Goal: Task Accomplishment & Management: Use online tool/utility

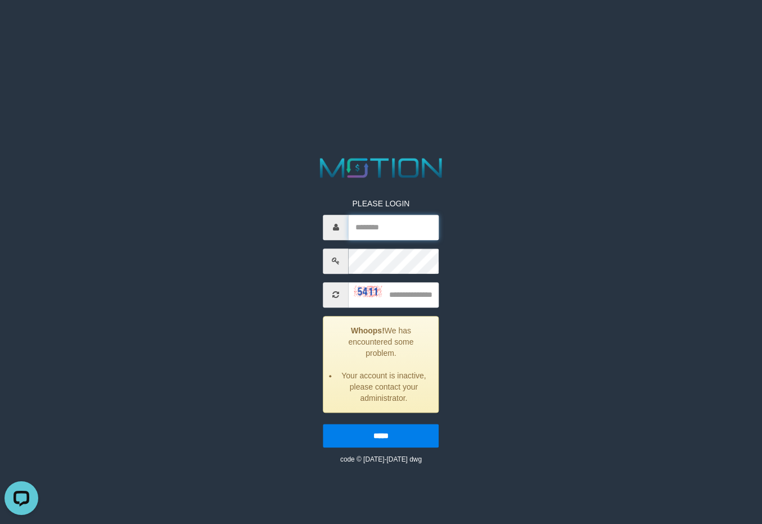
type input "**********"
click at [555, 200] on div "**********" at bounding box center [381, 310] width 398 height 310
click at [398, 295] on input "text" at bounding box center [394, 294] width 91 height 25
type input "****"
click at [323, 424] on input "*****" at bounding box center [381, 436] width 116 height 24
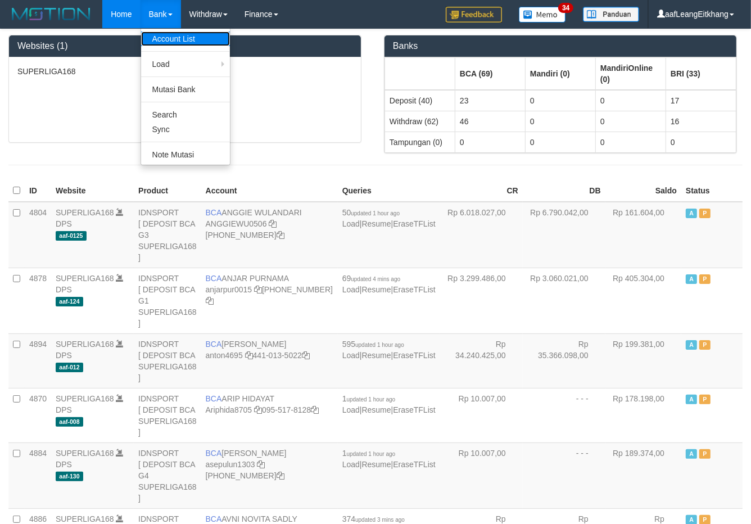
click at [178, 40] on link "Account List" at bounding box center [185, 38] width 89 height 15
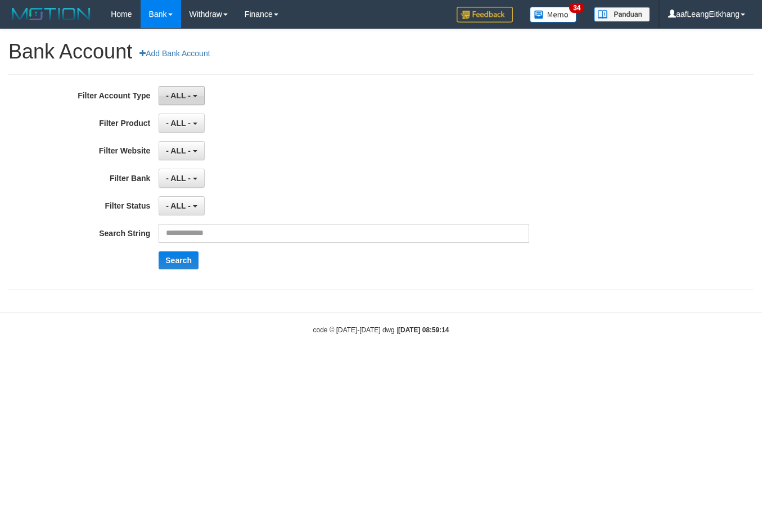
click at [186, 100] on button "- ALL -" at bounding box center [182, 95] width 46 height 19
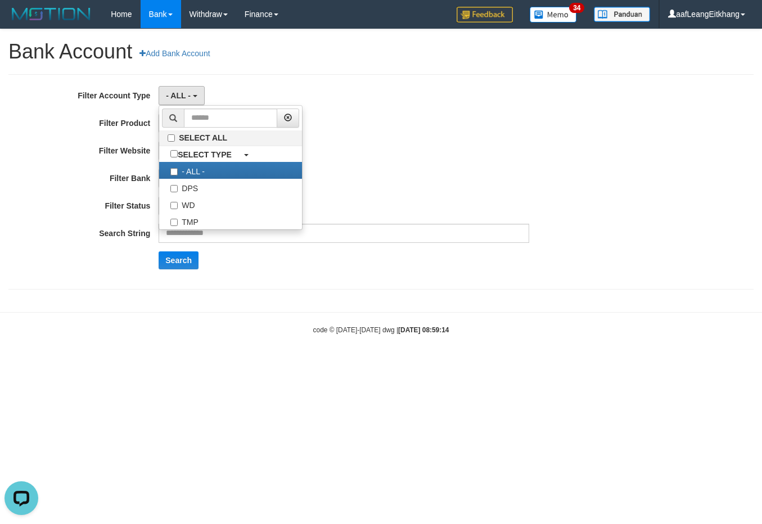
click at [477, 138] on div "**********" at bounding box center [317, 182] width 635 height 192
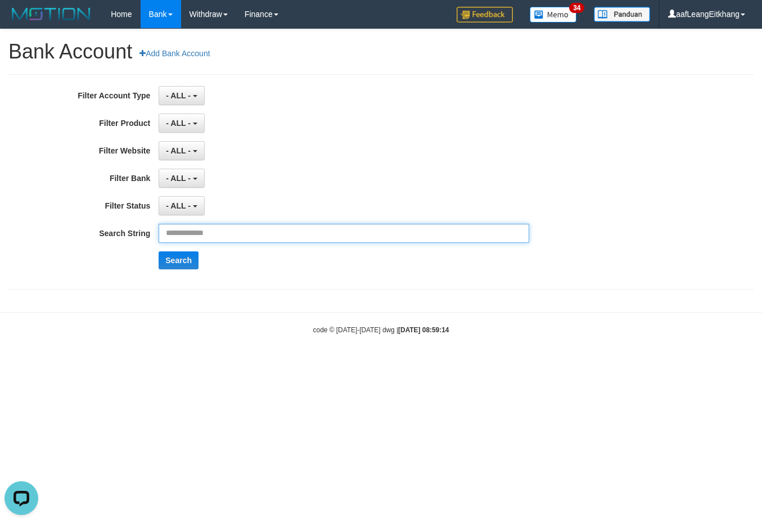
drag, startPoint x: 221, startPoint y: 240, endPoint x: 218, endPoint y: 225, distance: 14.5
click at [221, 240] on input "text" at bounding box center [344, 233] width 371 height 19
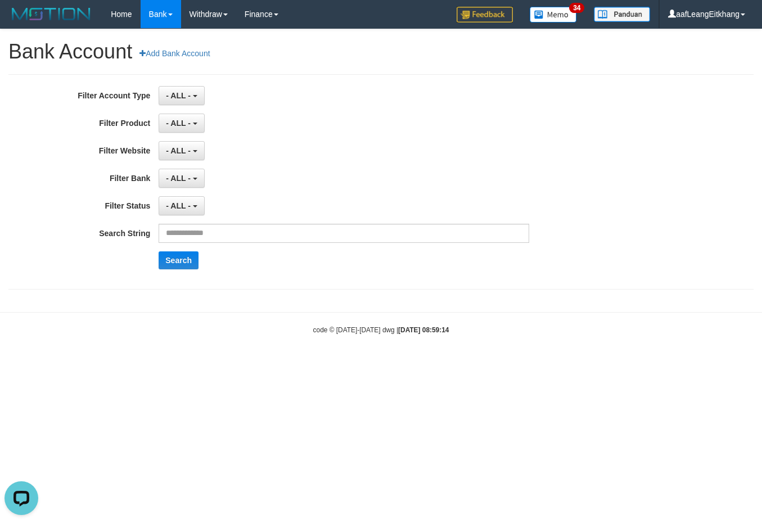
click at [186, 109] on div "**********" at bounding box center [317, 182] width 635 height 192
click at [173, 96] on span "- ALL -" at bounding box center [178, 95] width 25 height 9
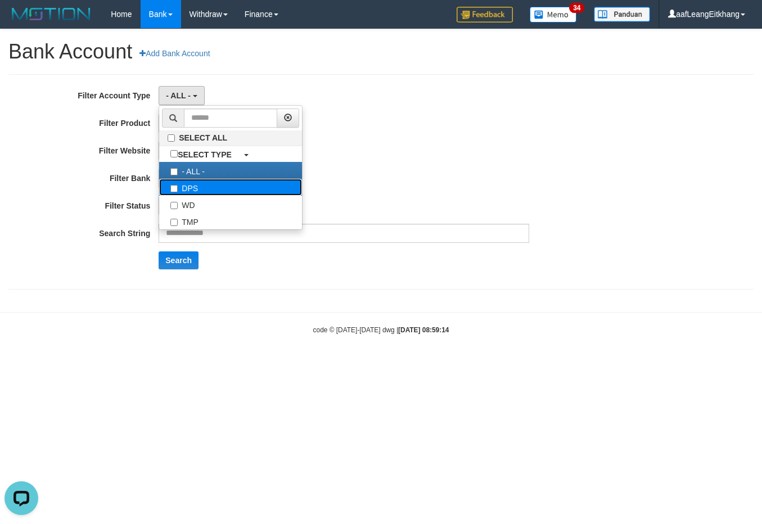
drag, startPoint x: 219, startPoint y: 187, endPoint x: 317, endPoint y: 184, distance: 97.3
click at [219, 187] on label "DPS" at bounding box center [230, 187] width 143 height 17
select select "***"
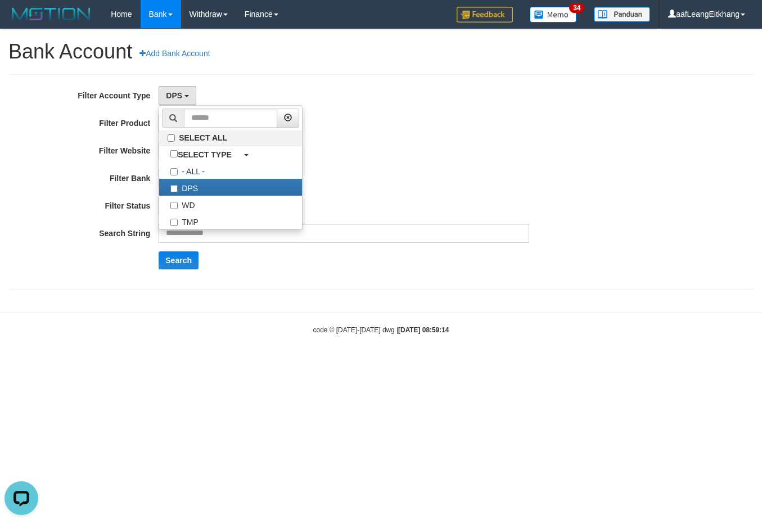
scroll to position [10, 0]
click at [422, 170] on div "- ALL - SELECT ALL SELECT BANK - ALL - BCA MANDIRI MANDIRIONLINE BRI BNI BTN MA…" at bounding box center [344, 178] width 371 height 19
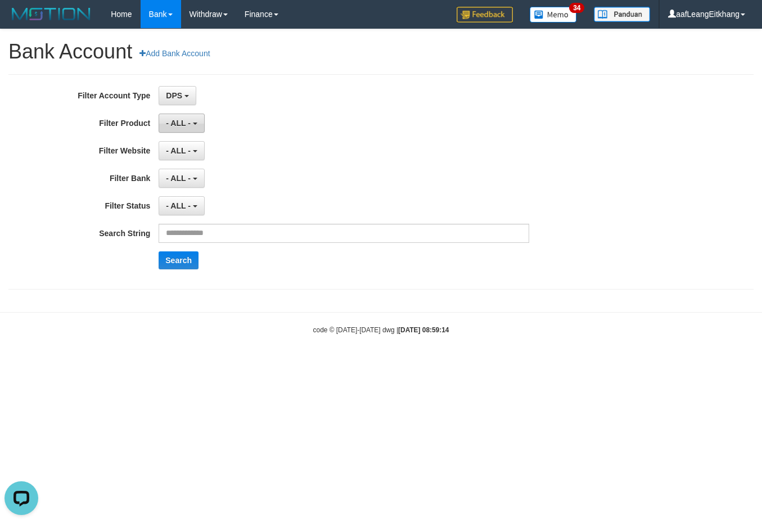
click at [179, 127] on span "- ALL -" at bounding box center [178, 123] width 25 height 9
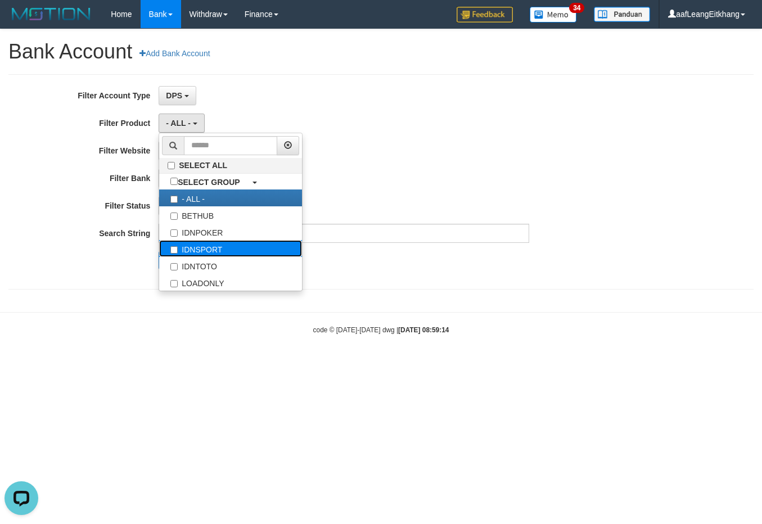
click at [234, 242] on label "IDNSPORT" at bounding box center [230, 248] width 143 height 17
select select "*"
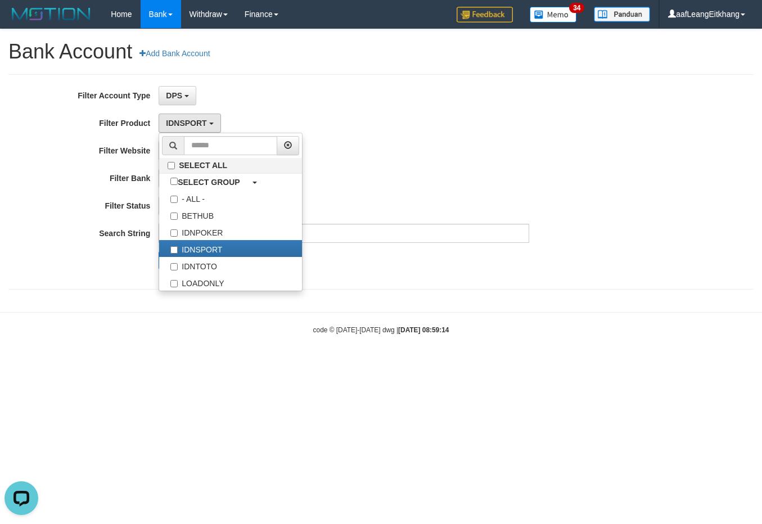
click at [391, 169] on div "- ALL - SELECT ALL SELECT BANK - ALL - BCA MANDIRI MANDIRIONLINE BRI BNI BTN MA…" at bounding box center [344, 178] width 371 height 19
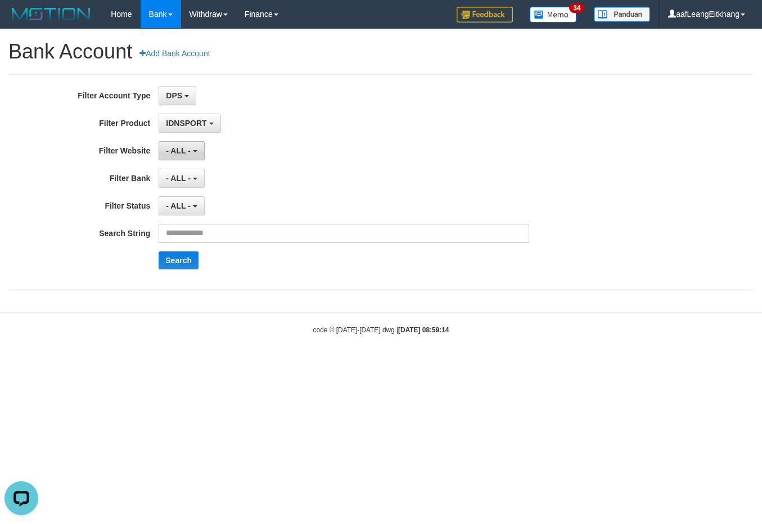
click at [189, 155] on span "- ALL -" at bounding box center [178, 150] width 25 height 9
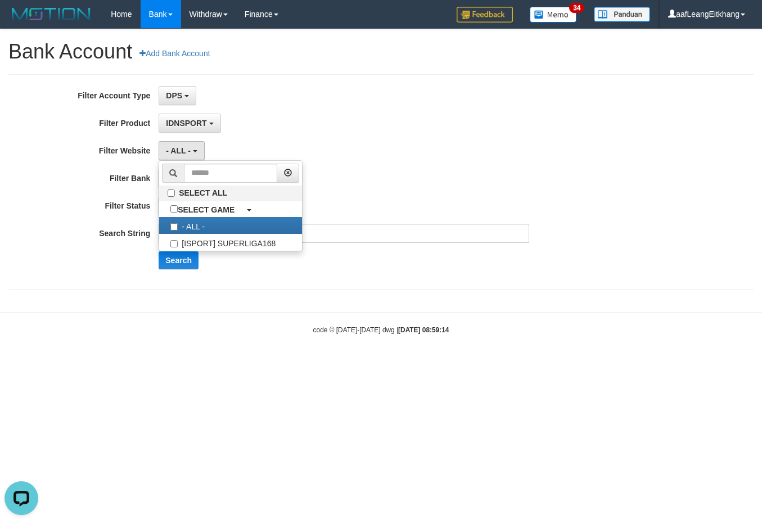
click at [265, 254] on div "Search" at bounding box center [397, 260] width 476 height 18
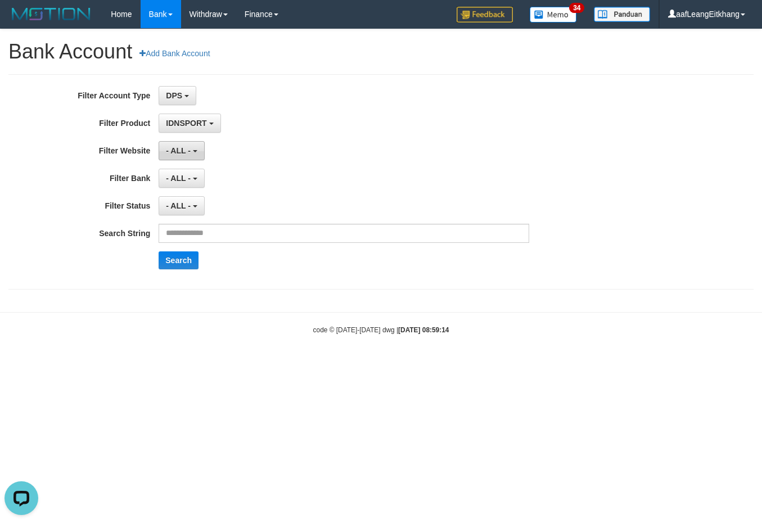
click at [184, 159] on button "- ALL -" at bounding box center [182, 150] width 46 height 19
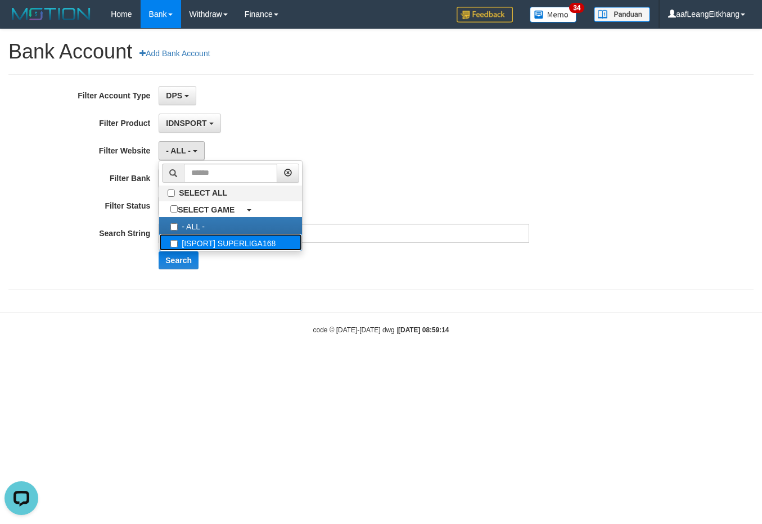
click at [225, 250] on label "[ISPORT] SUPERLIGA168" at bounding box center [230, 242] width 143 height 17
select select "***"
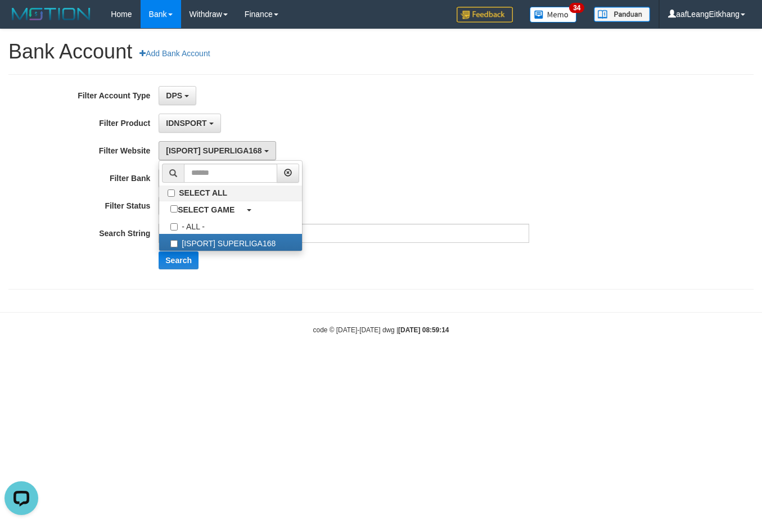
click at [355, 172] on div "- ALL - SELECT ALL SELECT BANK - ALL - BCA MANDIRI MANDIRIONLINE BRI BNI BTN MA…" at bounding box center [344, 178] width 371 height 19
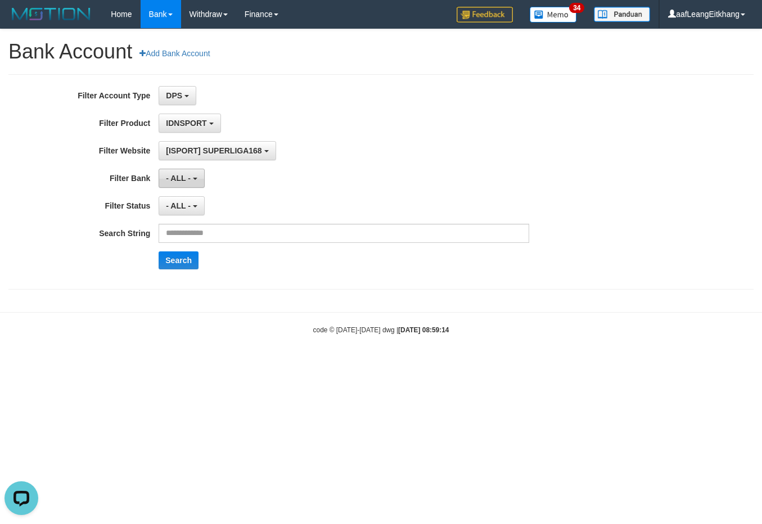
click at [170, 178] on span "- ALL -" at bounding box center [178, 178] width 25 height 9
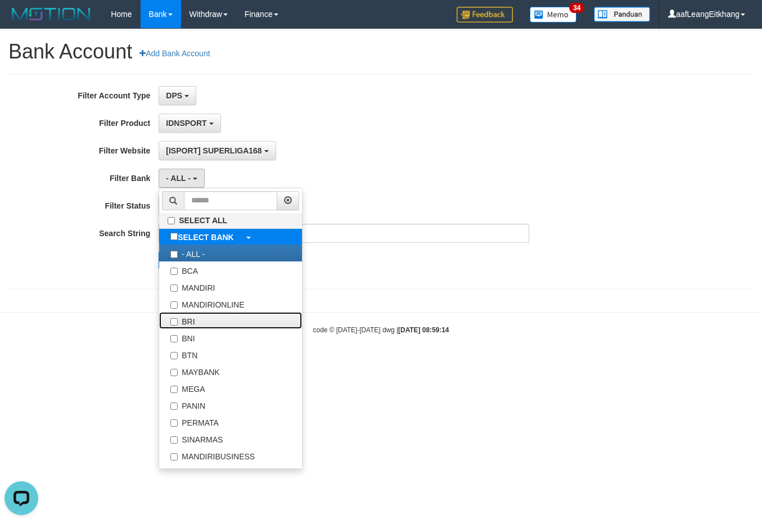
drag, startPoint x: 260, startPoint y: 322, endPoint x: 308, endPoint y: 234, distance: 99.9
click at [259, 322] on label "BRI" at bounding box center [230, 320] width 143 height 17
select select "***"
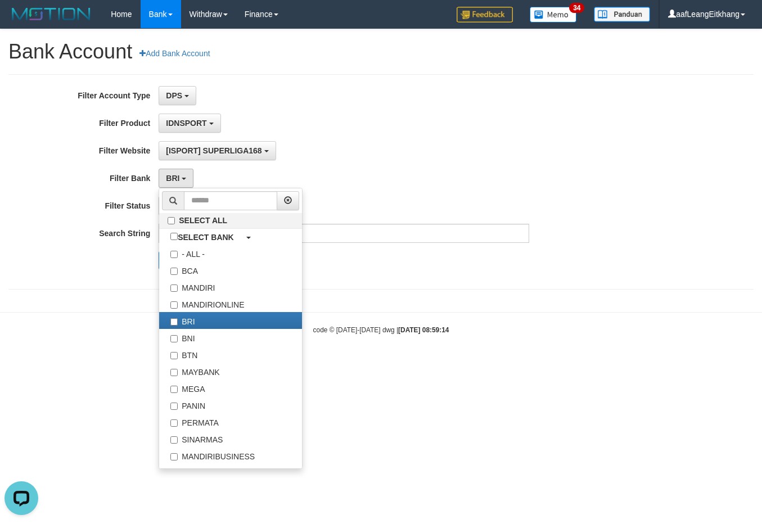
click at [360, 159] on div "[ISPORT] SUPERLIGA168 SELECT ALL SELECT GAME - ALL - [ISPORT] SUPERLIGA168" at bounding box center [344, 150] width 371 height 19
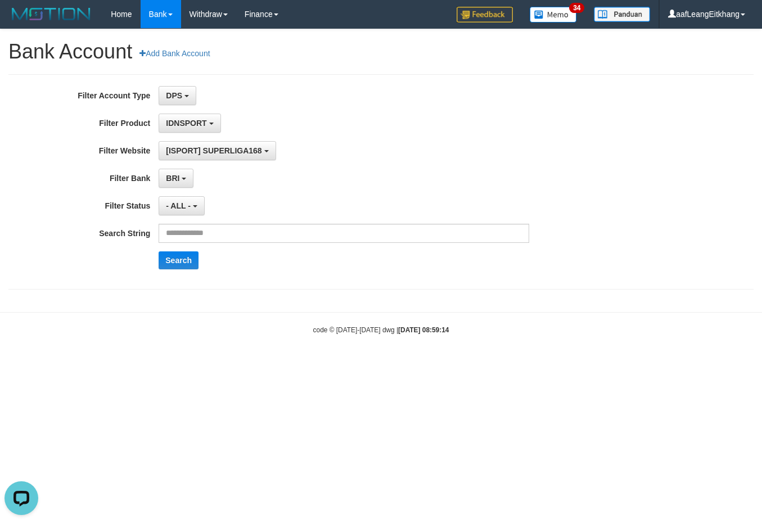
click at [197, 197] on div "**********" at bounding box center [317, 182] width 635 height 192
click at [195, 204] on button "- ALL -" at bounding box center [182, 205] width 46 height 19
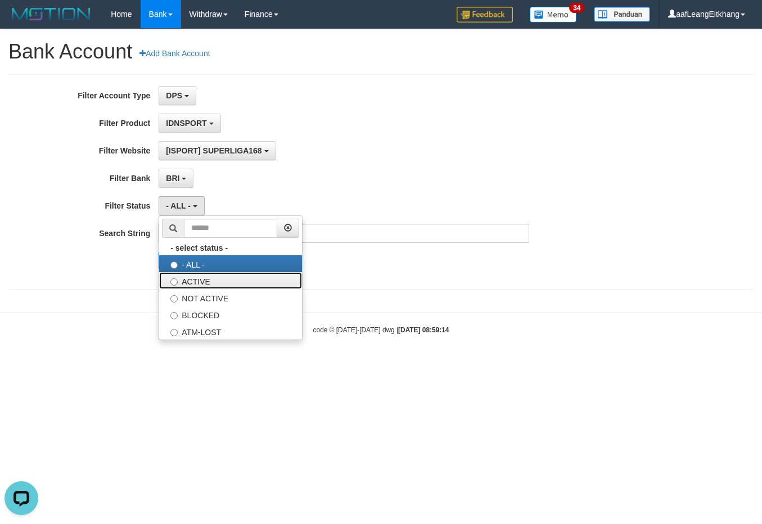
click at [229, 281] on label "ACTIVE" at bounding box center [230, 280] width 143 height 17
select select "*"
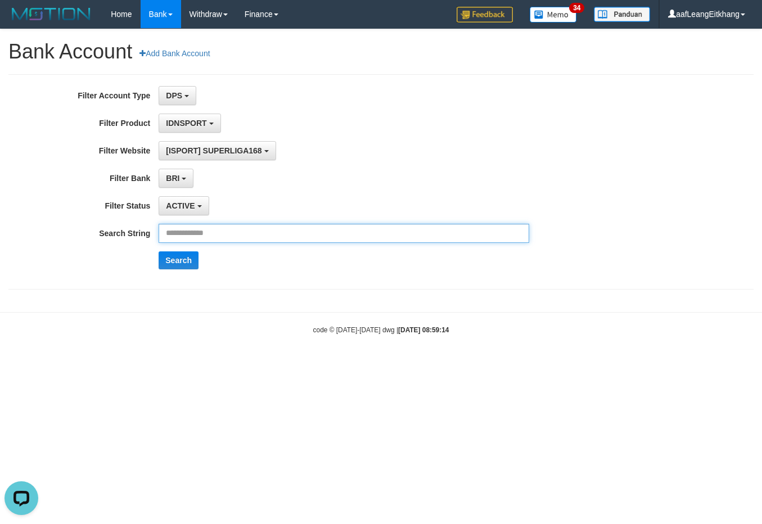
drag, startPoint x: 256, startPoint y: 237, endPoint x: 254, endPoint y: 242, distance: 5.8
click at [256, 238] on input "text" at bounding box center [344, 233] width 371 height 19
paste input "**********"
type input "**********"
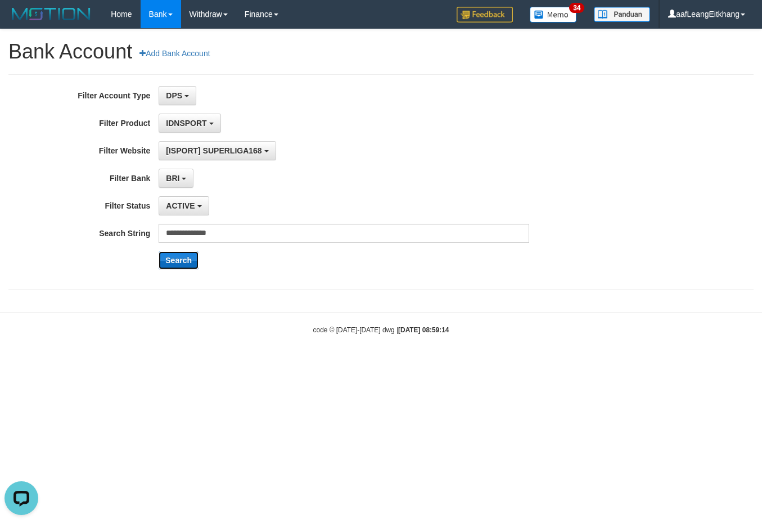
drag, startPoint x: 184, startPoint y: 261, endPoint x: 186, endPoint y: 256, distance: 5.9
click at [183, 261] on button "Search" at bounding box center [179, 260] width 40 height 18
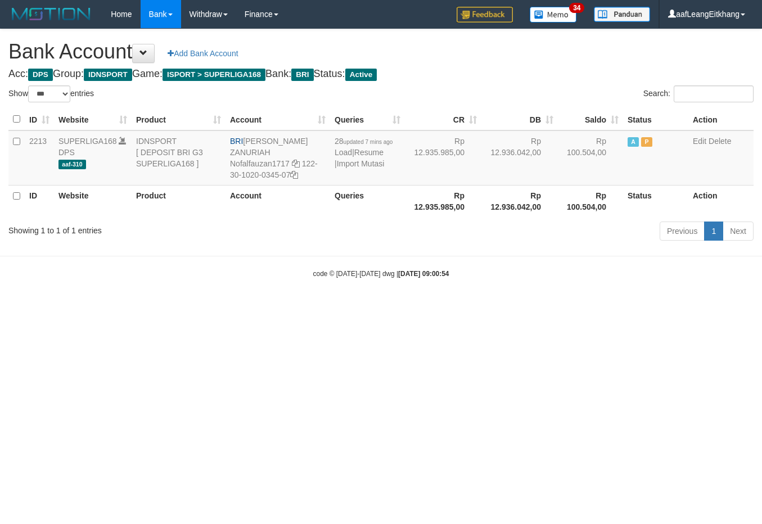
select select "***"
click at [367, 164] on link "Import Mutasi" at bounding box center [361, 163] width 48 height 9
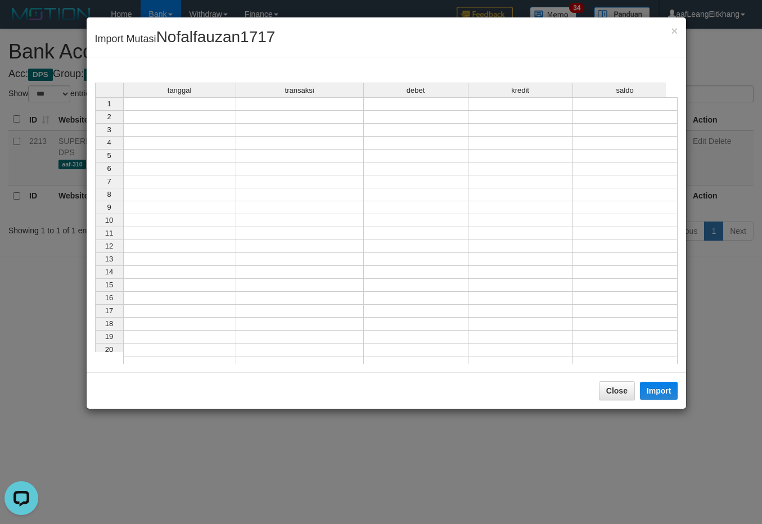
click at [209, 104] on td at bounding box center [179, 103] width 113 height 13
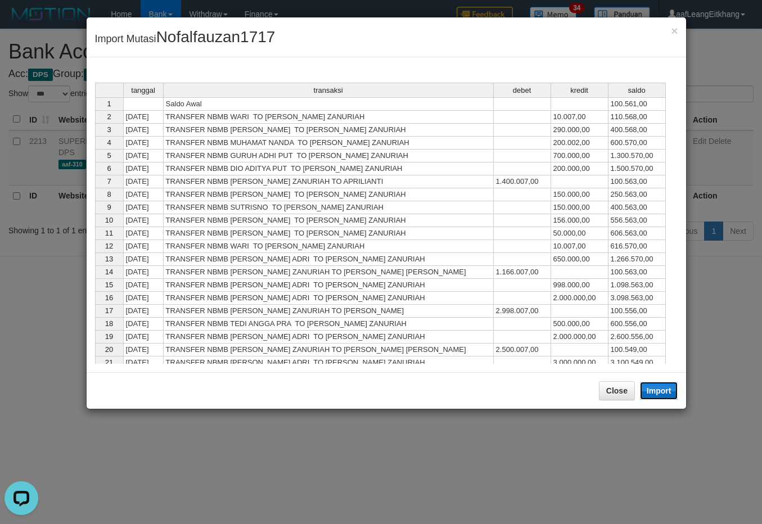
click at [661, 392] on button "Import" at bounding box center [659, 391] width 38 height 18
click at [481, 188] on td "TRANSFER NBMB [PERSON_NAME] ZANURIAH TO APRILIANTI" at bounding box center [329, 181] width 330 height 13
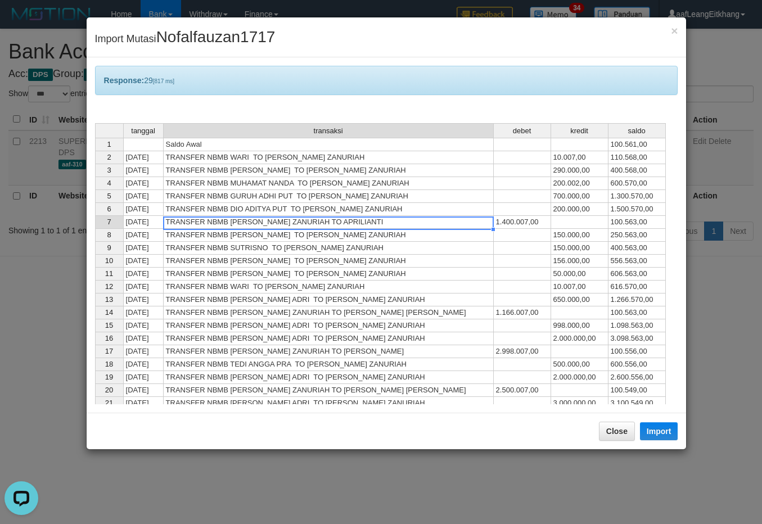
click at [95, 242] on div "tanggal transaksi debet kredit saldo 1 Saldo Awal 100.561,00 2 31/08/25 TRANSFE…" at bounding box center [95, 292] width 0 height 338
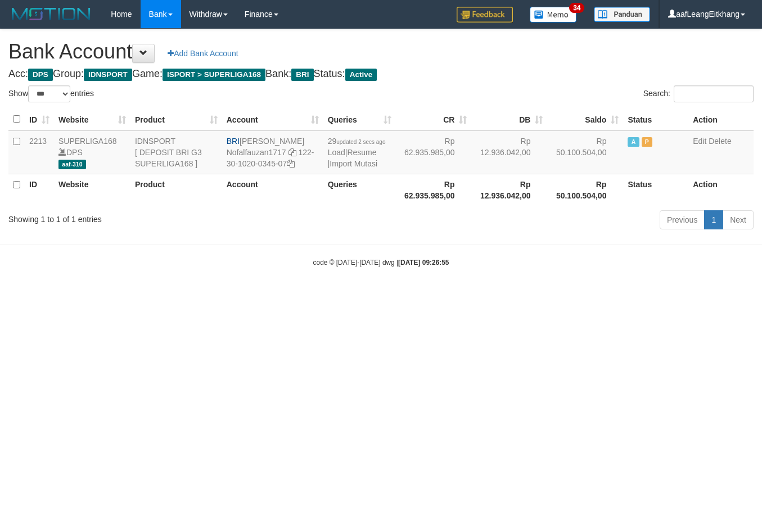
select select "***"
drag, startPoint x: 299, startPoint y: 153, endPoint x: 303, endPoint y: 160, distance: 8.1
click at [303, 160] on td "BRI [PERSON_NAME] Nofalfauzan1717 122-30-1020-0345-07" at bounding box center [272, 152] width 101 height 44
copy td "122-30-1020-0345-07"
drag, startPoint x: 243, startPoint y: 139, endPoint x: 368, endPoint y: 152, distance: 126.0
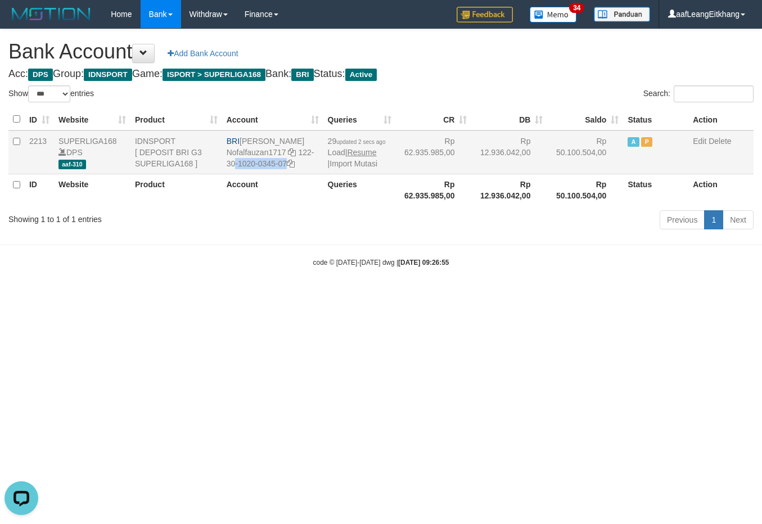
click at [308, 138] on td "BRI [PERSON_NAME] Nofalfauzan1717 122-30-1020-0345-07" at bounding box center [272, 152] width 101 height 44
copy td "[PERSON_NAME]"
click at [299, 151] on td "BRI [PERSON_NAME] Nofalfauzan1717 122-30-1020-0345-07" at bounding box center [272, 152] width 101 height 44
drag, startPoint x: 298, startPoint y: 150, endPoint x: 308, endPoint y: 163, distance: 16.1
click at [308, 163] on td "BRI [PERSON_NAME] Nofalfauzan1717 122-30-1020-0345-07" at bounding box center [272, 152] width 101 height 44
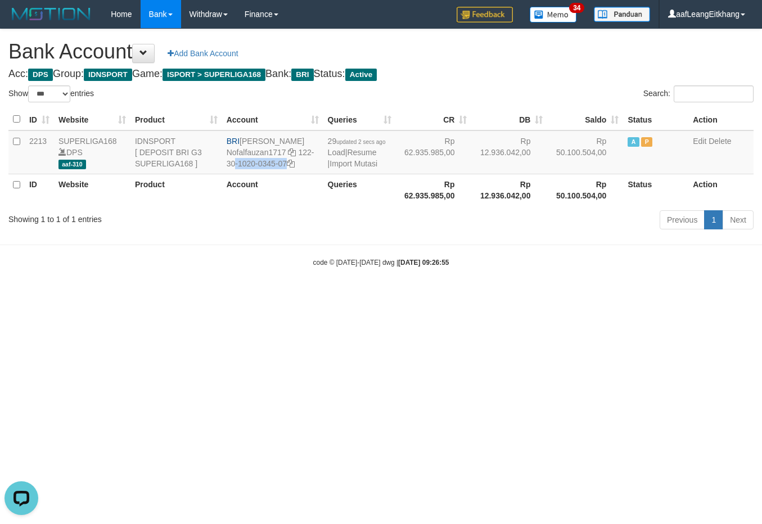
copy td "122-30-1020-0345-07"
drag, startPoint x: 243, startPoint y: 138, endPoint x: 344, endPoint y: 145, distance: 100.9
click at [321, 139] on td "BRI NOFAL ZANURIAH Nofalfauzan1717 122-30-1020-0345-07" at bounding box center [272, 152] width 101 height 44
copy td "[PERSON_NAME] ZANURIAH"
click at [361, 162] on link "Import Mutasi" at bounding box center [353, 163] width 48 height 9
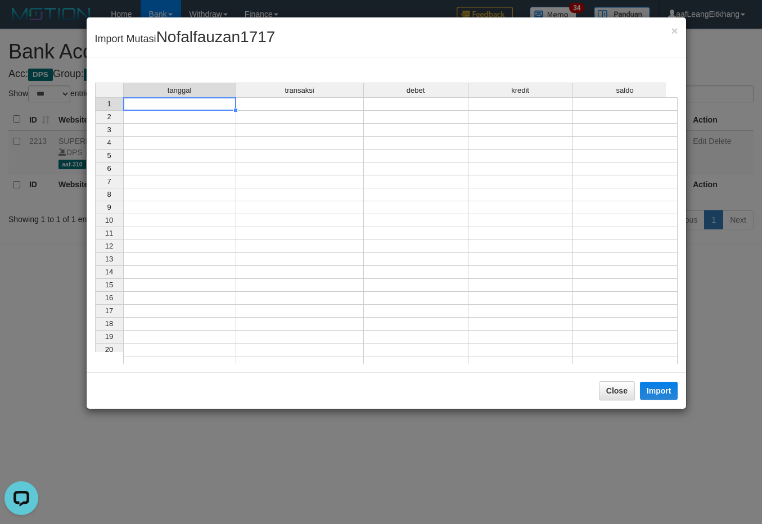
click at [95, 110] on div "tanggal transaksi debet kredit saldo 1 2 3 4 5 6 7 8 9 10 11 12 13 14 15 16 17 …" at bounding box center [95, 226] width 0 height 287
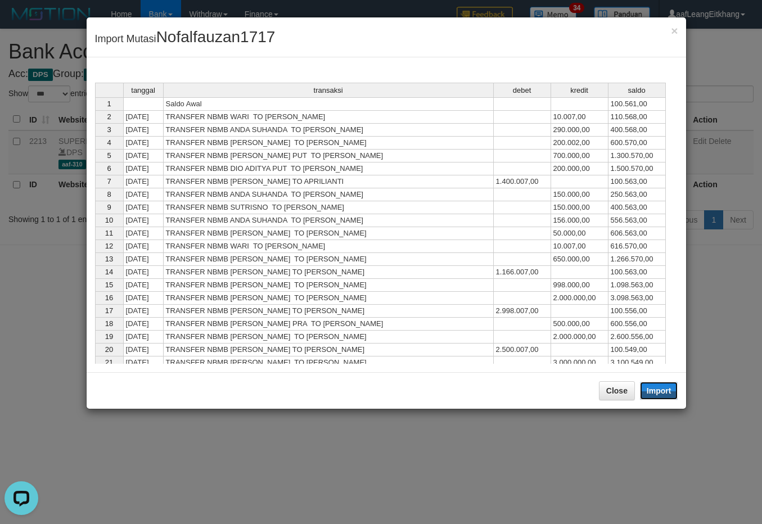
drag, startPoint x: 668, startPoint y: 391, endPoint x: 447, endPoint y: 229, distance: 274.0
click at [667, 391] on button "Import" at bounding box center [659, 391] width 38 height 18
click at [412, 175] on td "TRANSFER NBMB DIO ADITYA PUT TO [PERSON_NAME] ZANURIAH" at bounding box center [329, 169] width 330 height 13
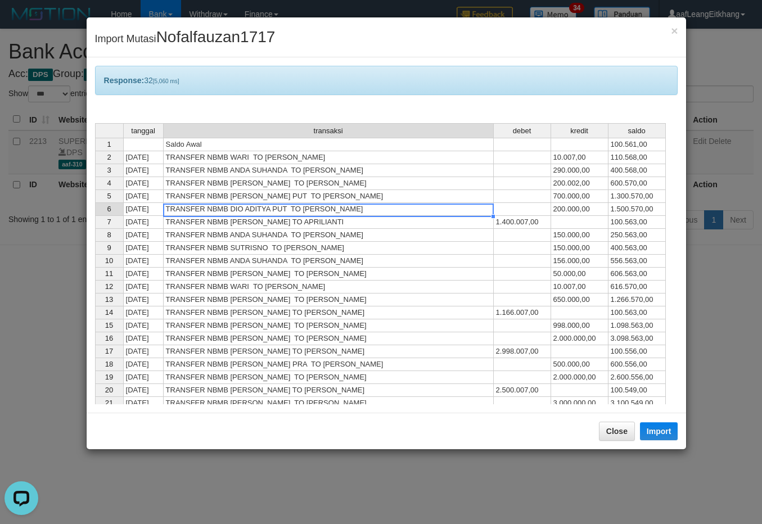
click at [95, 229] on div "tanggal transaksi debet kredit saldo 1 Saldo Awal 100.561,00 2 [DATE] TRANSFER …" at bounding box center [95, 292] width 0 height 338
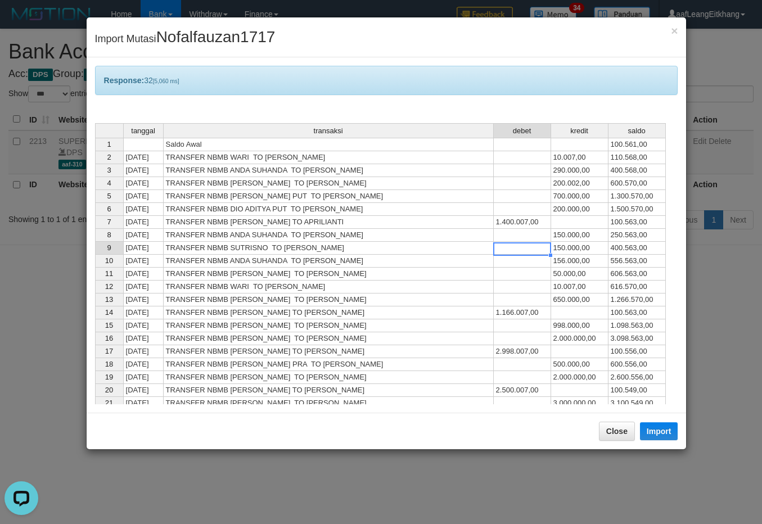
click at [498, 253] on td at bounding box center [522, 248] width 57 height 13
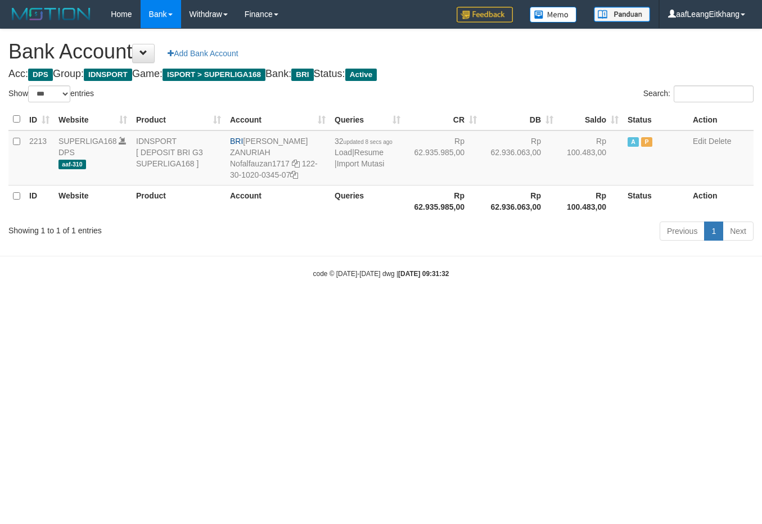
select select "***"
click at [364, 166] on link "Import Mutasi" at bounding box center [361, 163] width 48 height 9
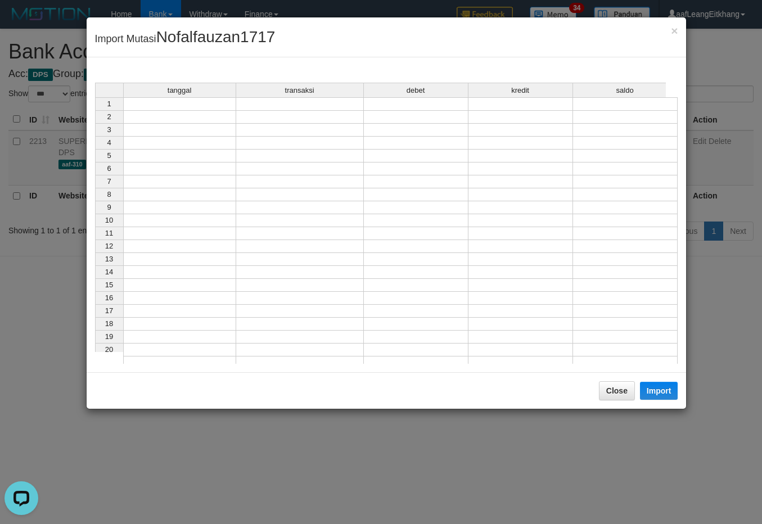
click at [95, 111] on div "tanggal transaksi debet kredit saldo 1 2 3 4 5 6 7 8 9 10 11 12 13 14 15 16 17 …" at bounding box center [95, 226] width 0 height 287
click at [188, 105] on td at bounding box center [179, 103] width 113 height 13
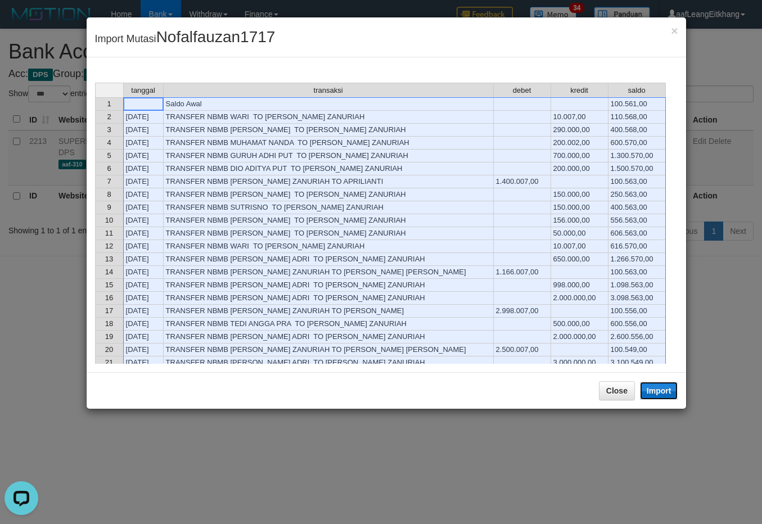
click at [661, 387] on button "Import" at bounding box center [659, 391] width 38 height 18
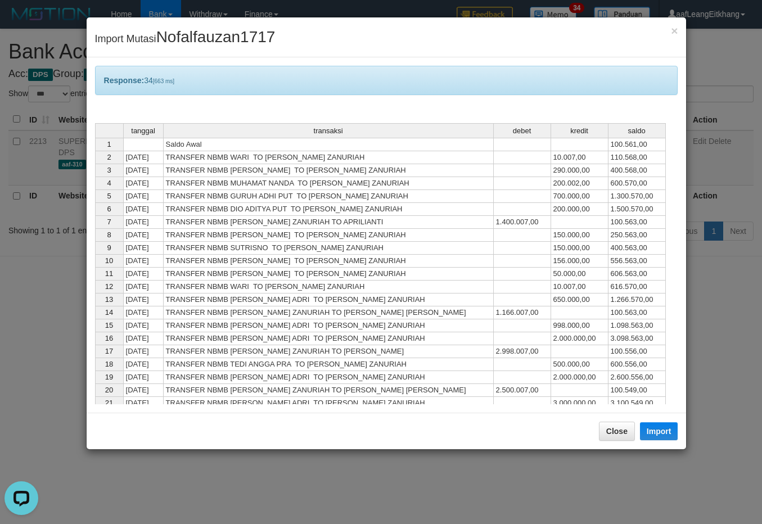
click at [95, 270] on div "tanggal transaksi debet kredit saldo 1 Saldo Awal 100.561,00 2 [DATE] TRANSFER …" at bounding box center [95, 286] width 0 height 326
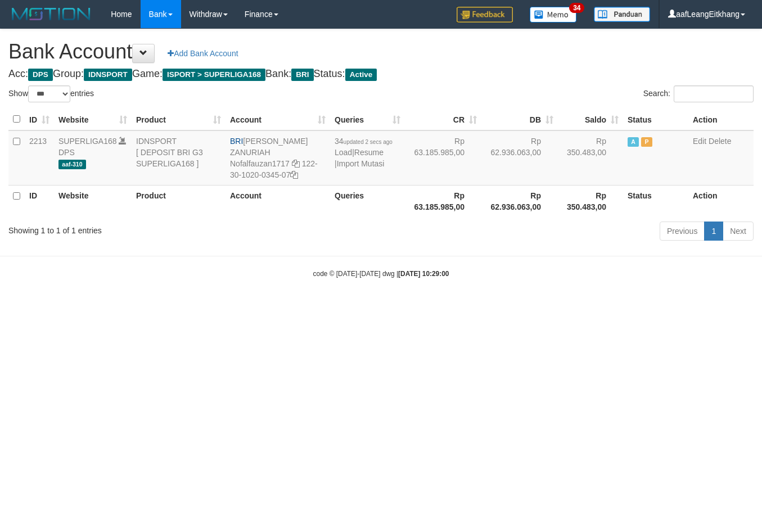
select select "***"
click at [350, 166] on link "Import Mutasi" at bounding box center [361, 163] width 48 height 9
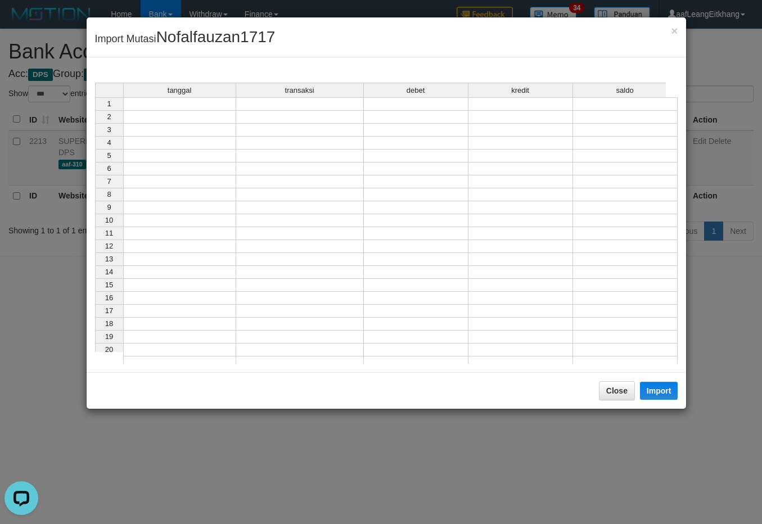
click at [195, 107] on td at bounding box center [179, 103] width 113 height 13
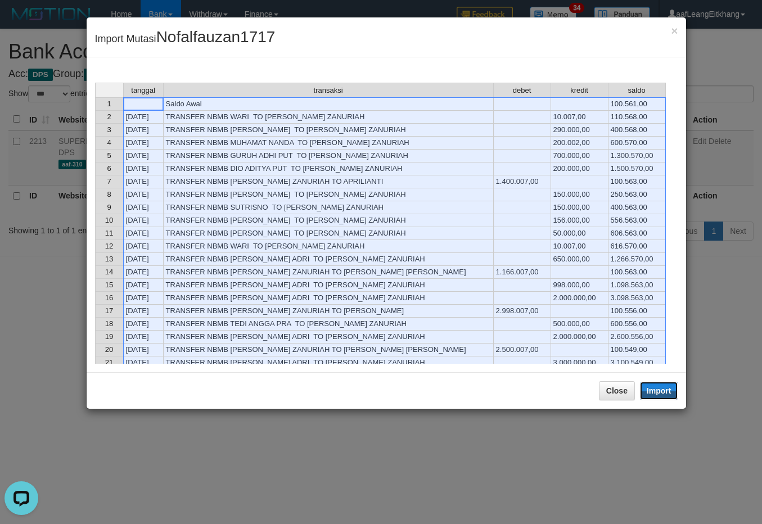
click at [671, 395] on button "Import" at bounding box center [659, 391] width 38 height 18
click at [635, 253] on td "616.570,00" at bounding box center [636, 246] width 57 height 13
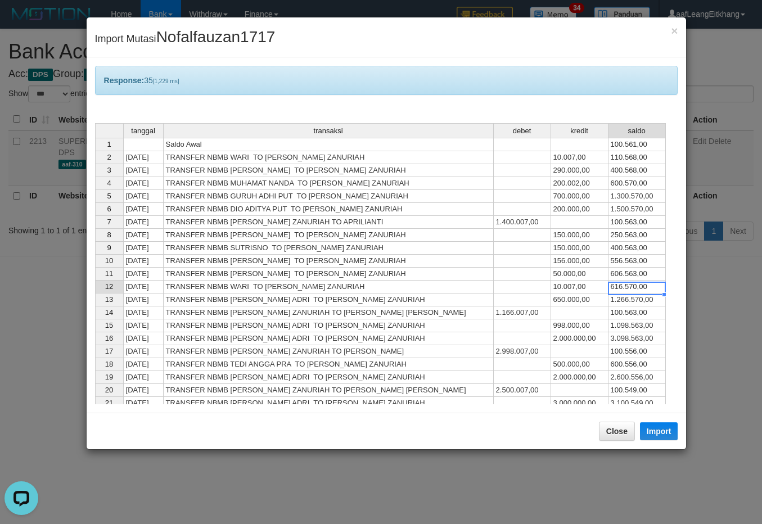
click at [605, 284] on td "10.007,00" at bounding box center [579, 287] width 57 height 13
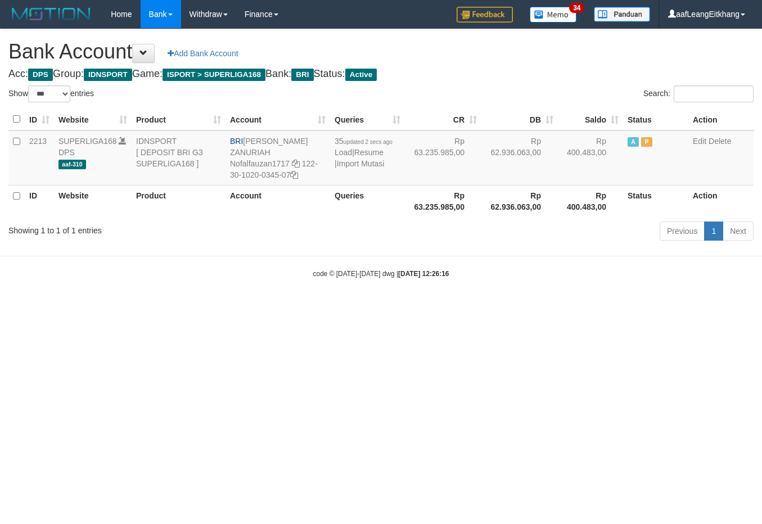
select select "***"
drag, startPoint x: 457, startPoint y: 253, endPoint x: 428, endPoint y: 231, distance: 36.4
click at [457, 252] on body "Toggle navigation Home Bank Account List Load By Website Group [ISPORT] SUPERLI…" at bounding box center [381, 153] width 762 height 307
click at [352, 161] on link "Import Mutasi" at bounding box center [361, 163] width 48 height 9
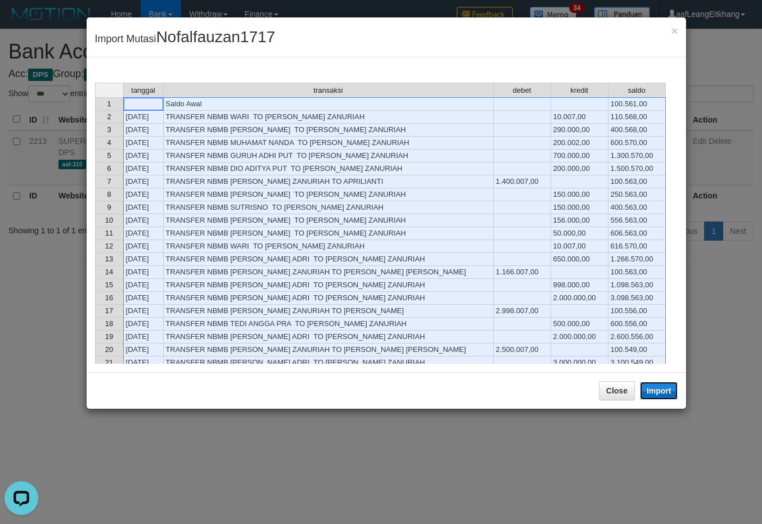
click at [658, 394] on button "Import" at bounding box center [659, 391] width 38 height 18
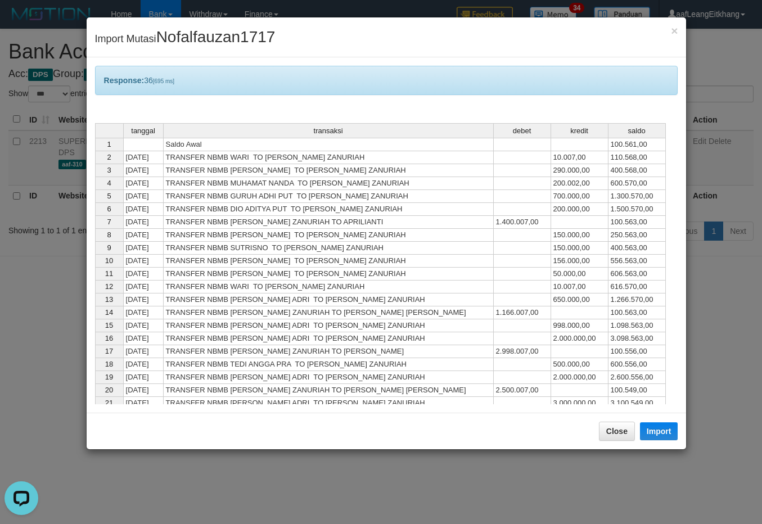
click at [353, 226] on td "TRANSFER NBMB [PERSON_NAME] ZANURIAH TO APRILIANTI" at bounding box center [329, 222] width 330 height 13
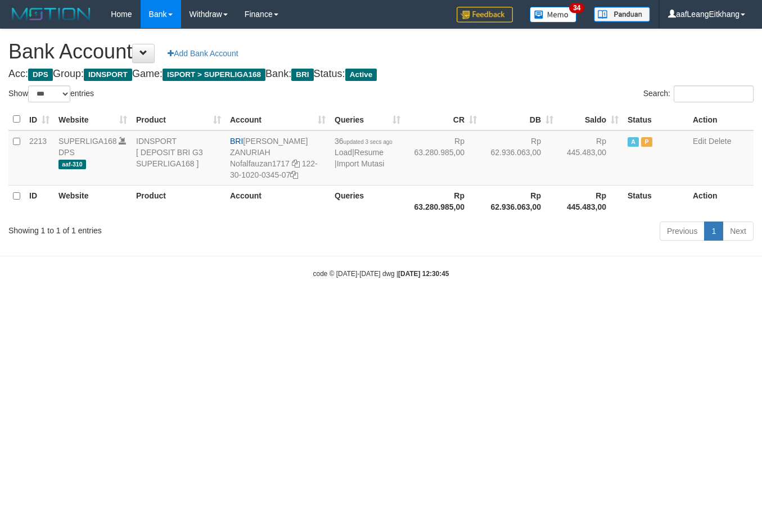
select select "***"
drag, startPoint x: 678, startPoint y: 426, endPoint x: 760, endPoint y: 417, distance: 83.1
click at [678, 307] on html "Toggle navigation Home Bank Account List Load By Website Group [ISPORT] SUPERLI…" at bounding box center [381, 153] width 762 height 307
click at [370, 165] on link "Import Mutasi" at bounding box center [361, 163] width 48 height 9
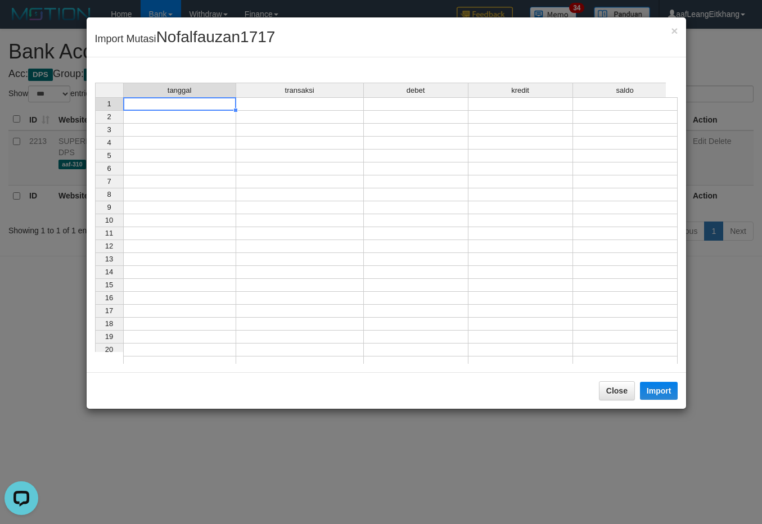
click at [163, 107] on td at bounding box center [179, 103] width 113 height 13
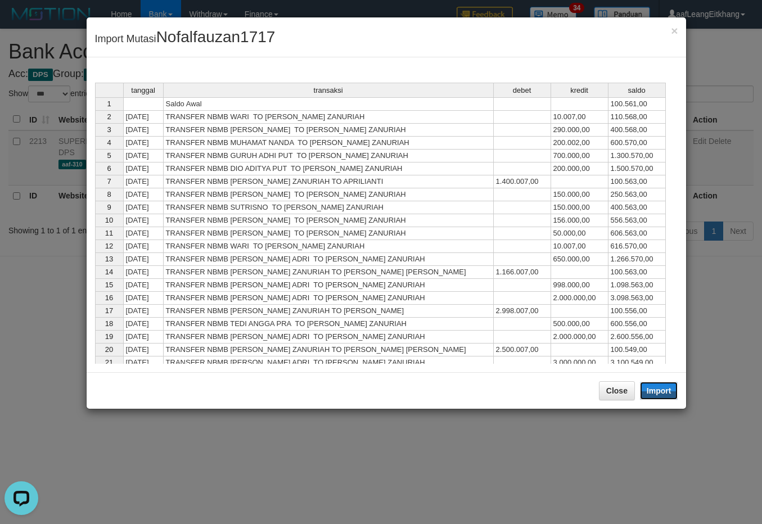
drag, startPoint x: 657, startPoint y: 395, endPoint x: 437, endPoint y: 274, distance: 250.9
click at [656, 395] on button "Import" at bounding box center [659, 391] width 38 height 18
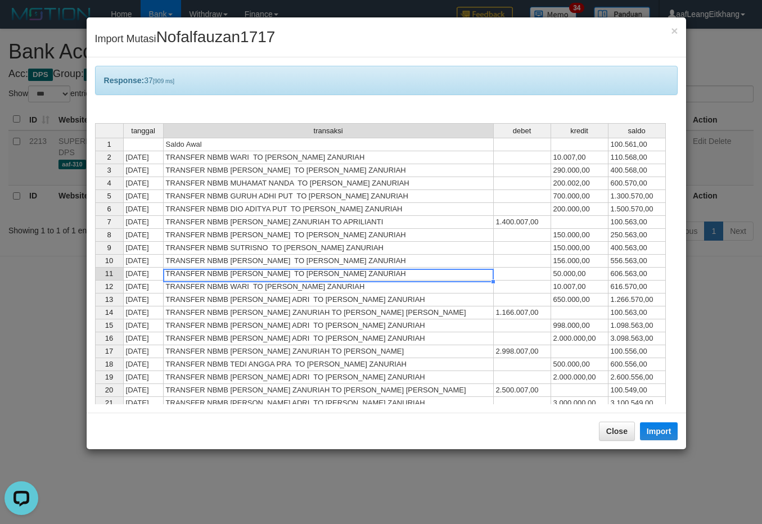
drag, startPoint x: 437, startPoint y: 274, endPoint x: 446, endPoint y: 269, distance: 10.6
click at [442, 270] on td "TRANSFER NBMB Fery Setiawan TO NOFAL ZANURIAH" at bounding box center [329, 274] width 330 height 13
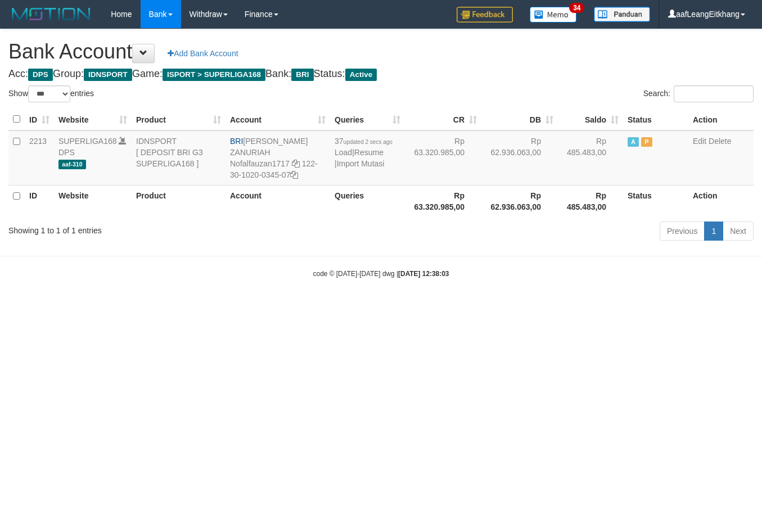
select select "***"
click at [346, 161] on link "Import Mutasi" at bounding box center [361, 163] width 48 height 9
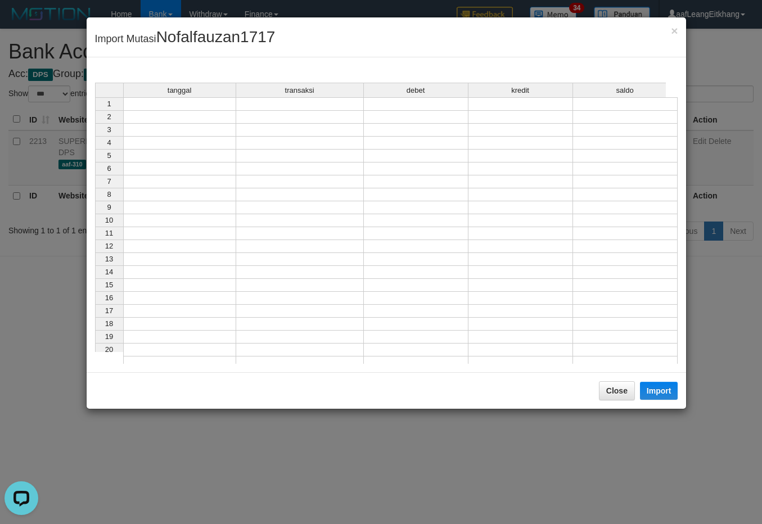
click at [159, 105] on td at bounding box center [179, 103] width 113 height 13
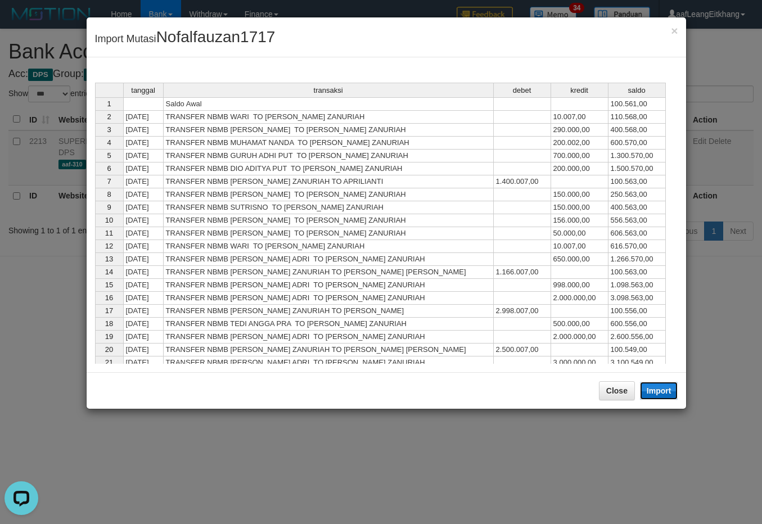
click at [662, 390] on button "Import" at bounding box center [659, 391] width 38 height 18
click at [356, 175] on td "TRANSFER NBMB DIO ADITYA PUT TO [PERSON_NAME] ZANURIAH" at bounding box center [329, 169] width 330 height 13
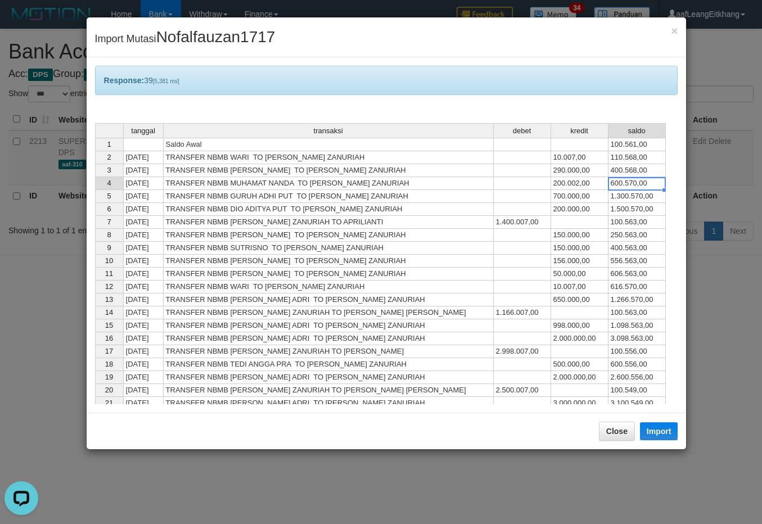
click at [645, 187] on td "600.570,00" at bounding box center [636, 183] width 57 height 13
click at [575, 325] on td "998.000,00" at bounding box center [579, 325] width 57 height 13
click at [575, 322] on div at bounding box center [579, 321] width 58 height 1
type textarea "**********"
click at [575, 322] on textarea "**********" at bounding box center [579, 327] width 58 height 13
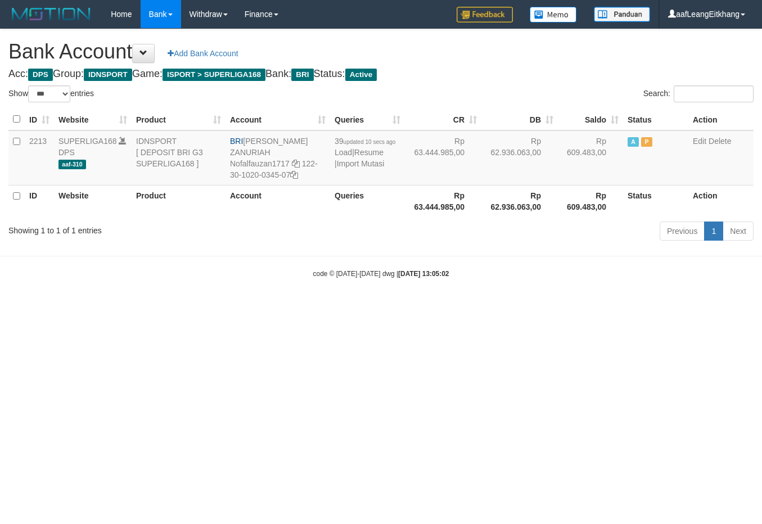
select select "***"
click at [338, 270] on small "code © [DATE]-[DATE] dwg | [DATE] 13:05:02" at bounding box center [381, 274] width 136 height 8
click at [337, 270] on small "code © [DATE]-[DATE] dwg | [DATE] 13:05:02" at bounding box center [381, 274] width 136 height 8
select select "***"
click at [360, 166] on link "Import Mutasi" at bounding box center [361, 163] width 48 height 9
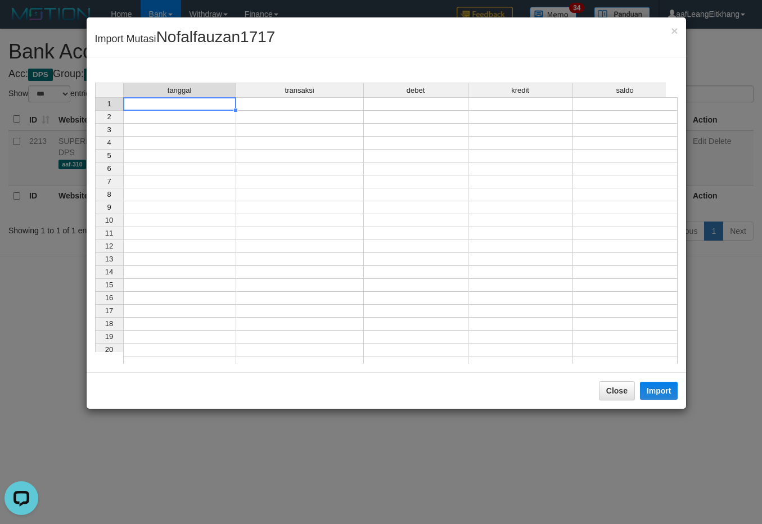
click at [182, 105] on td at bounding box center [179, 103] width 113 height 13
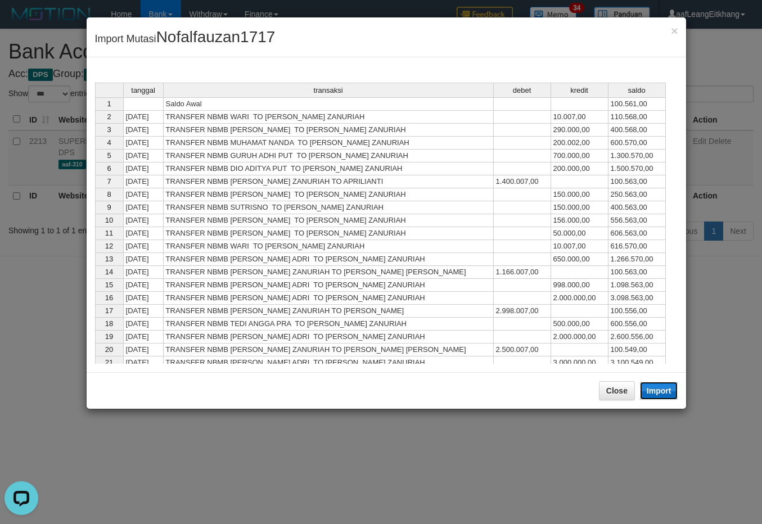
click at [664, 389] on button "Import" at bounding box center [659, 391] width 38 height 18
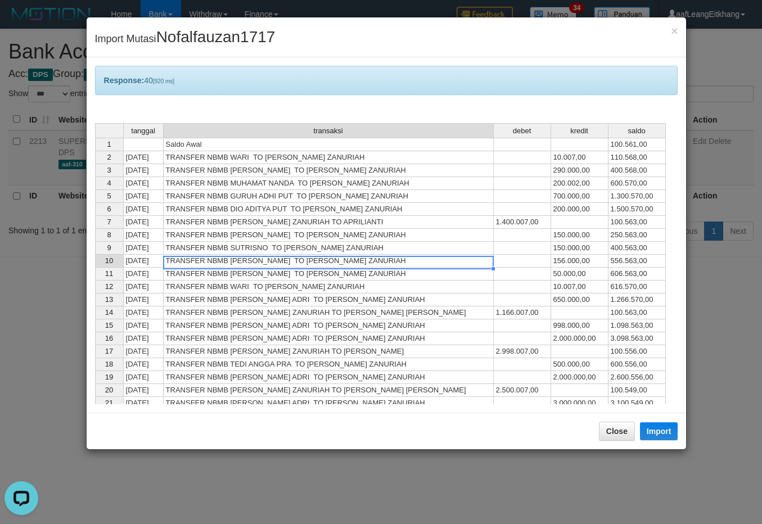
click at [437, 266] on td "TRANSFER NBMB [PERSON_NAME] TO [PERSON_NAME] ZANURIAH" at bounding box center [329, 261] width 330 height 13
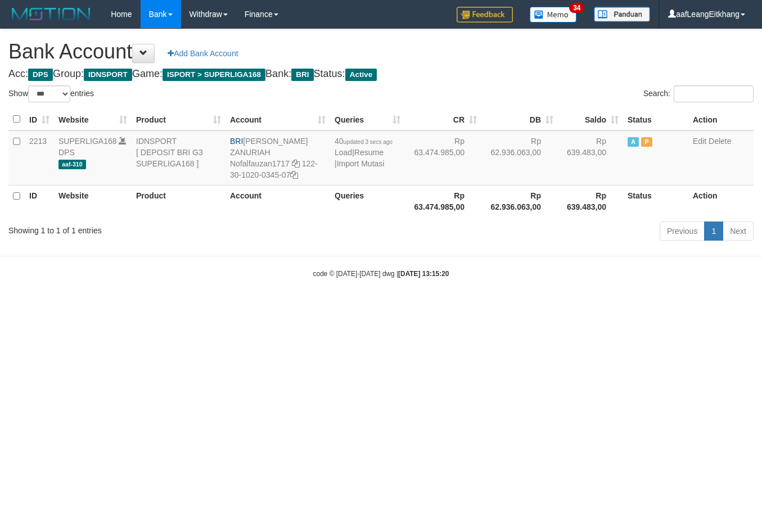
select select "***"
click at [364, 169] on td "40 updated 3 secs ago Load | Resume | Import Mutasi" at bounding box center [367, 157] width 75 height 55
click at [364, 165] on link "Import Mutasi" at bounding box center [361, 163] width 48 height 9
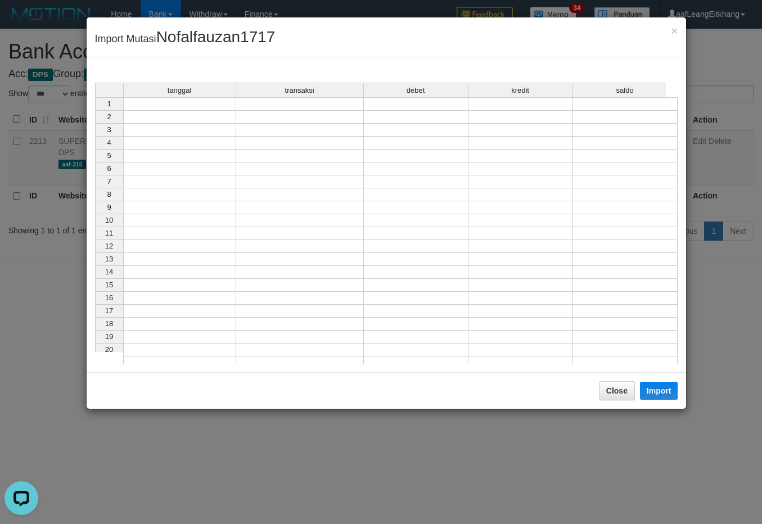
click at [95, 111] on div "tanggal transaksi debet kredit saldo 1 2 3 4 5 6 7 8 9 10 11 12 13 14 15 16 17 …" at bounding box center [95, 226] width 0 height 287
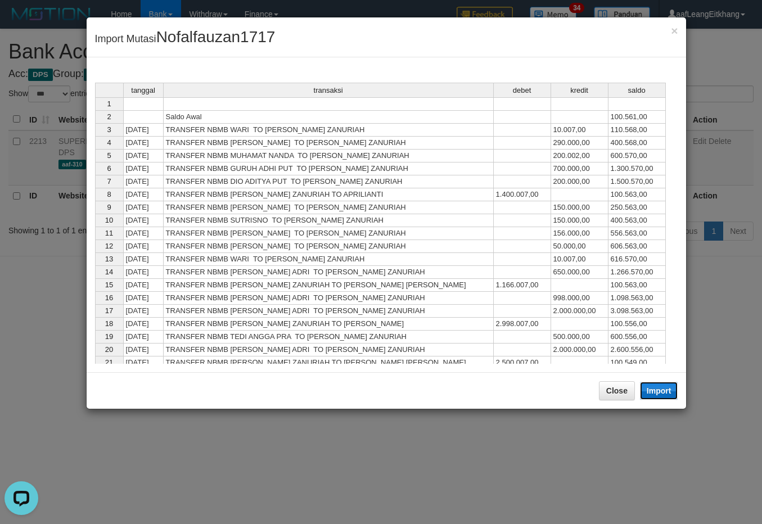
click at [667, 395] on button "Import" at bounding box center [659, 391] width 38 height 18
click at [95, 231] on div "tanggal transaksi debet kredit saldo 1 2 Saldo Awal 100.561,00 3 31/08/25 TRANS…" at bounding box center [95, 246] width 0 height 326
click at [0, 0] on div at bounding box center [0, 0] width 0 height 0
type textarea "**********"
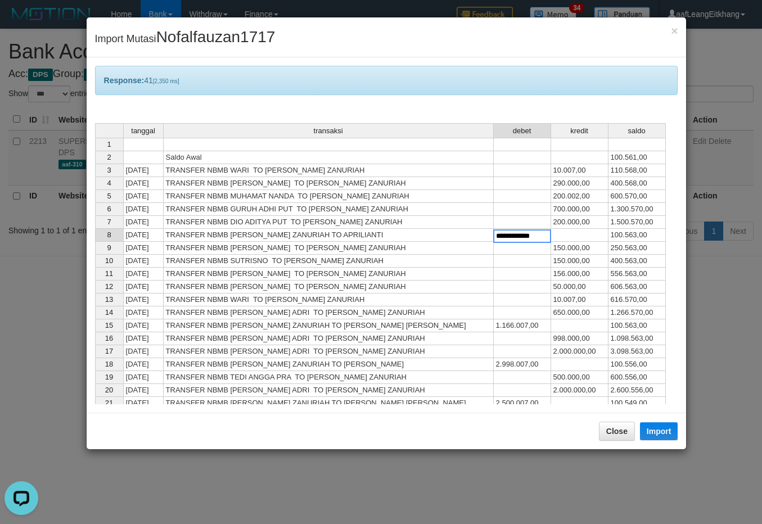
click at [527, 231] on textarea "**********" at bounding box center [522, 235] width 58 height 13
click at [574, 234] on td at bounding box center [579, 235] width 57 height 13
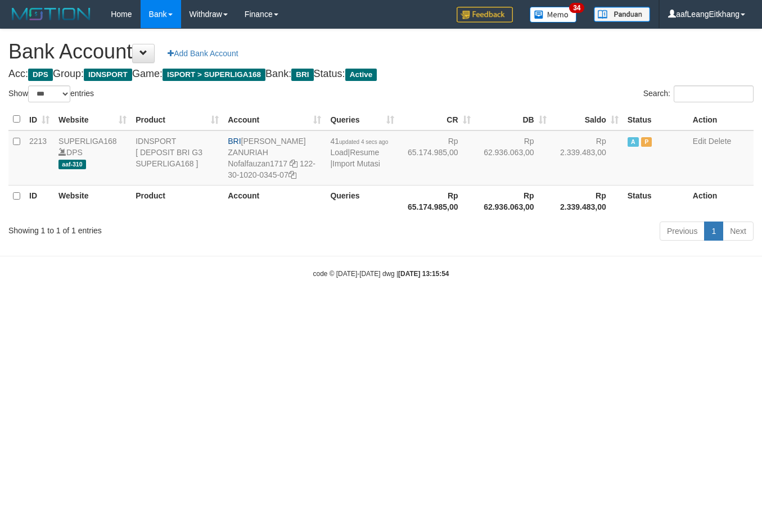
select select "***"
drag, startPoint x: 298, startPoint y: 152, endPoint x: 302, endPoint y: 158, distance: 7.3
click at [302, 158] on td "BRI [PERSON_NAME] ZANURIAH Nofalfauzan1717 122-30-1020-0345-07" at bounding box center [274, 157] width 102 height 55
copy td "122-30-1020-0345-07"
click at [363, 158] on td "41 updated 4 secs ago Load | Resume | Import Mutasi" at bounding box center [362, 157] width 73 height 55
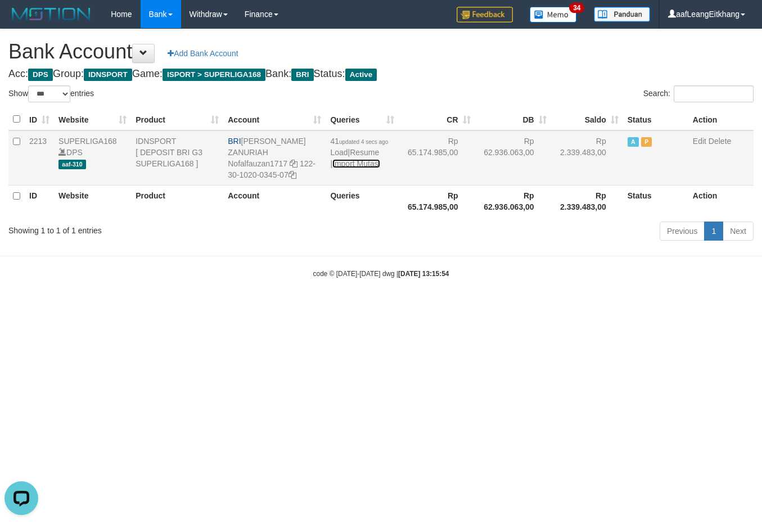
click at [352, 164] on link "Import Mutasi" at bounding box center [356, 163] width 48 height 9
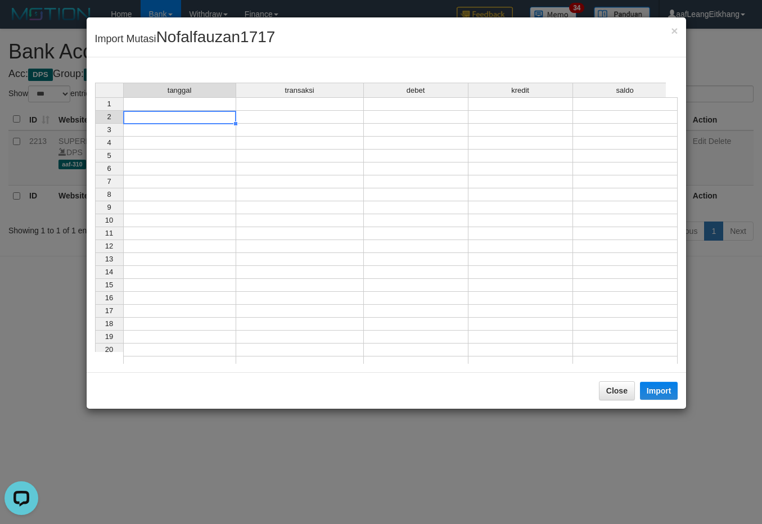
click at [166, 113] on td at bounding box center [179, 117] width 113 height 13
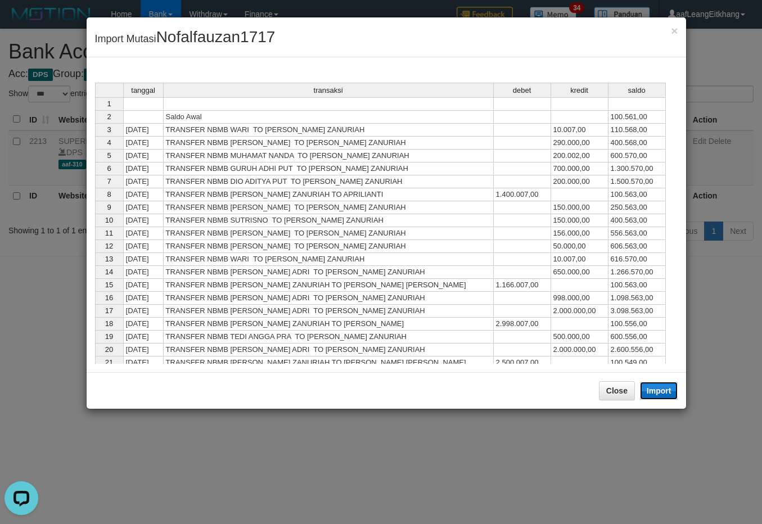
click at [662, 387] on button "Import" at bounding box center [659, 391] width 38 height 18
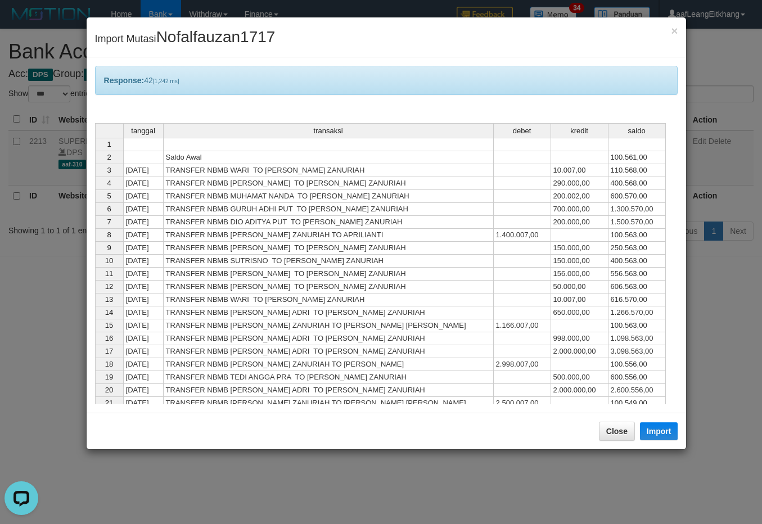
drag, startPoint x: 439, startPoint y: 250, endPoint x: 440, endPoint y: 245, distance: 5.7
click at [439, 250] on td "TRANSFER NBMB ANDA SUHANDA TO NOFAL ZANURIAH" at bounding box center [329, 248] width 330 height 13
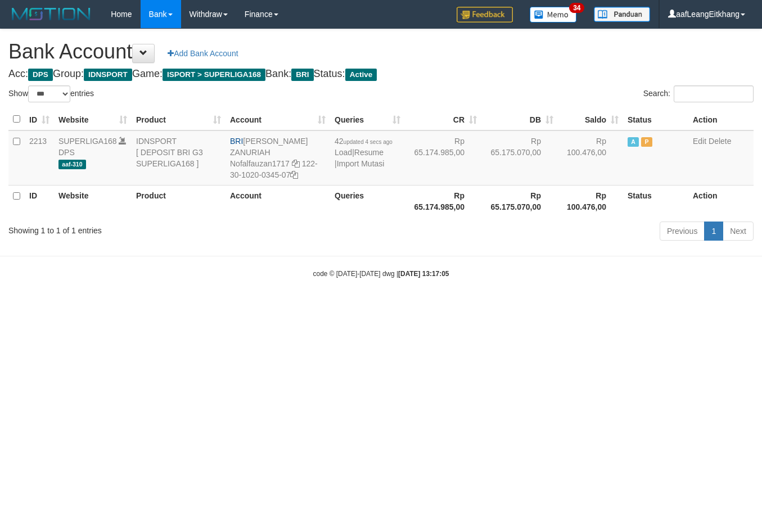
select select "***"
click at [352, 160] on link "Import Mutasi" at bounding box center [361, 163] width 48 height 9
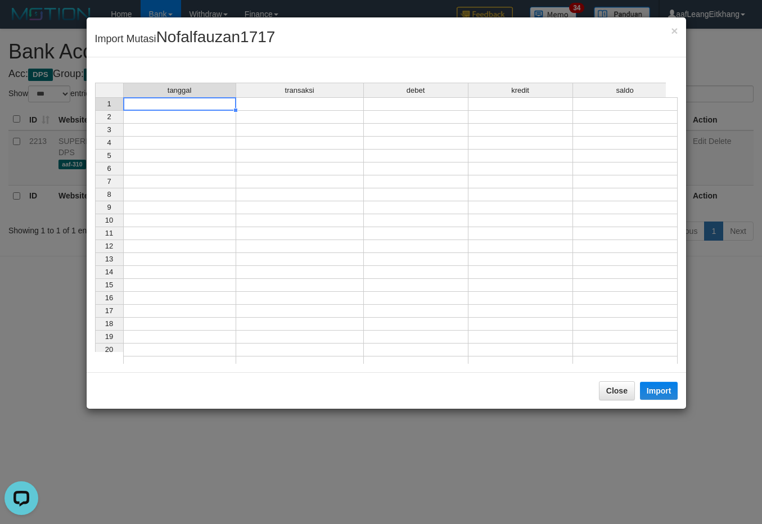
click at [155, 103] on td at bounding box center [179, 103] width 113 height 13
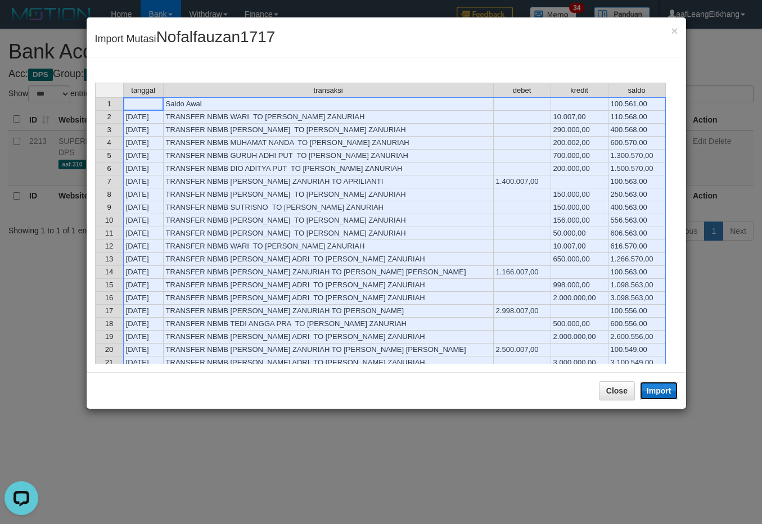
click at [662, 394] on button "Import" at bounding box center [659, 391] width 38 height 18
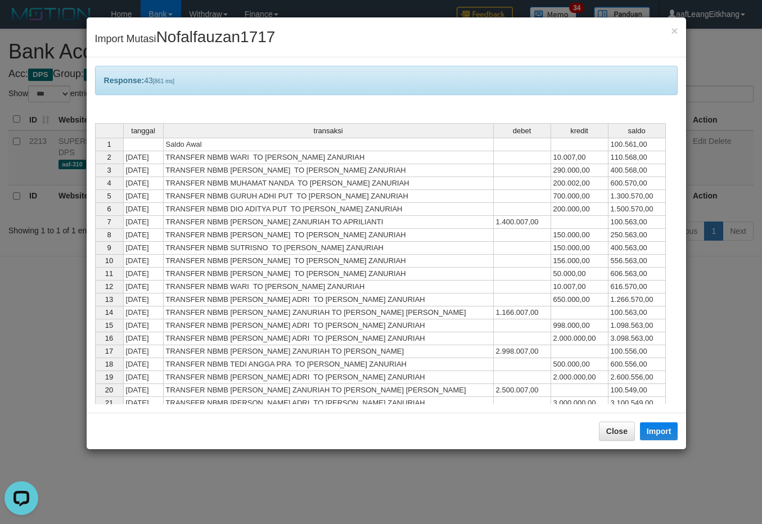
drag, startPoint x: 445, startPoint y: 192, endPoint x: 446, endPoint y: 187, distance: 5.7
click at [445, 192] on td "TRANSFER NBMB GURUH ADHI PUT TO [PERSON_NAME] ZANURIAH" at bounding box center [329, 196] width 330 height 13
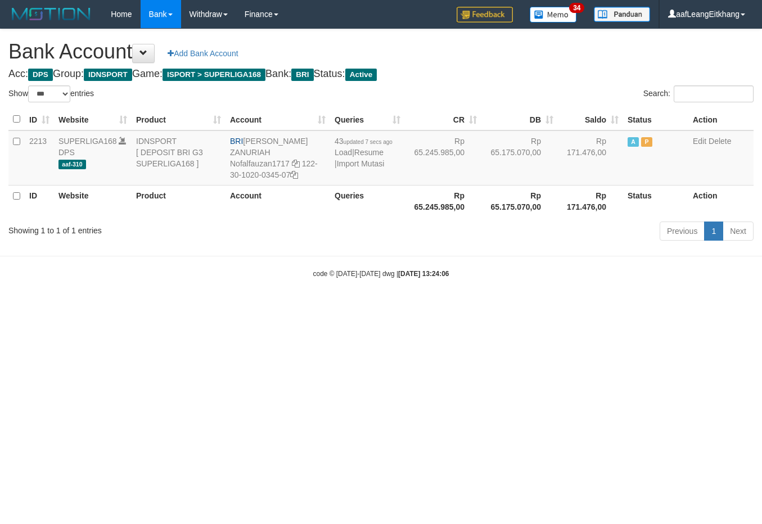
select select "***"
click at [367, 163] on link "Import Mutasi" at bounding box center [361, 163] width 48 height 9
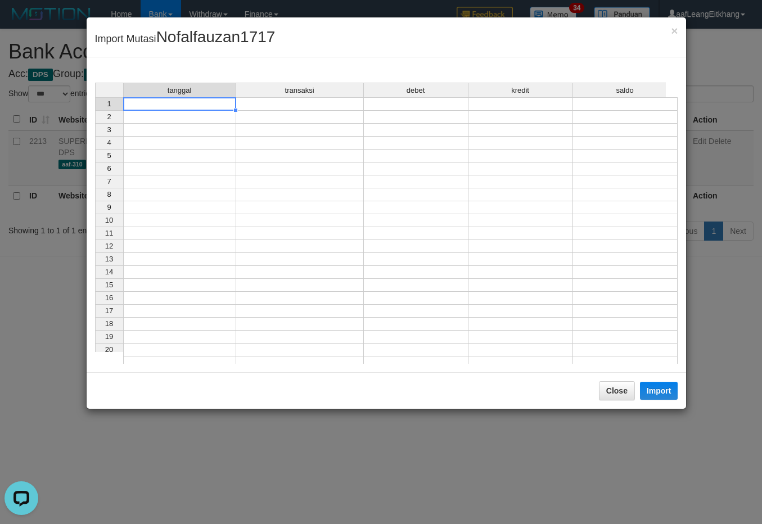
click at [173, 107] on td at bounding box center [179, 103] width 113 height 13
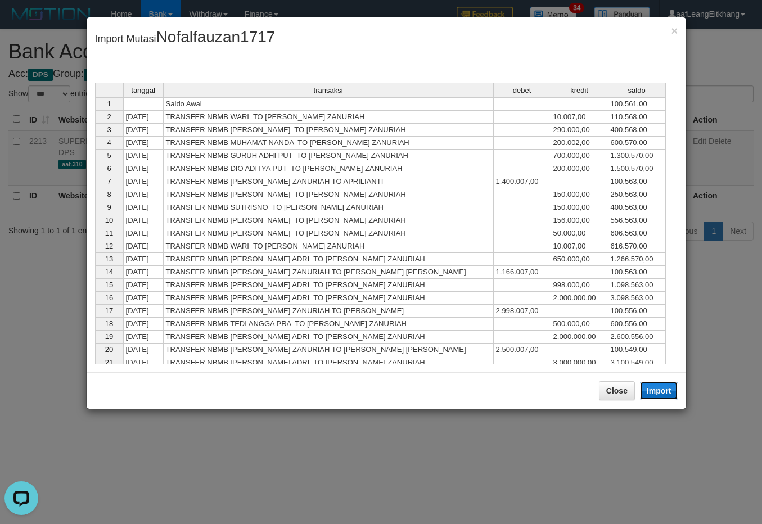
click at [655, 389] on button "Import" at bounding box center [659, 391] width 38 height 18
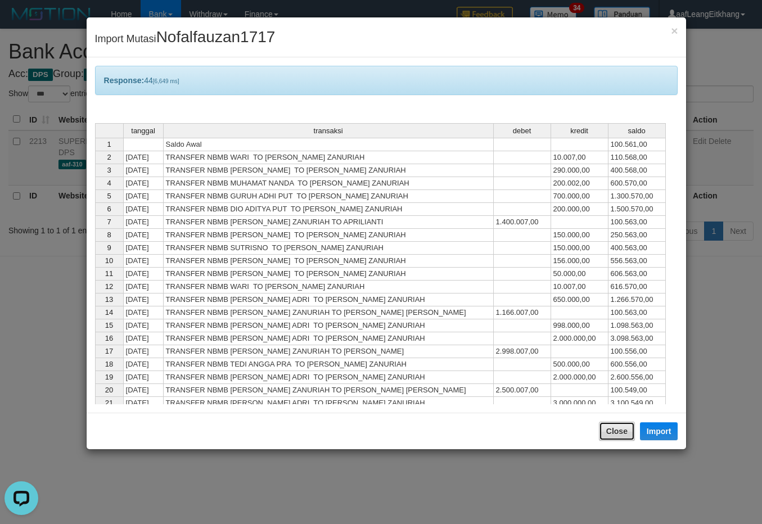
click at [621, 429] on button "Close" at bounding box center [617, 431] width 36 height 19
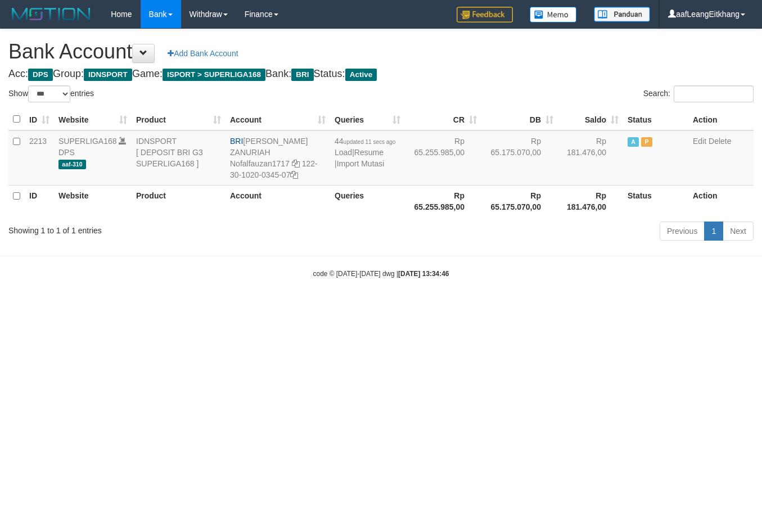
select select "***"
click at [366, 166] on link "Import Mutasi" at bounding box center [361, 163] width 48 height 9
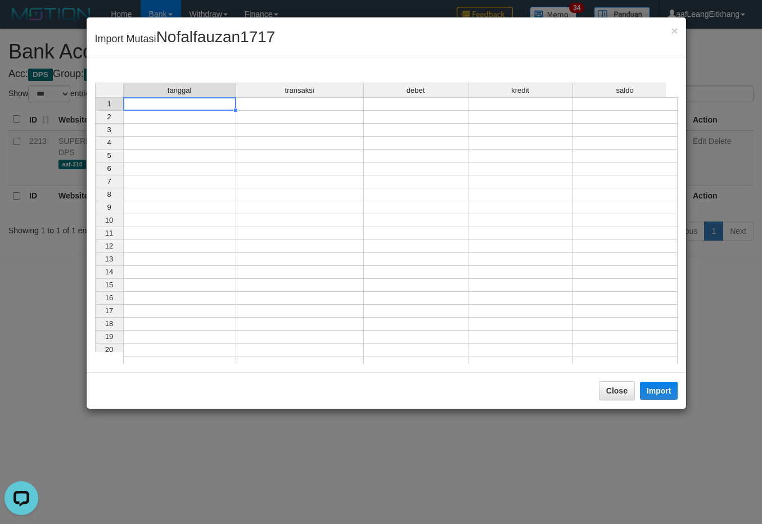
click at [221, 104] on td at bounding box center [179, 103] width 113 height 13
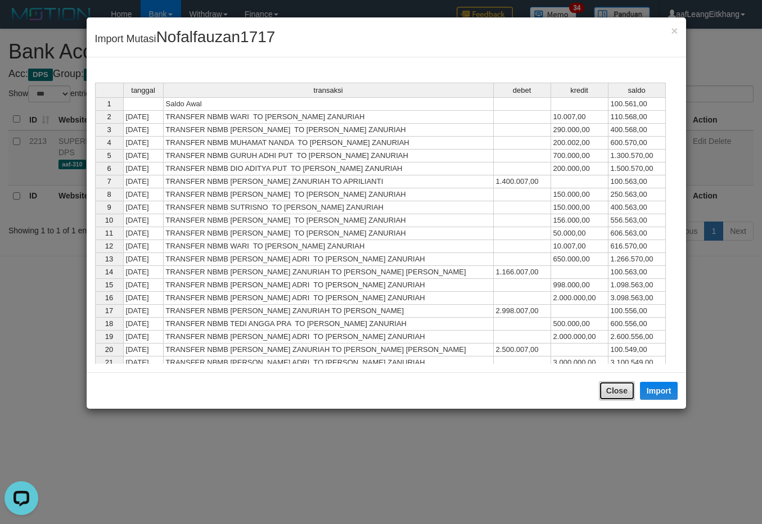
click at [622, 388] on button "Close" at bounding box center [617, 390] width 36 height 19
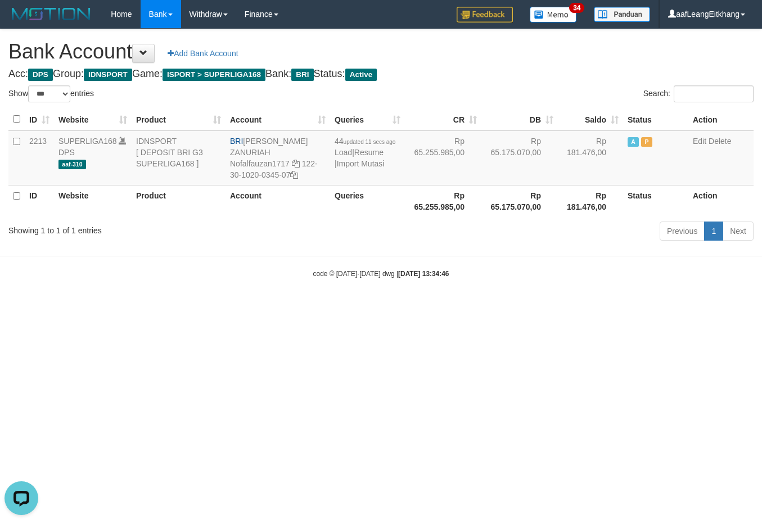
click at [597, 307] on html "Toggle navigation Home Bank Account List Load By Website Group [ISPORT] SUPERLI…" at bounding box center [381, 153] width 762 height 307
click at [344, 225] on div "Previous 1 Next" at bounding box center [539, 232] width 427 height 24
click at [357, 166] on link "Import Mutasi" at bounding box center [361, 163] width 48 height 9
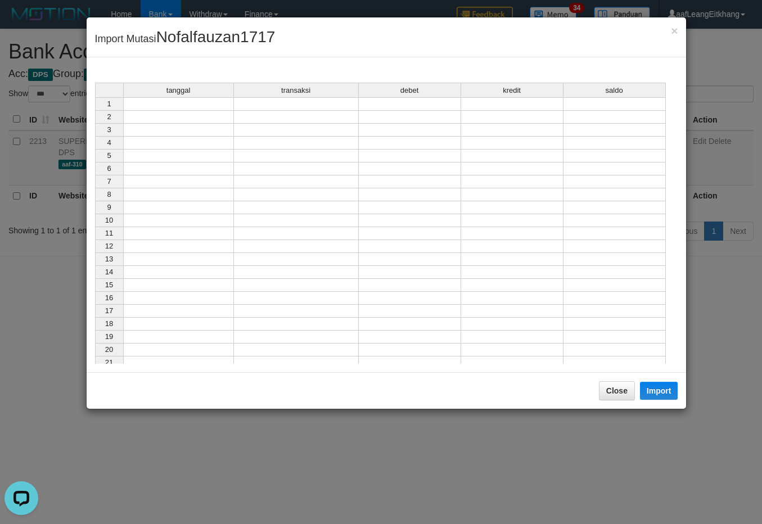
click at [95, 110] on div "tanggal transaksi debet kredit saldo 1 2 3 4 5 6 7 8 9 10 11 12 13 14 15 16 17 …" at bounding box center [95, 226] width 0 height 287
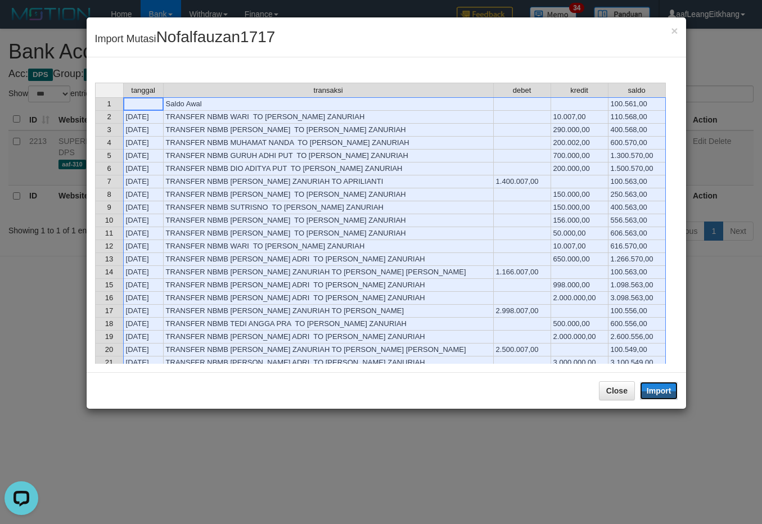
drag, startPoint x: 659, startPoint y: 391, endPoint x: 477, endPoint y: 192, distance: 269.8
click at [658, 391] on button "Import" at bounding box center [659, 391] width 38 height 18
click at [477, 163] on td "TRANSFER NBMB GURUH ADHI PUT TO [PERSON_NAME] ZANURIAH" at bounding box center [329, 156] width 330 height 13
type textarea "**********"
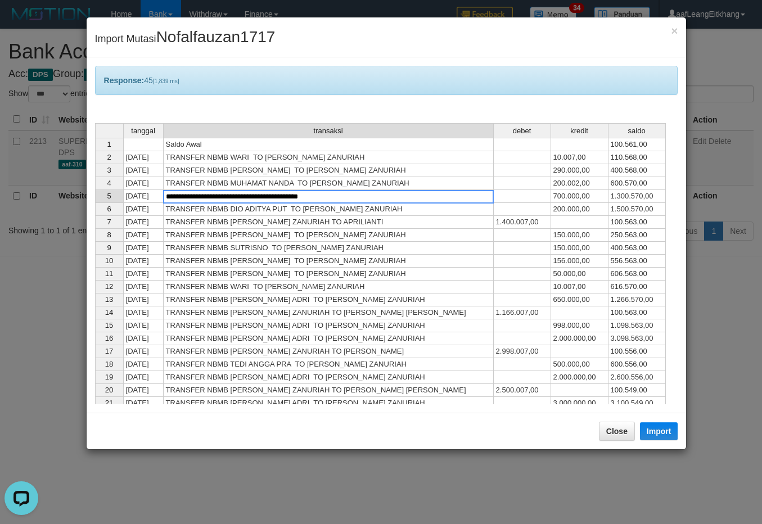
click at [477, 192] on textarea "**********" at bounding box center [328, 196] width 331 height 13
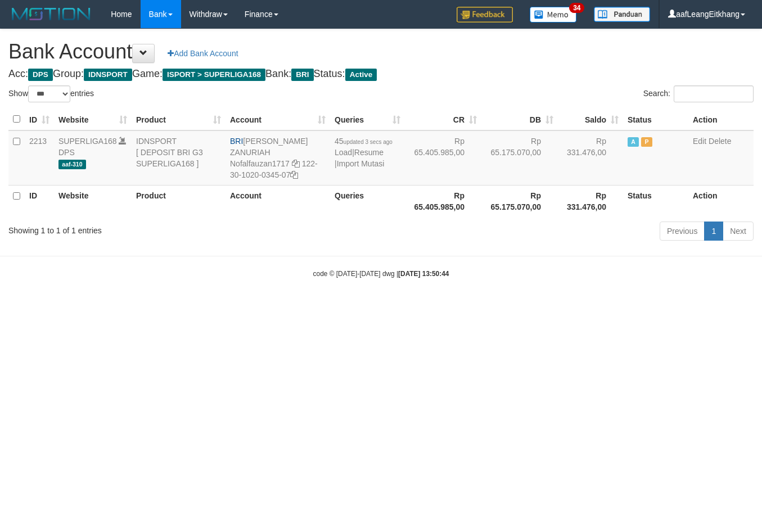
select select "***"
click at [338, 161] on link "Import Mutasi" at bounding box center [361, 163] width 48 height 9
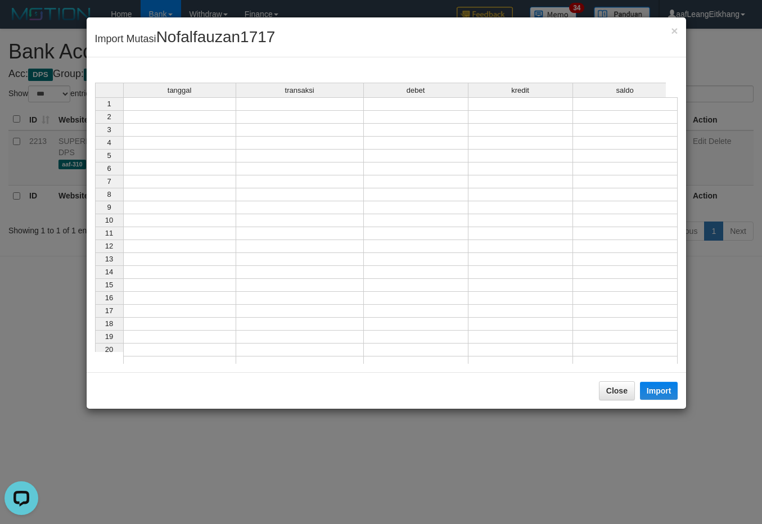
click at [150, 107] on td at bounding box center [179, 103] width 113 height 13
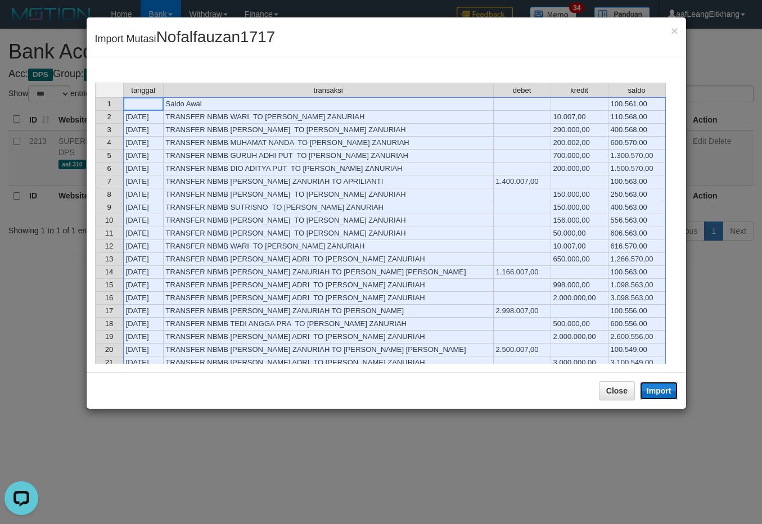
click at [658, 385] on button "Import" at bounding box center [659, 391] width 38 height 18
click at [527, 253] on td at bounding box center [522, 246] width 57 height 13
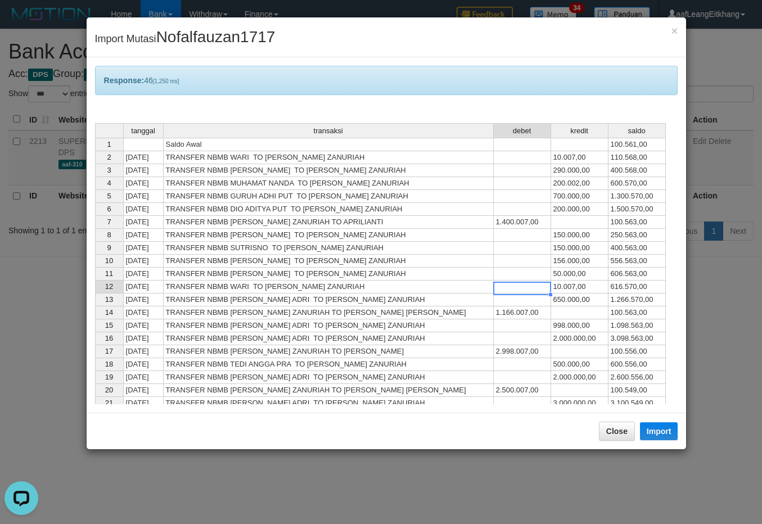
click at [521, 273] on td at bounding box center [522, 274] width 57 height 13
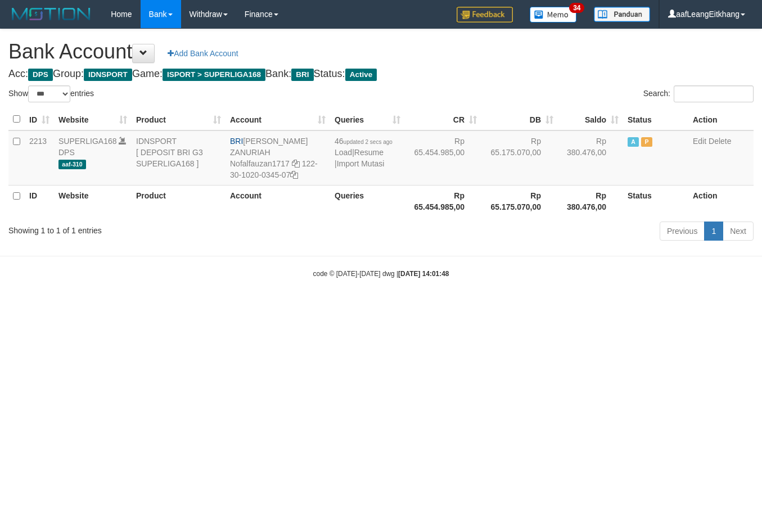
select select "***"
click at [450, 304] on html "Toggle navigation Home Bank Account List Load By Website Group [ISPORT] SUPERLI…" at bounding box center [381, 153] width 762 height 307
select select "***"
click at [372, 164] on link "Import Mutasi" at bounding box center [361, 163] width 48 height 9
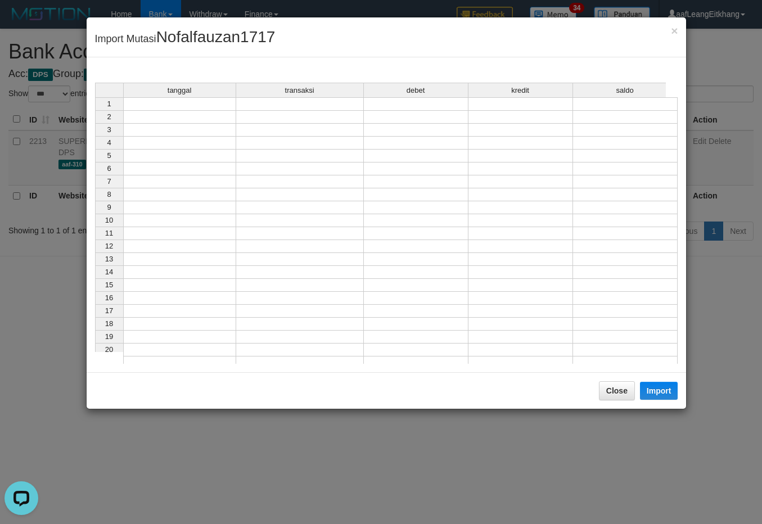
click at [192, 105] on td at bounding box center [179, 103] width 113 height 13
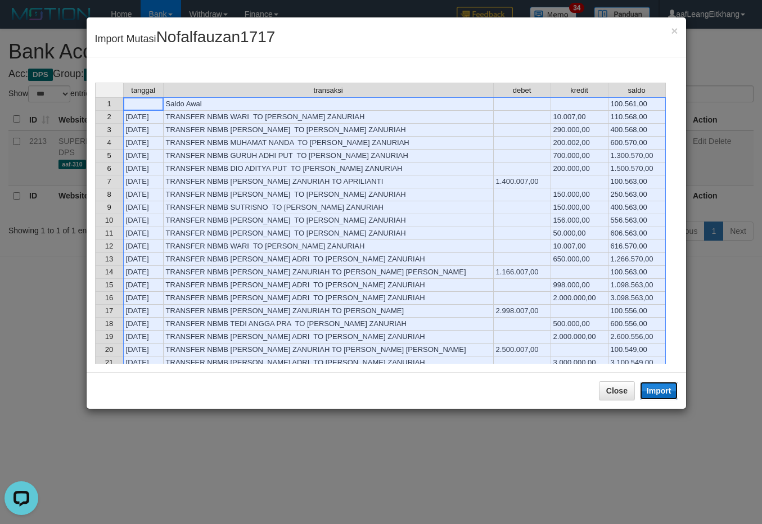
click at [669, 394] on button "Import" at bounding box center [659, 391] width 38 height 18
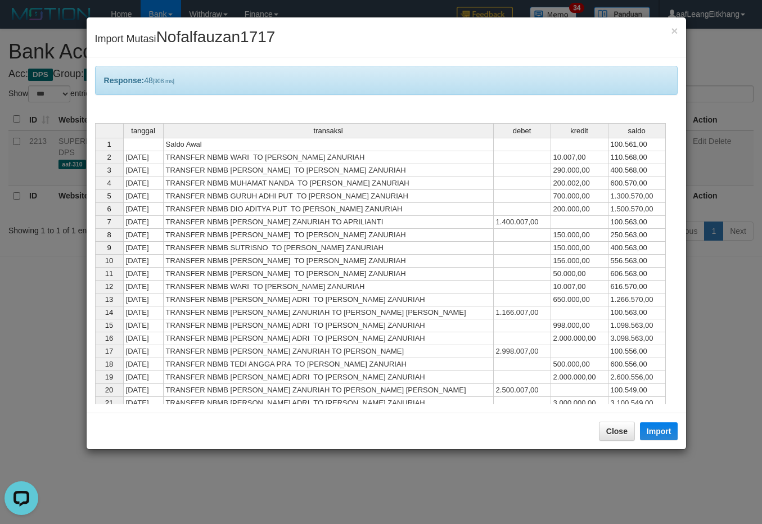
click at [595, 259] on td "156.000,00" at bounding box center [579, 261] width 57 height 13
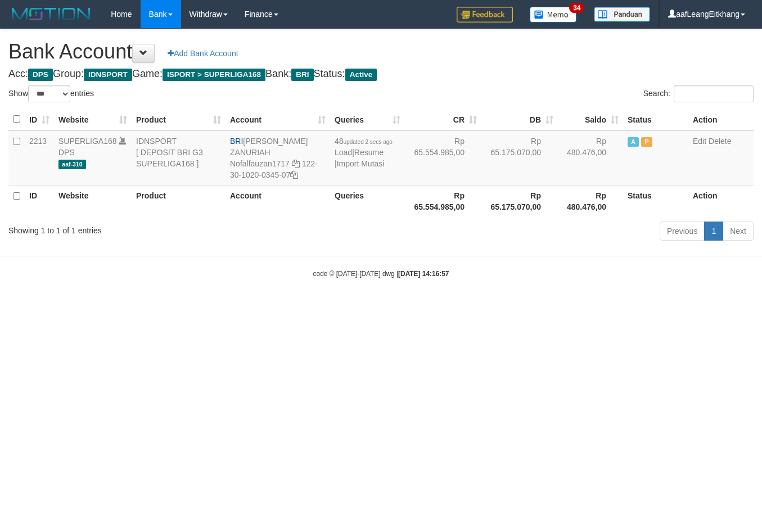
select select "***"
click at [364, 165] on link "Import Mutasi" at bounding box center [361, 163] width 48 height 9
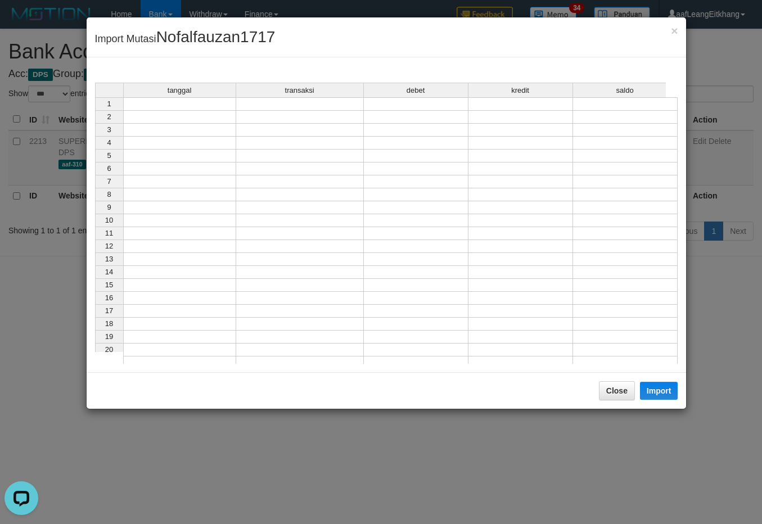
click at [159, 105] on td at bounding box center [179, 103] width 113 height 13
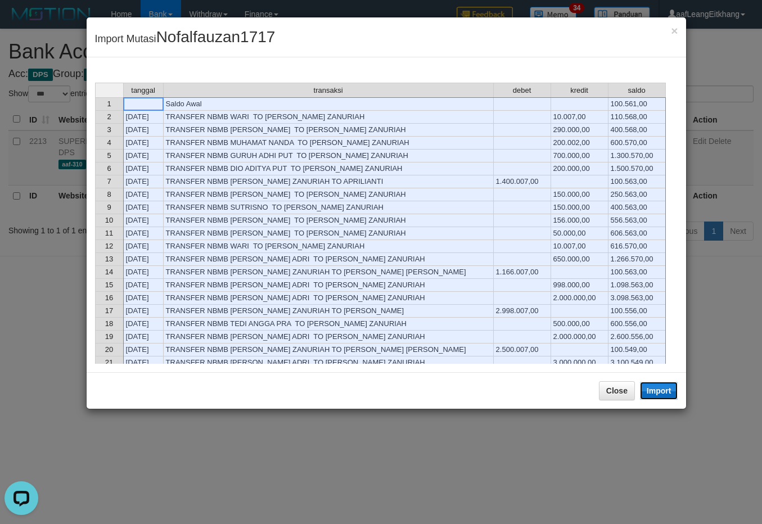
click at [662, 392] on button "Import" at bounding box center [659, 391] width 38 height 18
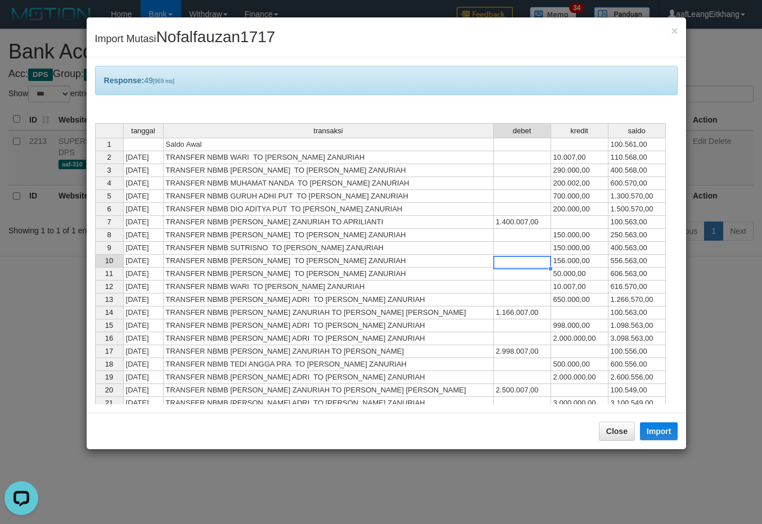
click at [535, 266] on td at bounding box center [522, 261] width 57 height 13
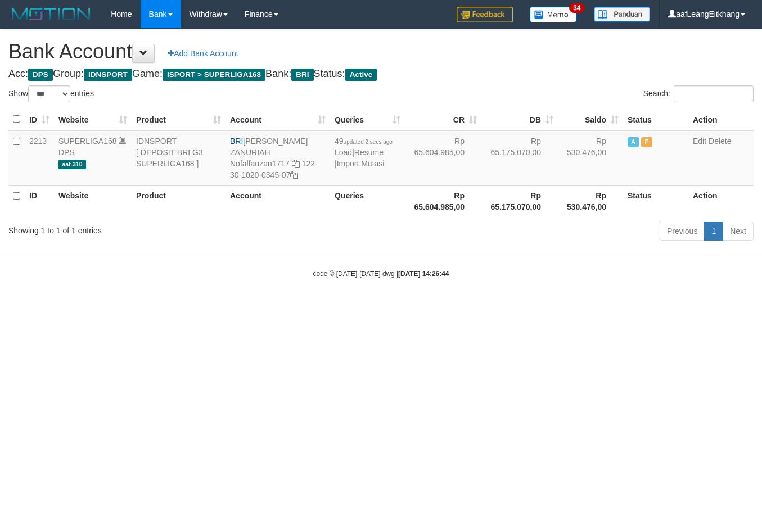
select select "***"
drag, startPoint x: 303, startPoint y: 150, endPoint x: 623, endPoint y: 242, distance: 333.7
click at [308, 162] on td "BRI [PERSON_NAME] ZANURIAH Nofalfauzan1717 122-30-1020-0345-07" at bounding box center [277, 157] width 105 height 55
copy td "122-30-1020-0345-07"
drag, startPoint x: 245, startPoint y: 141, endPoint x: 319, endPoint y: 143, distance: 74.3
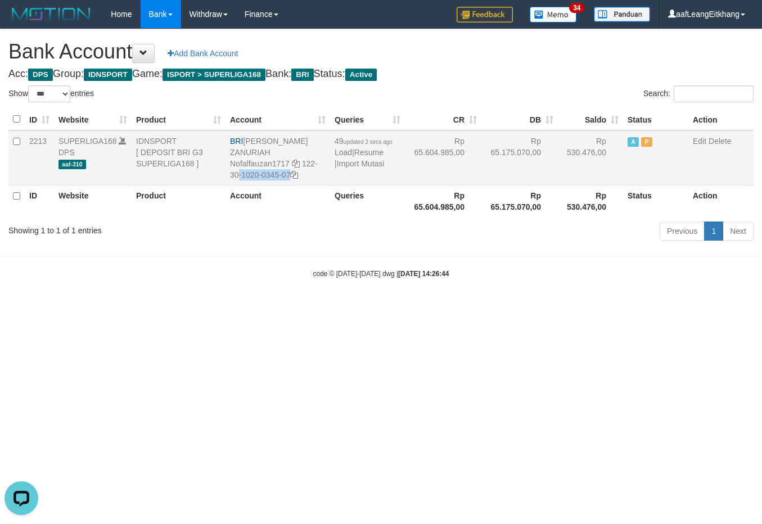
click at [319, 143] on td "BRI NOFAL ZANURIAH Nofalfauzan1717 122-30-1020-0345-07" at bounding box center [277, 157] width 105 height 55
copy td "[PERSON_NAME] ZANURIAH"
click at [355, 164] on link "Import Mutasi" at bounding box center [361, 163] width 48 height 9
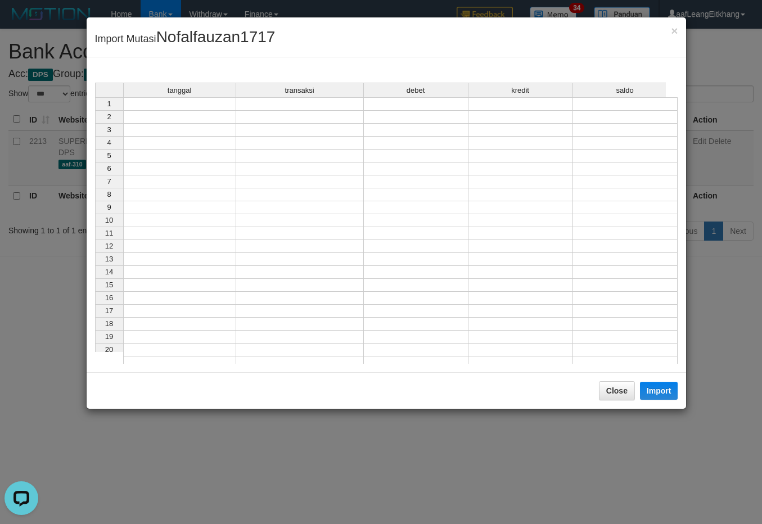
click at [180, 101] on td at bounding box center [179, 103] width 113 height 13
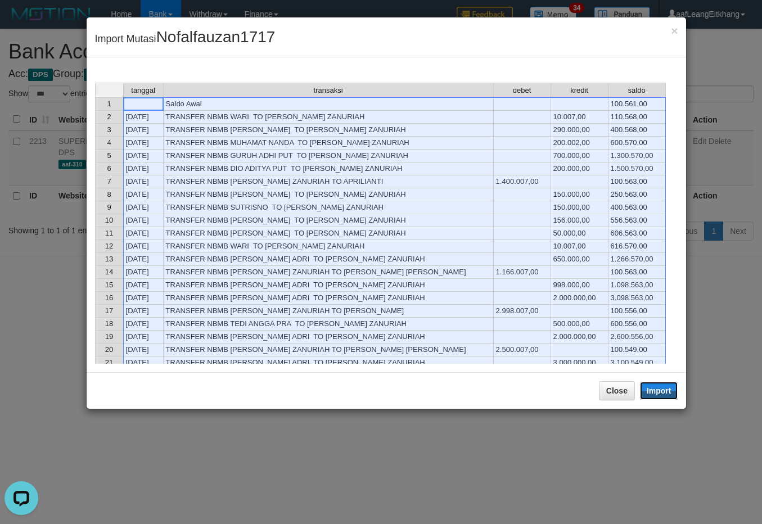
drag, startPoint x: 651, startPoint y: 387, endPoint x: 484, endPoint y: 223, distance: 233.8
click at [652, 387] on button "Import" at bounding box center [659, 391] width 38 height 18
click at [484, 188] on td "TRANSFER NBMB NOFAL ZANURIAH TO APRILIANTI" at bounding box center [329, 181] width 330 height 13
click at [164, 111] on textarea at bounding box center [143, 103] width 40 height 13
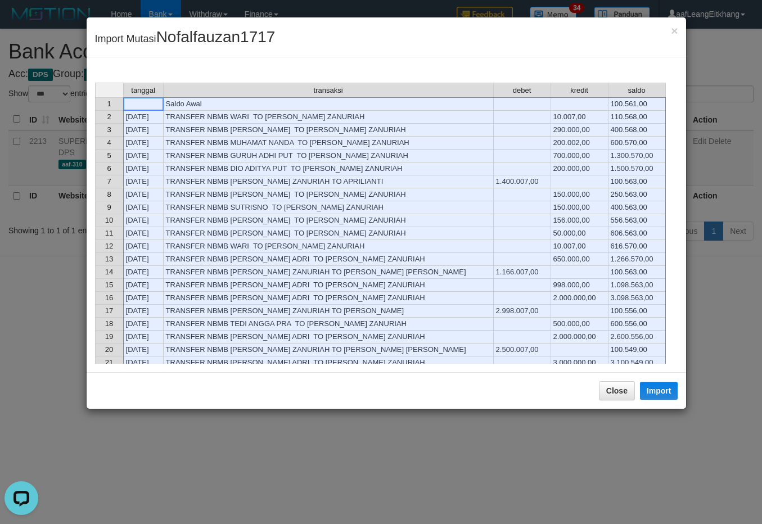
type textarea "**********"
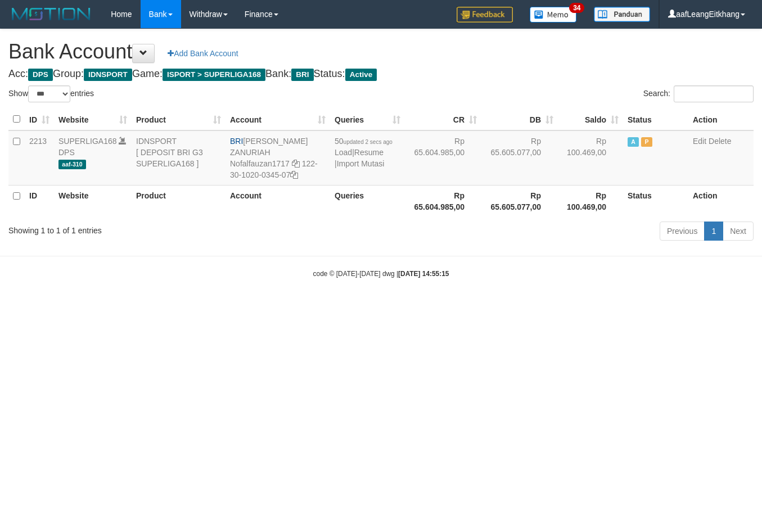
select select "***"
click at [506, 242] on body "Toggle navigation Home Bank Account List Load By Website Group [ISPORT] SUPERLI…" at bounding box center [381, 153] width 762 height 307
select select "***"
click at [155, 54] on button at bounding box center [143, 53] width 22 height 19
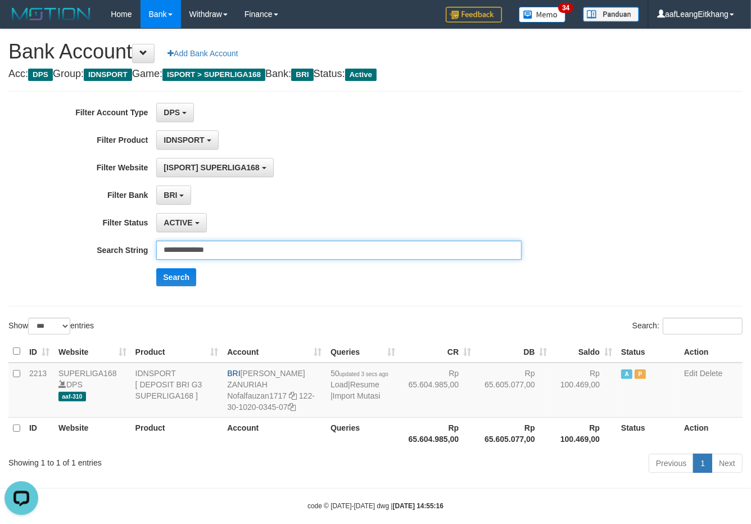
click at [242, 254] on input "**********" at bounding box center [338, 250] width 365 height 19
paste input "**"
type input "**********"
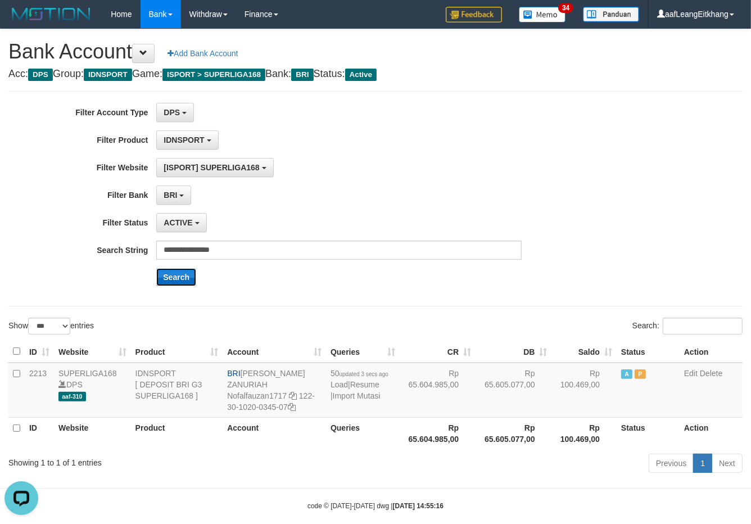
click at [191, 281] on button "Search" at bounding box center [176, 277] width 40 height 18
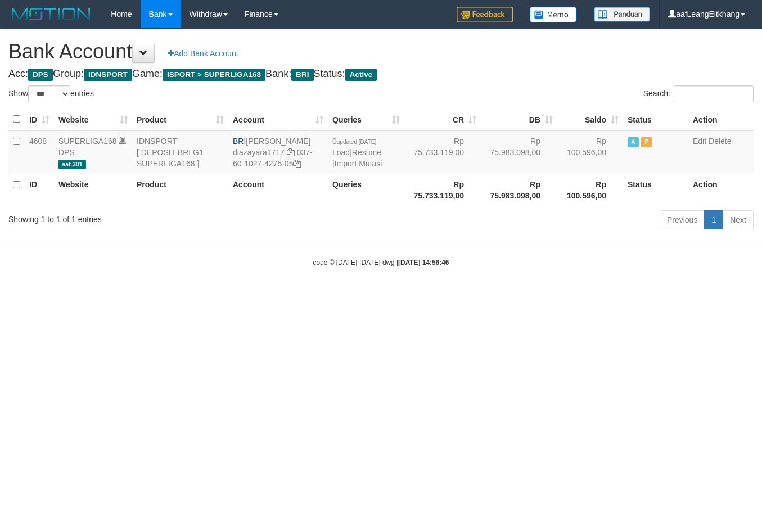
select select "***"
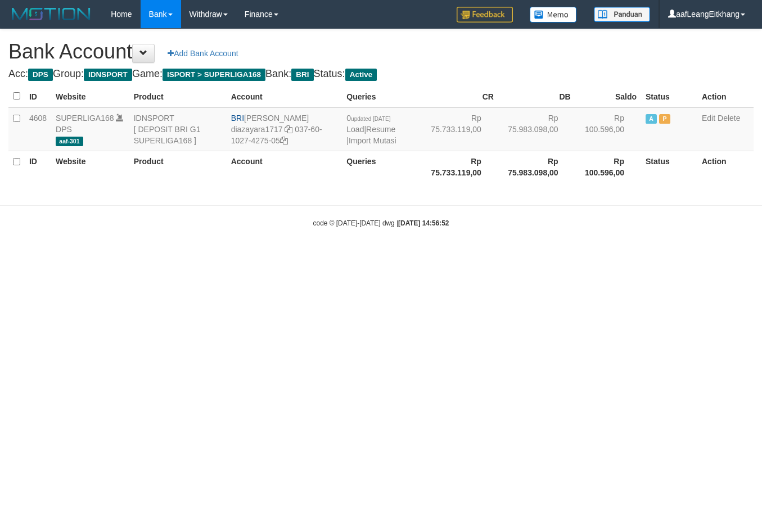
select select "***"
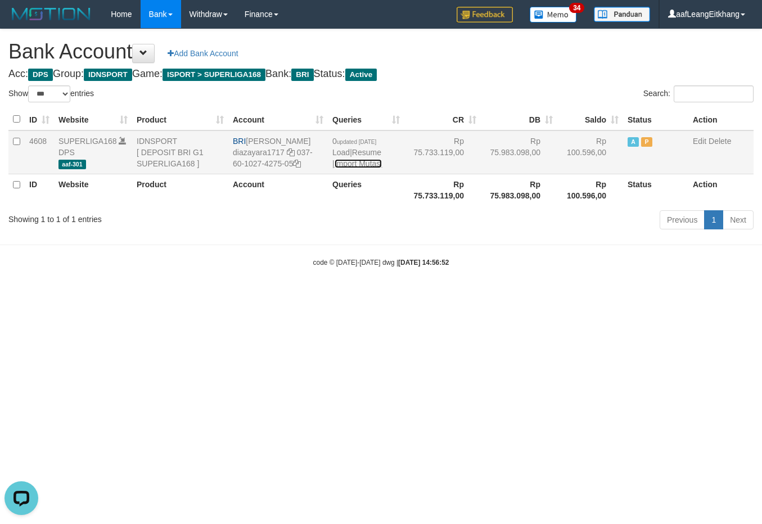
click at [362, 163] on link "Import Mutasi" at bounding box center [359, 163] width 48 height 9
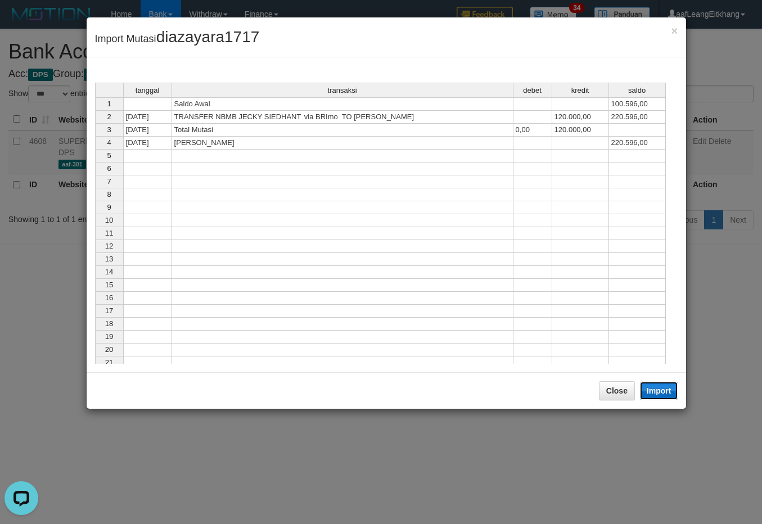
click at [660, 389] on button "Import" at bounding box center [659, 391] width 38 height 18
click at [95, 308] on div "tanggal transaksi debet kredit saldo 1 Saldo Awal 100.596,00 2 31/08/25 TRANSFE…" at bounding box center [95, 246] width 0 height 326
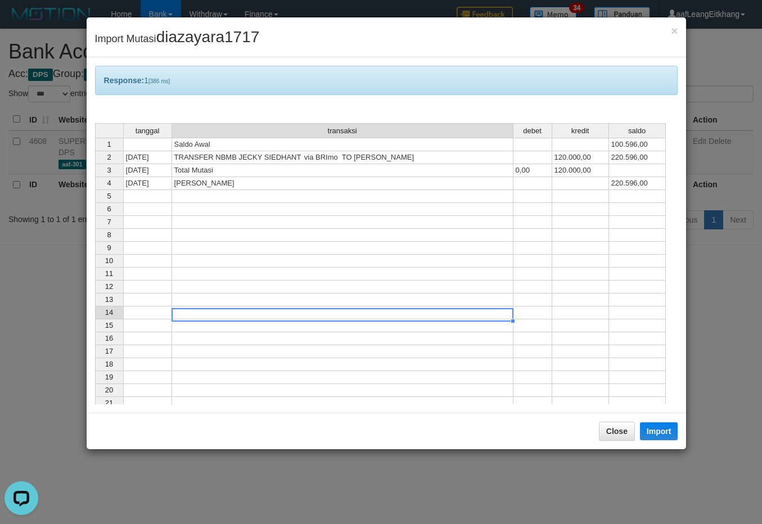
click at [474, 308] on div at bounding box center [342, 308] width 342 height 1
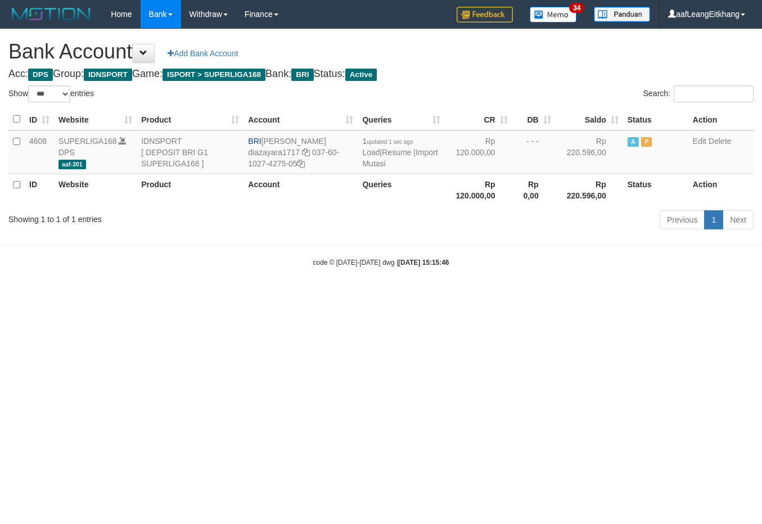
select select "***"
click at [145, 51] on span at bounding box center [143, 53] width 8 height 8
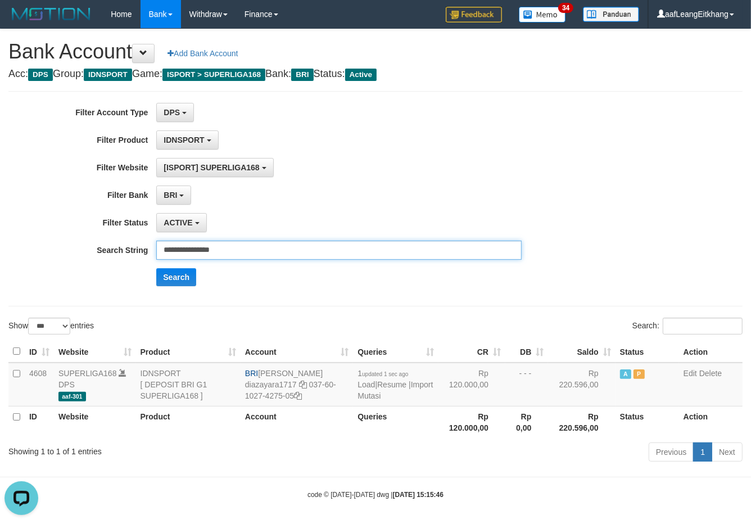
click at [227, 256] on input "**********" at bounding box center [338, 250] width 365 height 19
paste input "text"
type input "**********"
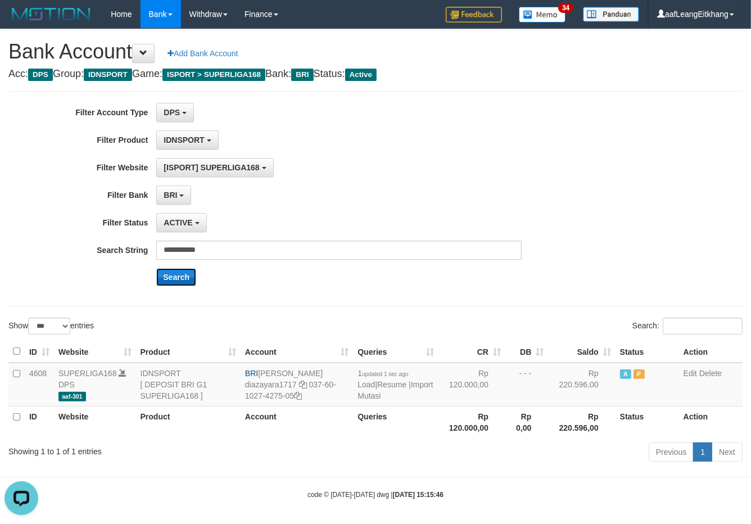
click at [186, 286] on button "Search" at bounding box center [176, 277] width 40 height 18
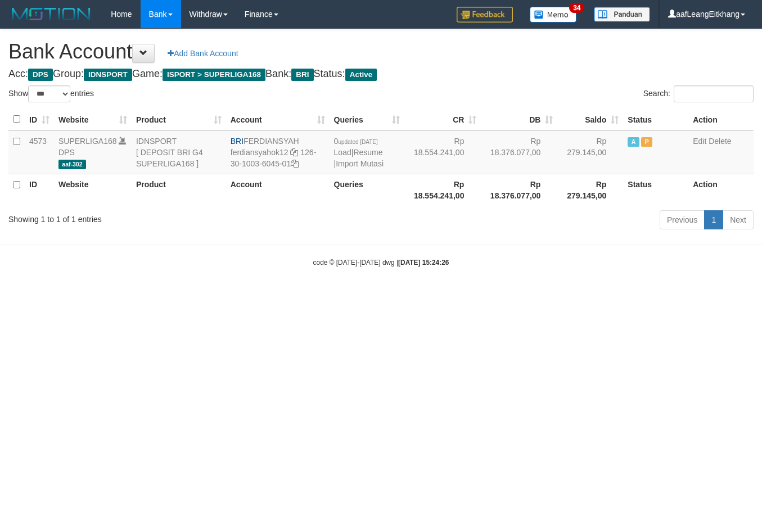
select select "***"
click at [369, 162] on link "Import Mutasi" at bounding box center [360, 163] width 48 height 9
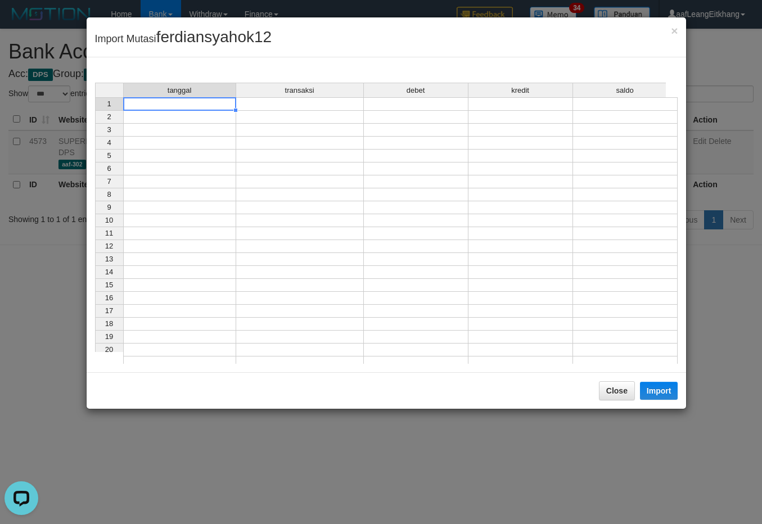
click at [206, 105] on td at bounding box center [179, 103] width 113 height 13
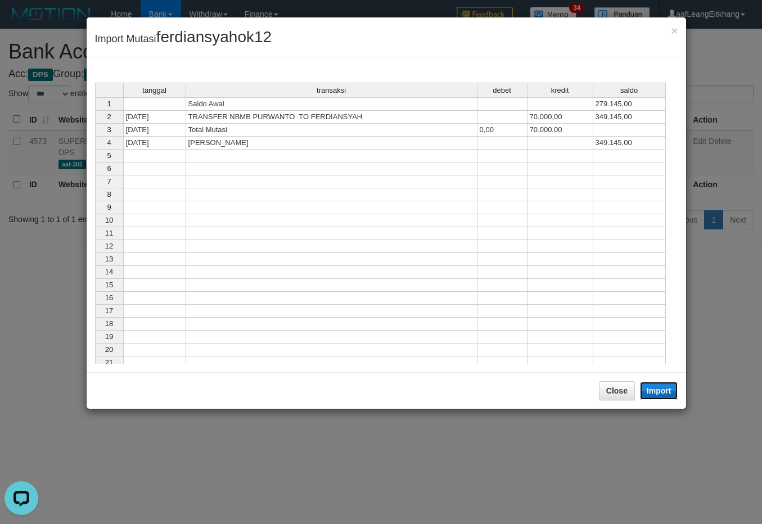
click at [650, 391] on button "Import" at bounding box center [659, 391] width 38 height 18
click at [513, 266] on td at bounding box center [502, 259] width 50 height 13
click at [547, 240] on td at bounding box center [560, 233] width 66 height 13
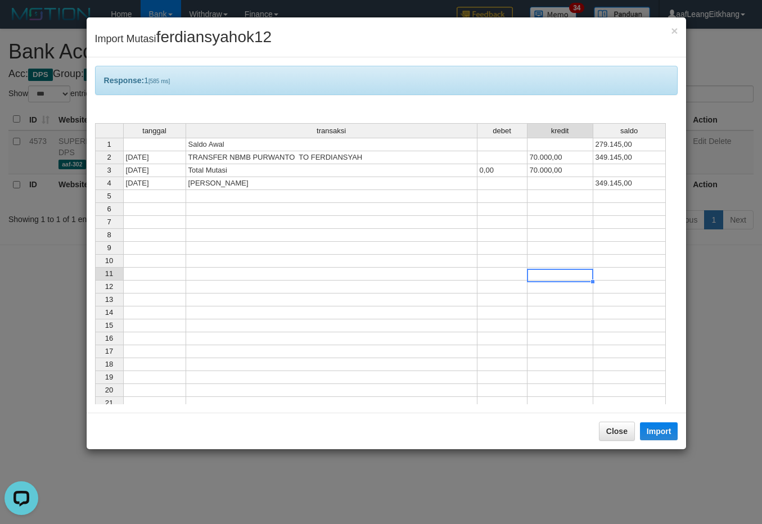
click at [547, 279] on td at bounding box center [560, 274] width 66 height 13
click at [503, 265] on td at bounding box center [502, 261] width 50 height 13
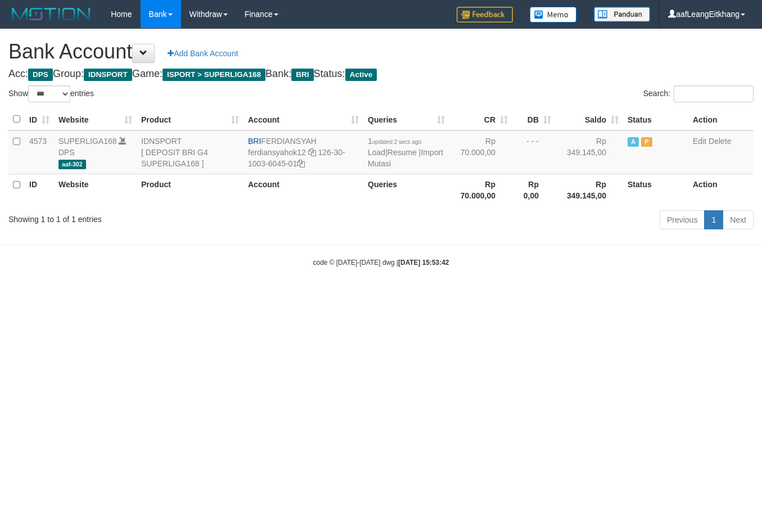
select select "***"
click at [447, 209] on div "Previous 1 Next" at bounding box center [539, 221] width 427 height 24
select select "***"
click at [402, 165] on link "Import Mutasi" at bounding box center [405, 158] width 75 height 20
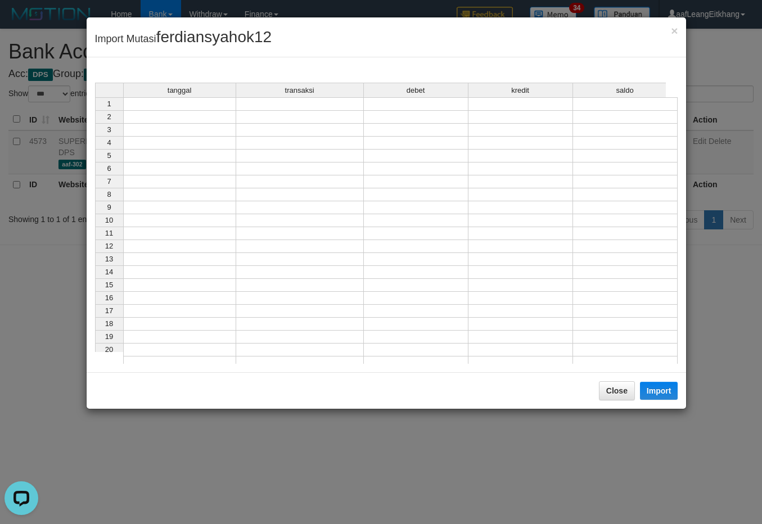
click at [203, 114] on td at bounding box center [179, 117] width 113 height 13
click at [201, 105] on td at bounding box center [179, 103] width 113 height 13
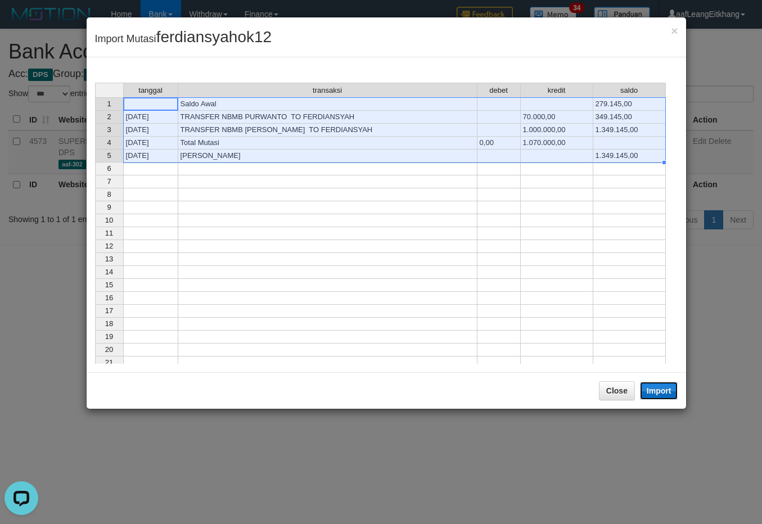
click at [667, 389] on button "Import" at bounding box center [659, 391] width 38 height 18
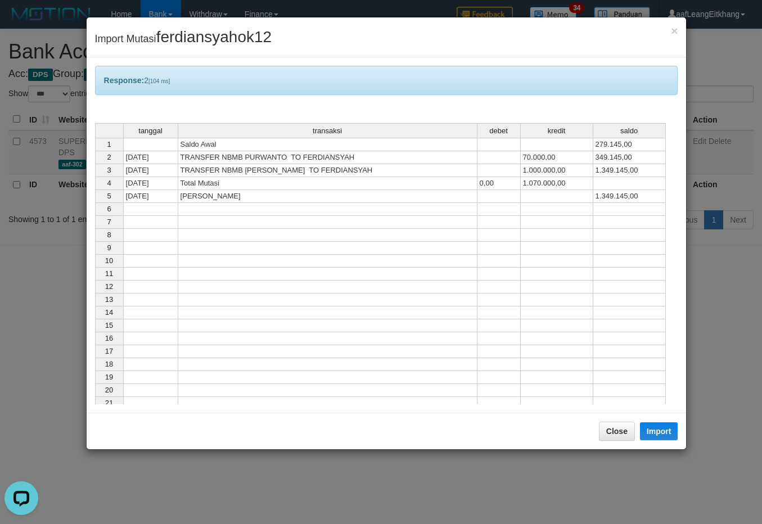
click at [558, 261] on td at bounding box center [557, 261] width 73 height 13
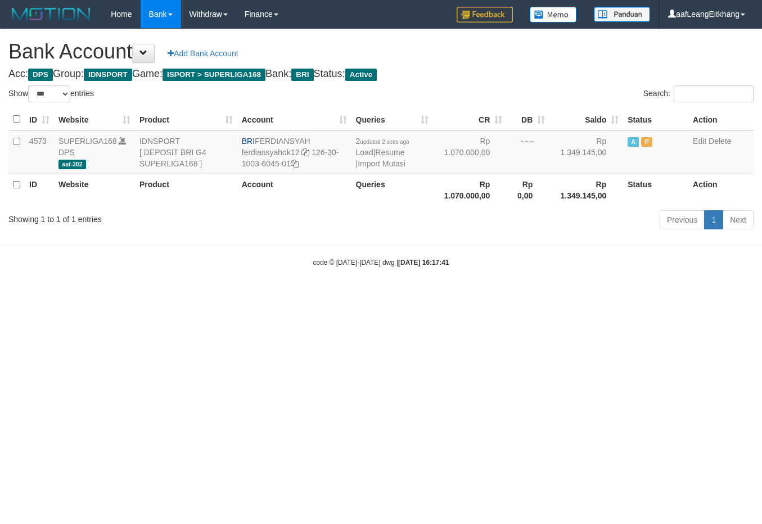
select select "***"
drag, startPoint x: 313, startPoint y: 148, endPoint x: 316, endPoint y: 161, distance: 13.4
click at [316, 161] on td "BRI FERDIANSYAH ferdiansyahok12 126-30-1003-6045-01" at bounding box center [294, 152] width 114 height 44
copy td "126-30-1003-6045-01"
drag, startPoint x: 256, startPoint y: 139, endPoint x: 316, endPoint y: 138, distance: 59.6
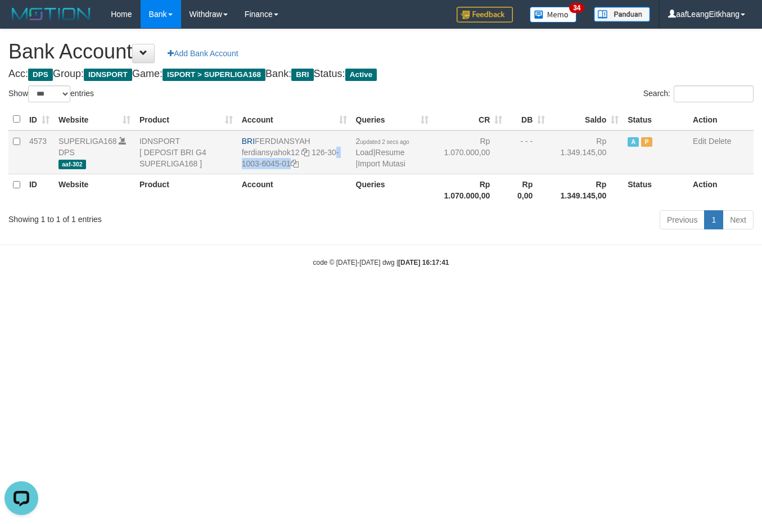
click at [316, 138] on td "BRI FERDIANSYAH ferdiansyahok12 126-30-1003-6045-01" at bounding box center [294, 152] width 114 height 44
copy td "FERDIANSYAH"
click at [380, 169] on td "2 updated 2 secs ago Load | Resume | Import Mutasi" at bounding box center [392, 152] width 82 height 44
click at [378, 163] on link "Import Mutasi" at bounding box center [382, 163] width 48 height 9
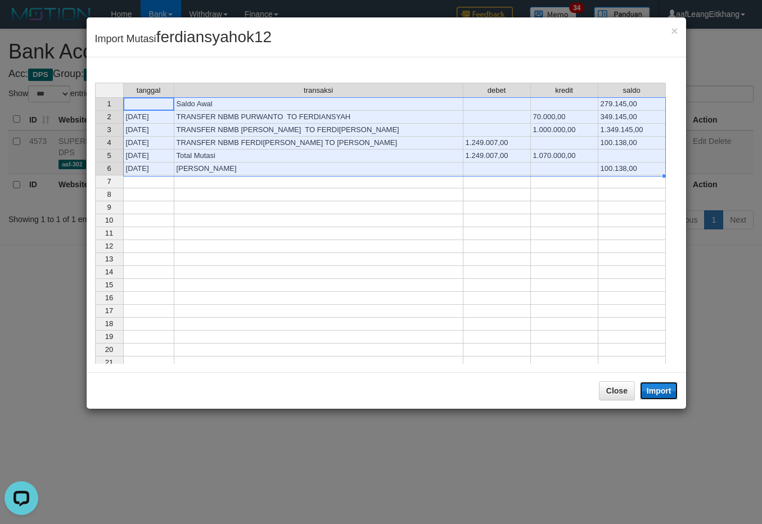
click at [656, 395] on button "Import" at bounding box center [659, 391] width 38 height 18
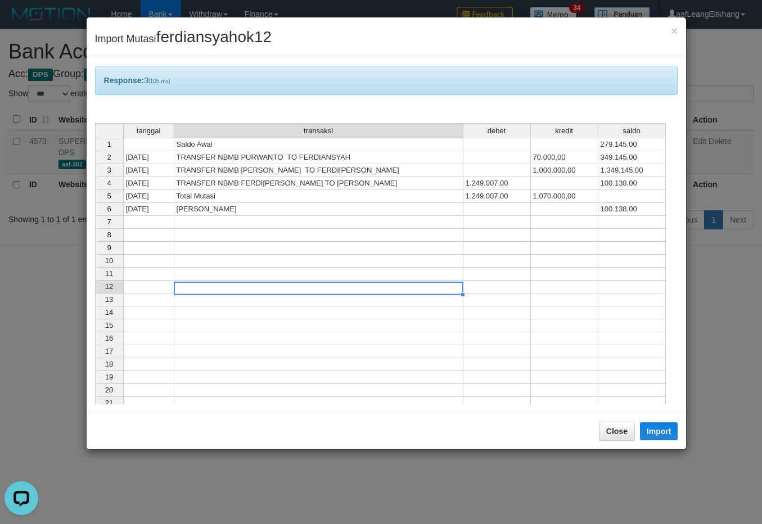
click at [95, 283] on div "tanggal transaksi debet kredit saldo 1 Saldo Awal 279.145,00 2 31/08/25 TRANSFE…" at bounding box center [95, 298] width 0 height 351
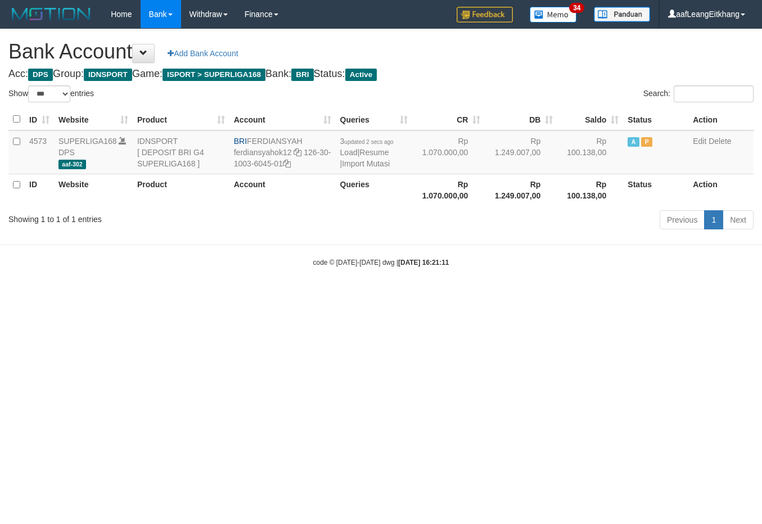
select select "***"
click at [343, 245] on hr at bounding box center [381, 245] width 762 height 1
click at [358, 163] on link "Import Mutasi" at bounding box center [366, 163] width 48 height 9
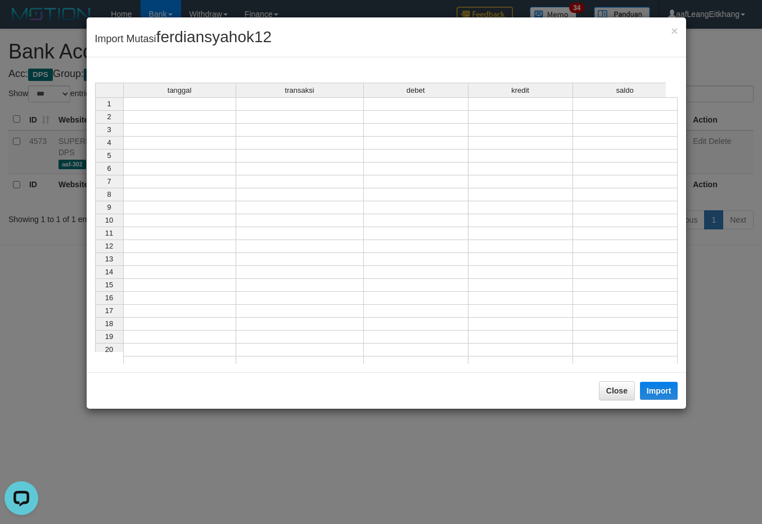
click at [151, 105] on td at bounding box center [179, 103] width 113 height 13
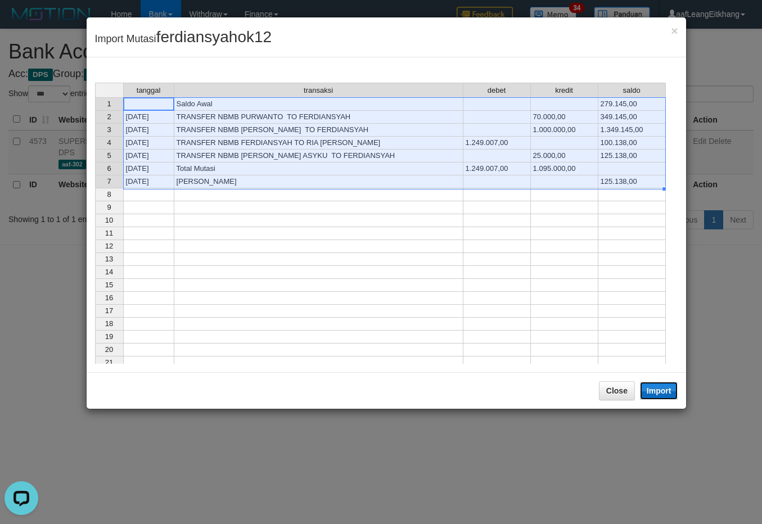
click at [659, 395] on button "Import" at bounding box center [659, 391] width 38 height 18
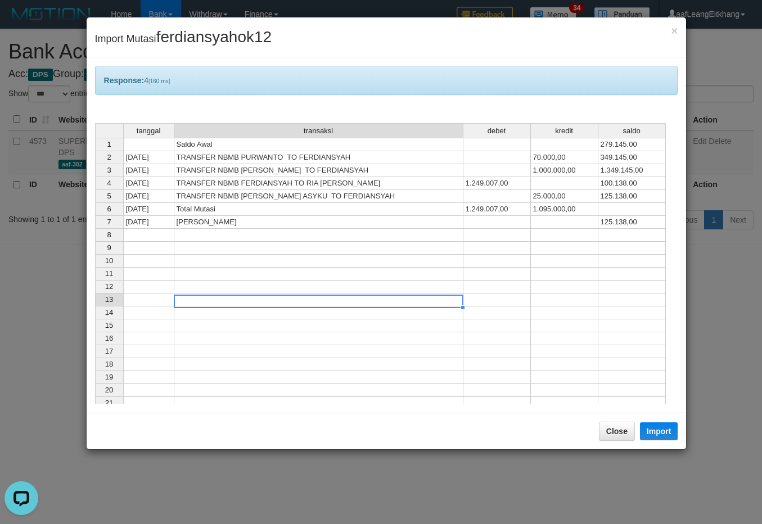
click at [449, 304] on td at bounding box center [318, 300] width 289 height 13
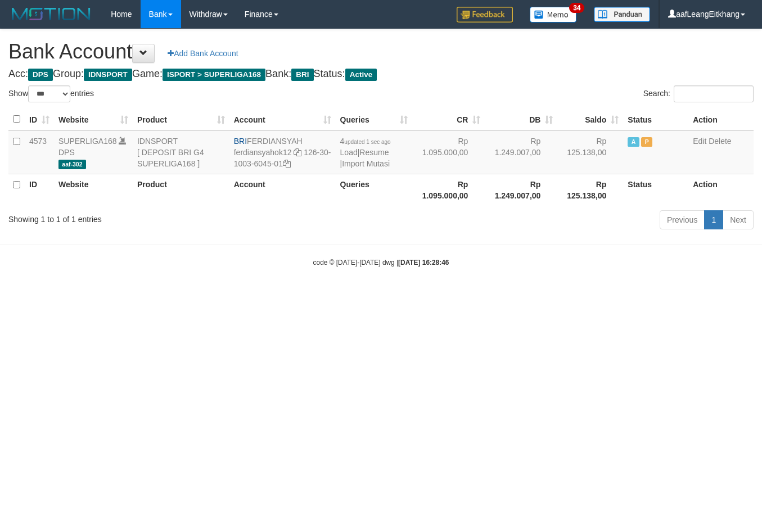
select select "***"
click at [369, 164] on link "Import Mutasi" at bounding box center [366, 163] width 48 height 9
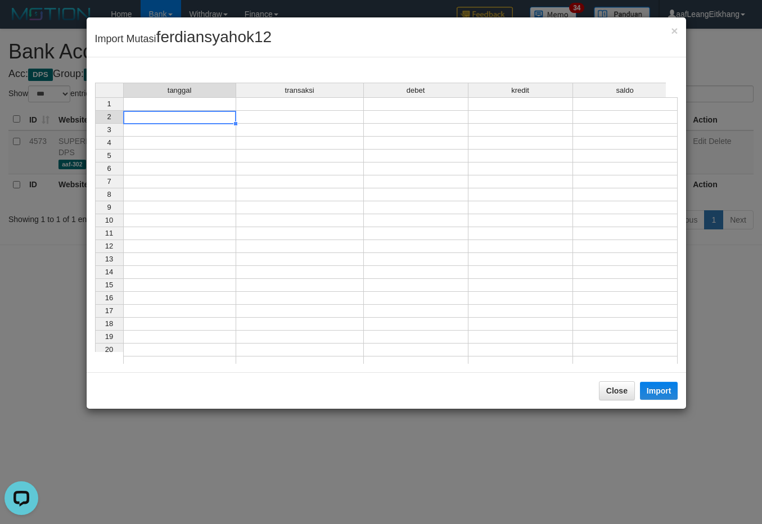
click at [95, 124] on div "tanggal transaksi debet kredit saldo 1 2 3 4 5 6 7 8 9 10 11 12 13 14 15 16 17 …" at bounding box center [95, 226] width 0 height 287
click at [95, 110] on div "tanggal transaksi debet kredit saldo 1 2 3 4 5 6 7 8 9 10 11 12 13 14 15 16 17 …" at bounding box center [95, 226] width 0 height 287
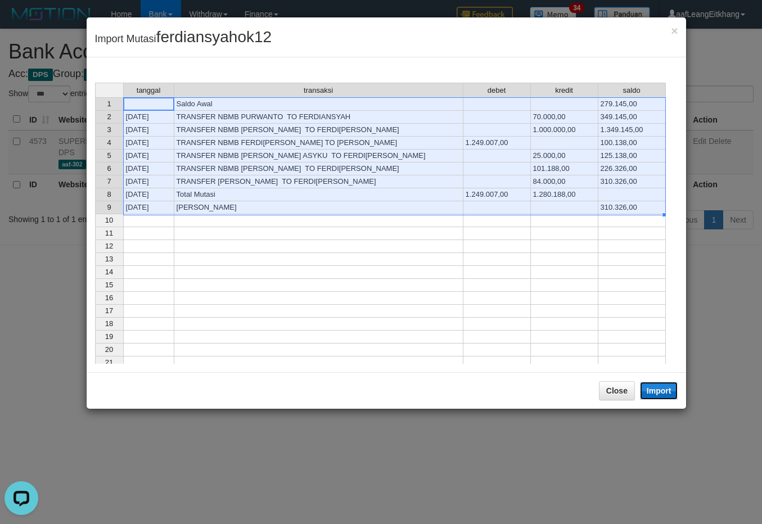
click at [648, 392] on button "Import" at bounding box center [659, 391] width 38 height 18
click at [421, 240] on td at bounding box center [318, 233] width 289 height 13
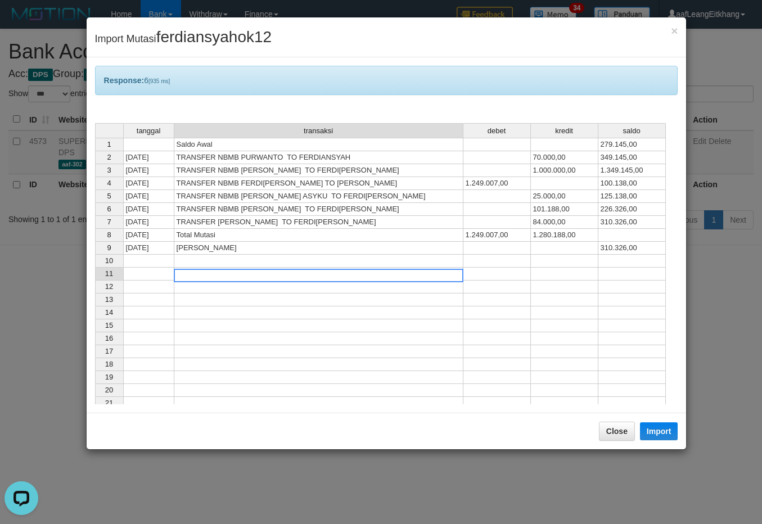
click at [417, 260] on td at bounding box center [318, 261] width 289 height 13
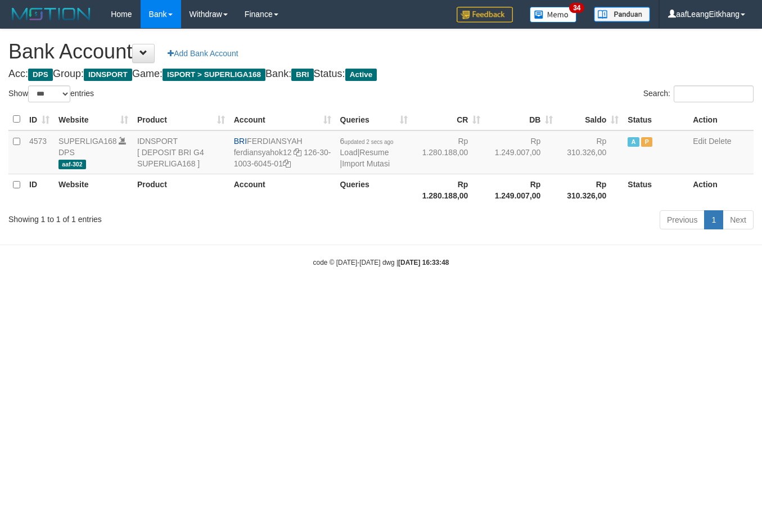
select select "***"
click at [353, 166] on link "Import Mutasi" at bounding box center [366, 163] width 48 height 9
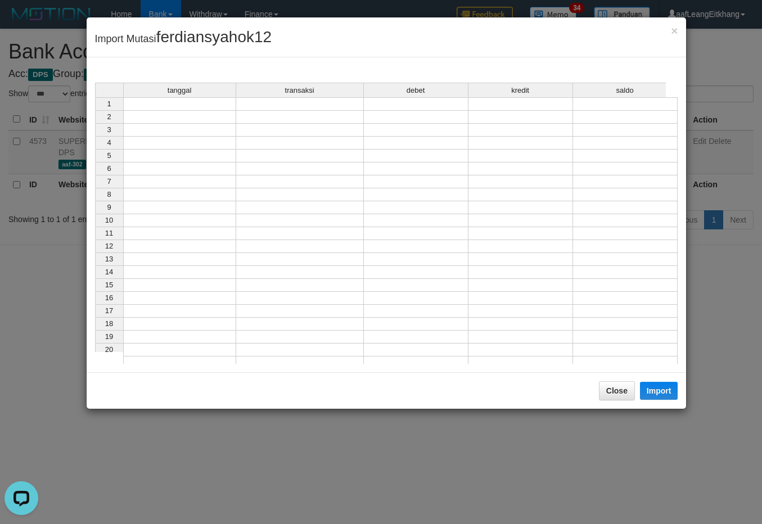
click at [190, 108] on td at bounding box center [179, 103] width 113 height 13
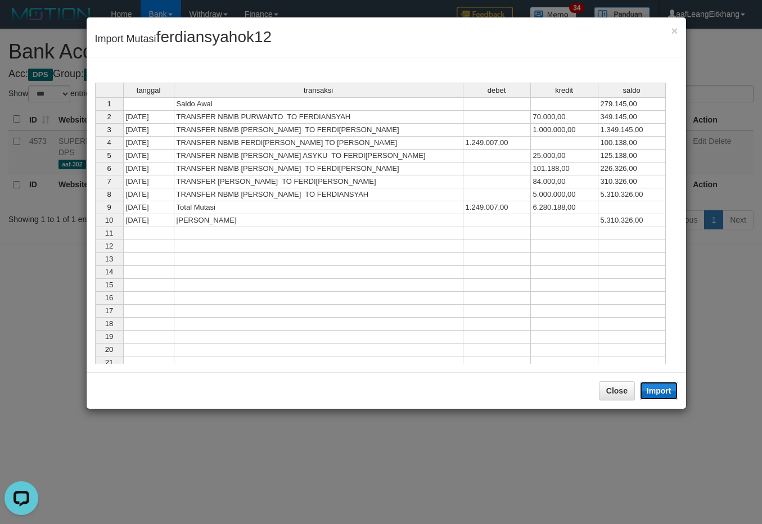
click at [661, 391] on button "Import" at bounding box center [659, 391] width 38 height 18
click at [479, 253] on td at bounding box center [496, 246] width 67 height 13
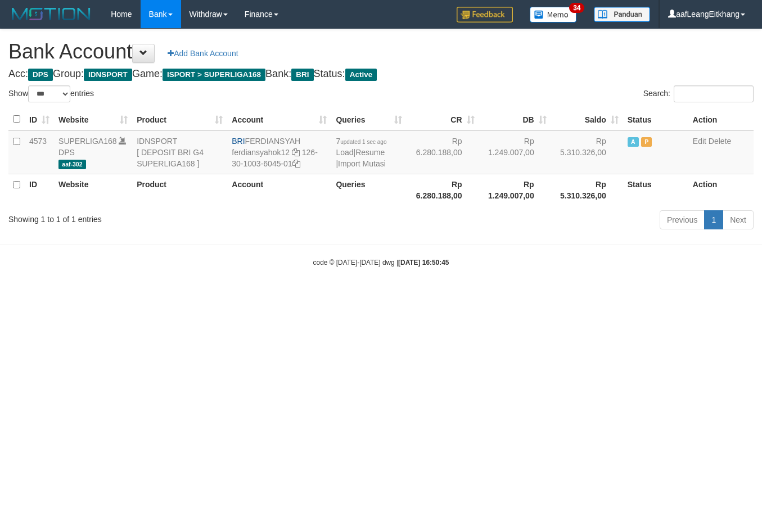
select select "***"
drag, startPoint x: 299, startPoint y: 150, endPoint x: 301, endPoint y: 159, distance: 9.3
click at [301, 159] on td "BRI FERDIANSYAH ferdiansyahok12 126-30-1003-6045-01" at bounding box center [279, 152] width 104 height 44
copy td "126-30-1003-6045-01"
drag, startPoint x: 246, startPoint y: 138, endPoint x: 308, endPoint y: 145, distance: 62.7
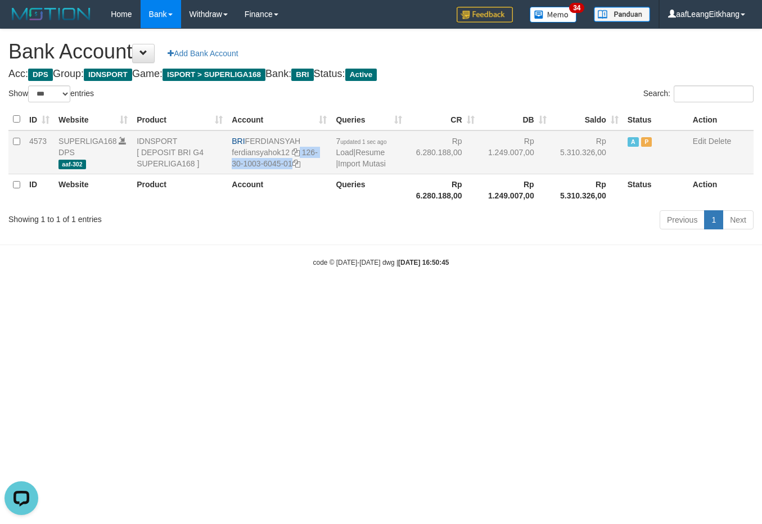
click at [308, 145] on td "BRI FERDIANSYAH ferdiansyahok12 126-30-1003-6045-01" at bounding box center [279, 152] width 104 height 44
copy td "FERDIANSYAH"
click at [482, 245] on body "Toggle navigation Home Bank Account List Load By Website Group [ISPORT] SUPERLI…" at bounding box center [381, 148] width 762 height 296
click at [362, 167] on link "Import Mutasi" at bounding box center [362, 163] width 48 height 9
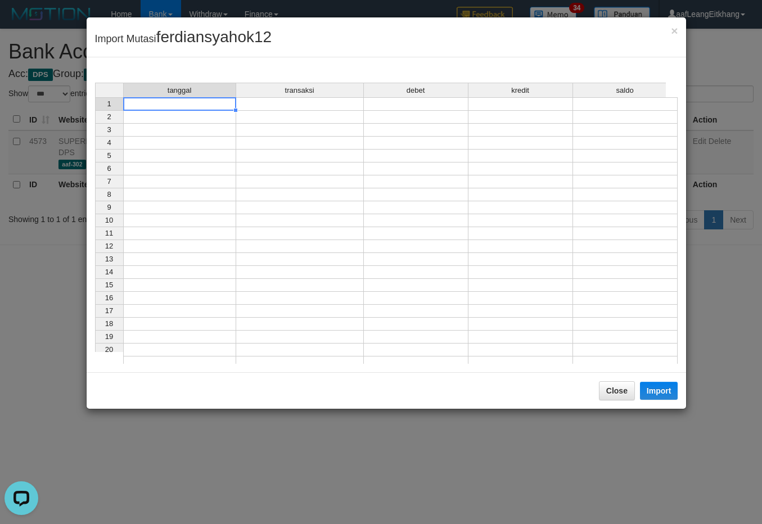
click at [156, 105] on td at bounding box center [179, 103] width 113 height 13
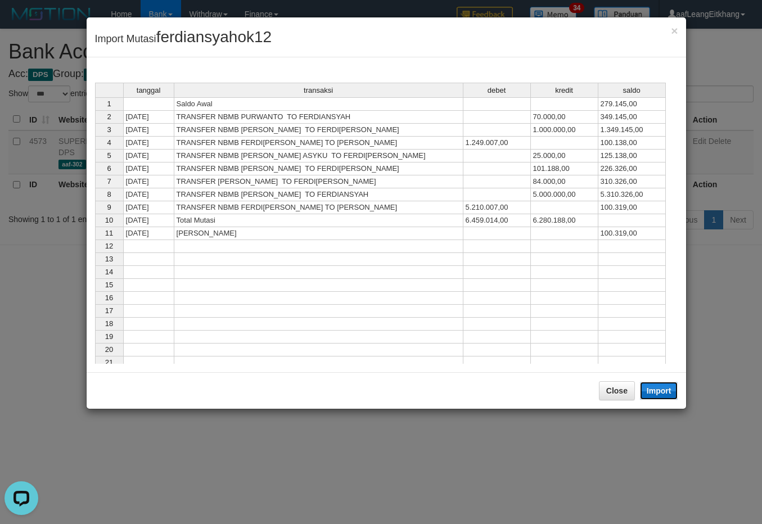
click at [669, 394] on button "Import" at bounding box center [659, 391] width 38 height 18
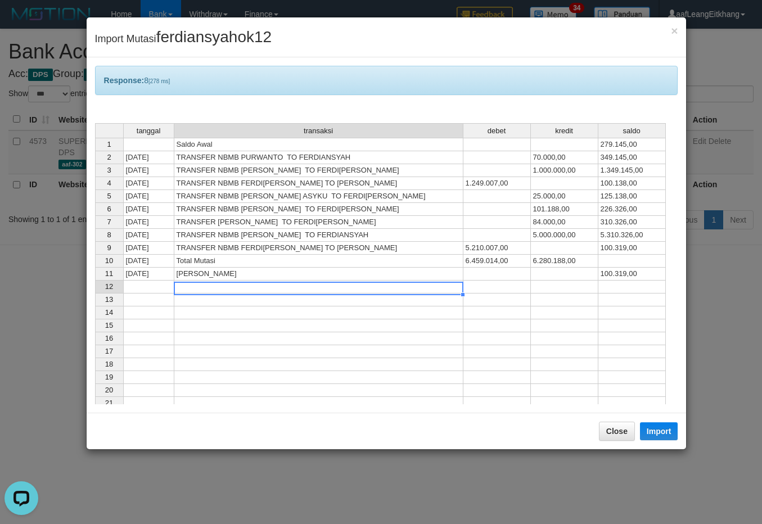
click at [408, 294] on td at bounding box center [318, 287] width 289 height 13
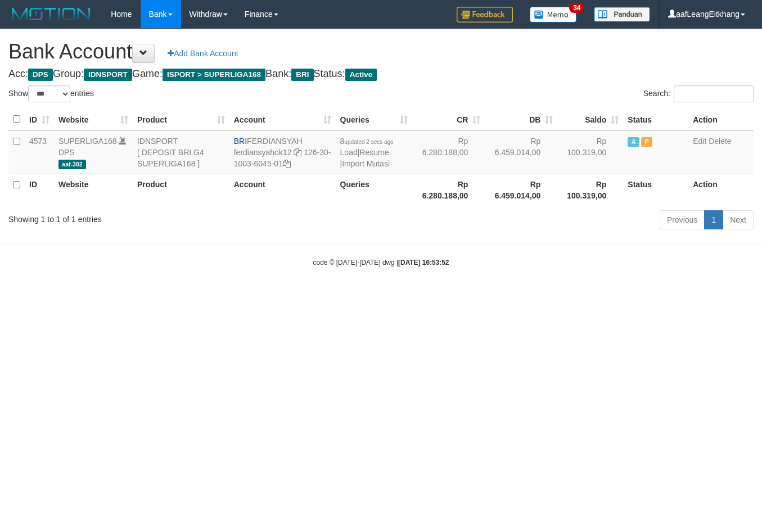
select select "***"
drag, startPoint x: 786, startPoint y: 239, endPoint x: 807, endPoint y: 304, distance: 68.1
click at [761, 296] on html "Toggle navigation Home Bank Account List Load By Website Group [ISPORT] SUPERLI…" at bounding box center [381, 148] width 762 height 296
drag, startPoint x: 574, startPoint y: 361, endPoint x: 760, endPoint y: 326, distance: 189.9
click at [574, 296] on html "Toggle navigation Home Bank Account List Load By Website Group [ISPORT] SUPERLI…" at bounding box center [381, 148] width 762 height 296
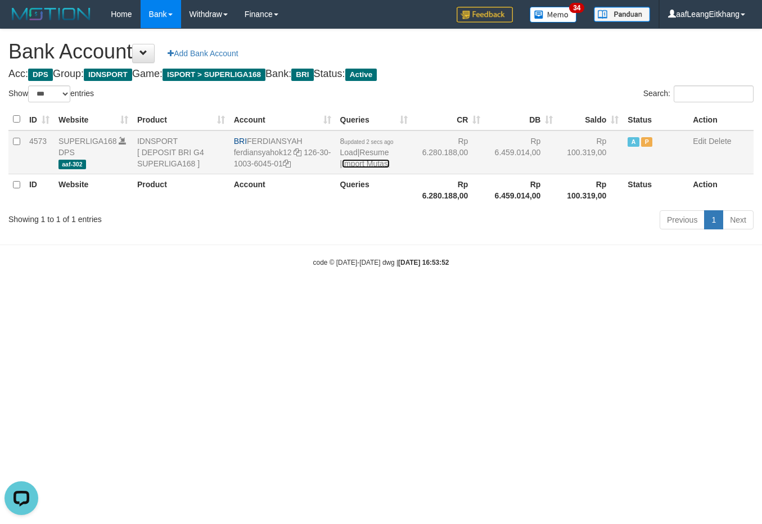
click at [385, 167] on link "Import Mutasi" at bounding box center [366, 163] width 48 height 9
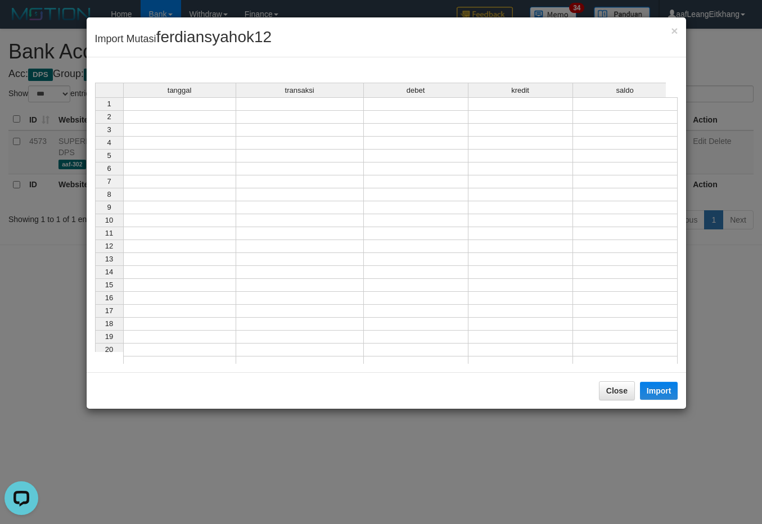
click at [186, 106] on td at bounding box center [179, 103] width 113 height 13
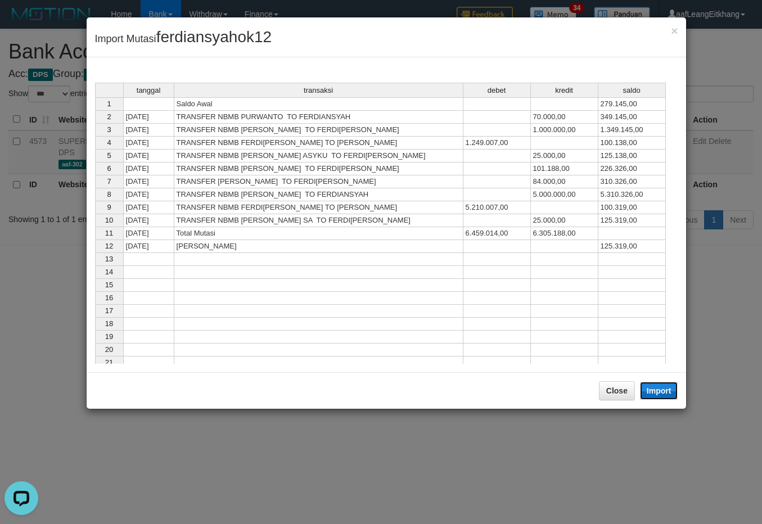
click at [655, 392] on button "Import" at bounding box center [659, 391] width 38 height 18
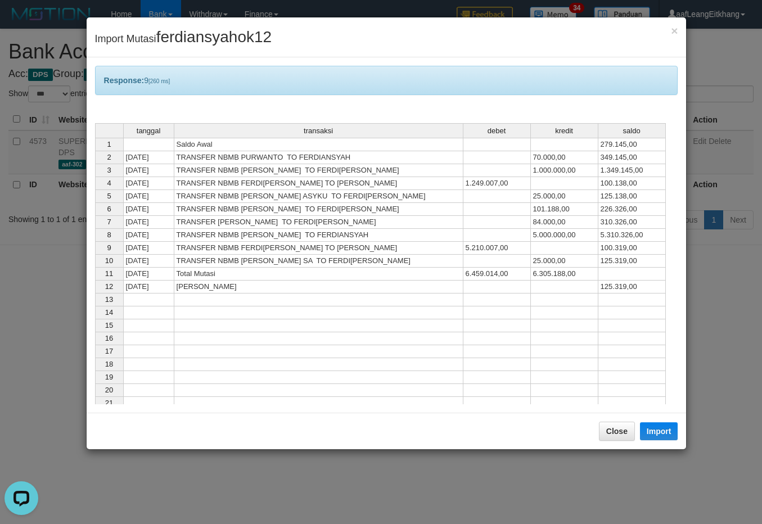
click at [541, 274] on td "6.305.188,00" at bounding box center [564, 274] width 67 height 13
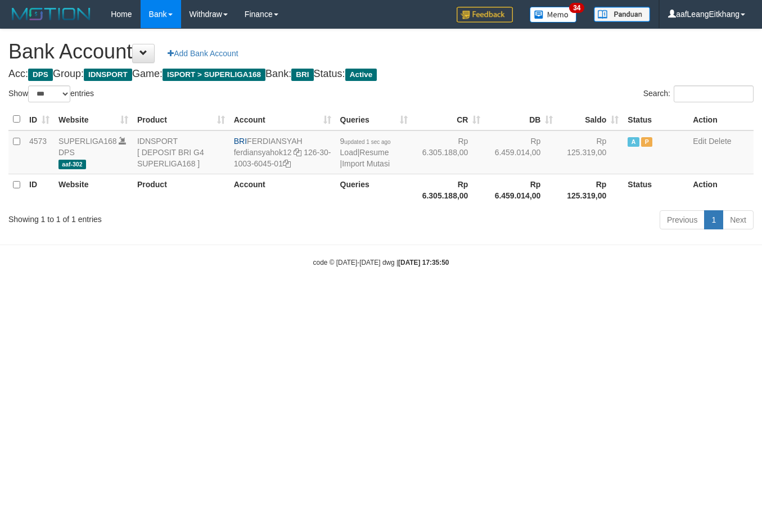
select select "***"
click at [364, 164] on link "Import Mutasi" at bounding box center [366, 163] width 48 height 9
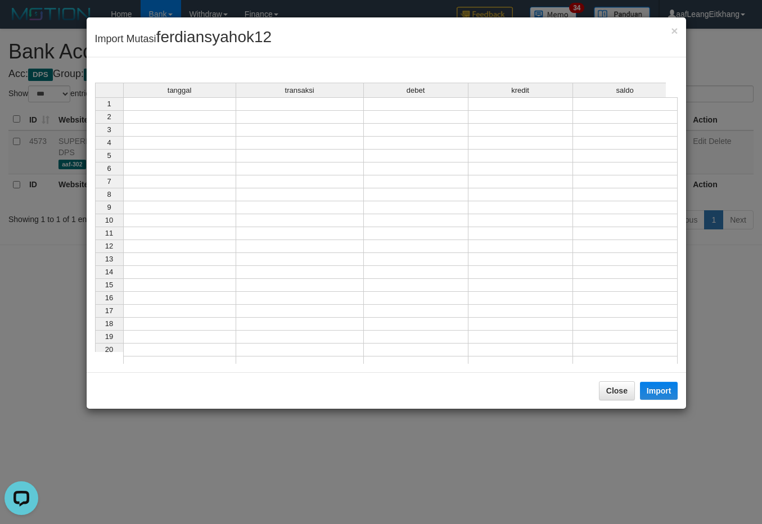
click at [161, 107] on td at bounding box center [179, 103] width 113 height 13
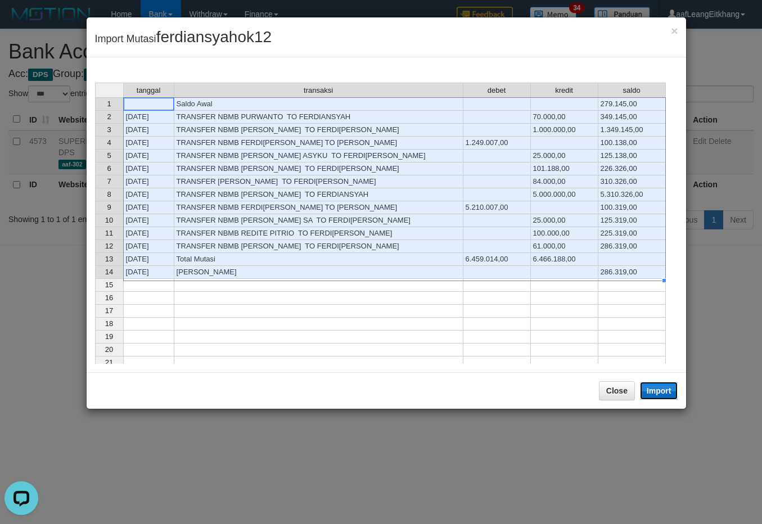
click at [662, 392] on button "Import" at bounding box center [659, 391] width 38 height 18
click at [95, 256] on div "tanggal transaksi debet kredit saldo 1 Saldo Awal 279.145,00 2 31/08/25 TRANSFE…" at bounding box center [95, 265] width 0 height 364
click at [174, 98] on div at bounding box center [148, 97] width 51 height 1
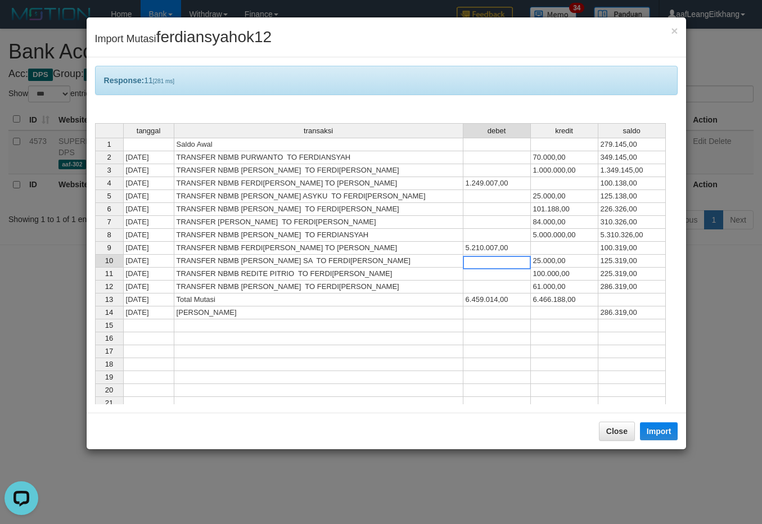
click at [479, 256] on textarea at bounding box center [497, 262] width 68 height 13
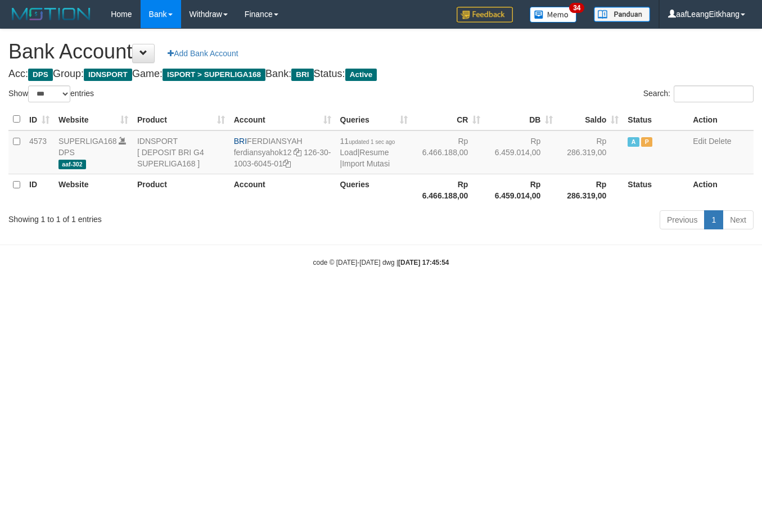
select select "***"
click at [459, 260] on div "code © 2012-2018 dwg | 2025/08/31 18:49:07" at bounding box center [381, 261] width 762 height 11
click at [364, 170] on td "11 updated 1 hour ago Load | Resume | Import Mutasi" at bounding box center [374, 152] width 77 height 44
click at [364, 164] on link "Import Mutasi" at bounding box center [366, 163] width 48 height 9
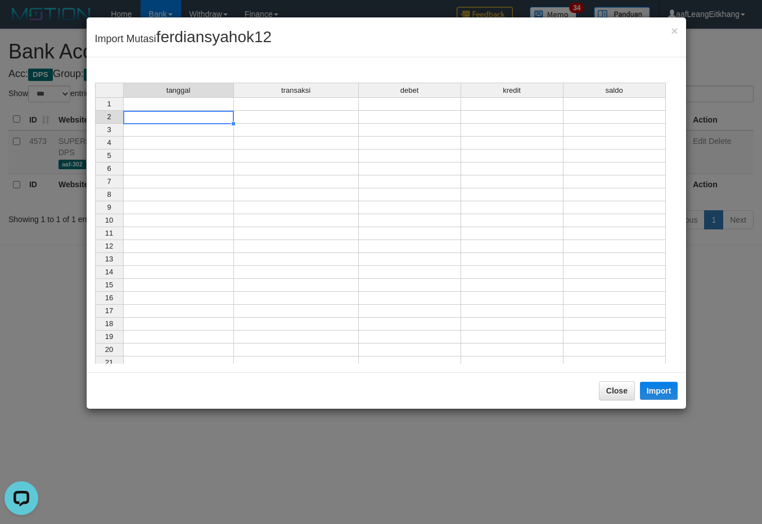
click at [206, 114] on td at bounding box center [178, 117] width 111 height 13
click at [213, 106] on td at bounding box center [178, 103] width 111 height 13
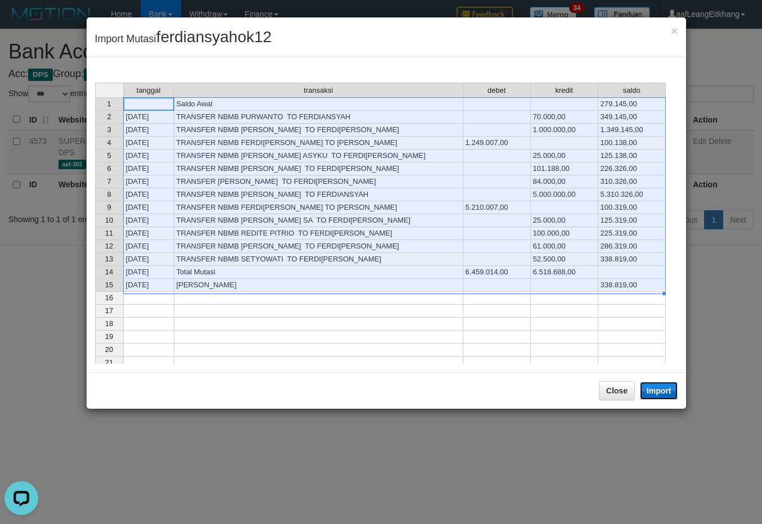
click at [667, 392] on button "Import" at bounding box center [659, 391] width 38 height 18
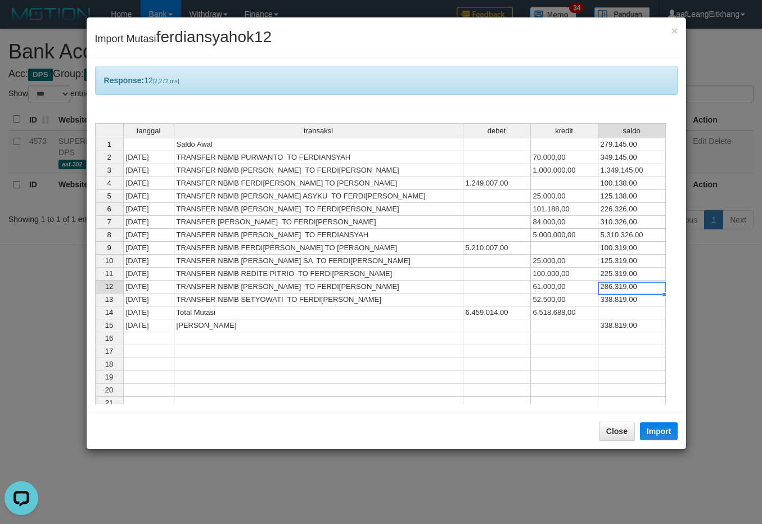
click at [95, 295] on div "tanggal transaksi debet kredit saldo 1 Saldo Awal 279.145,00 2 31/08/25 TRANSFE…" at bounding box center [95, 311] width 0 height 377
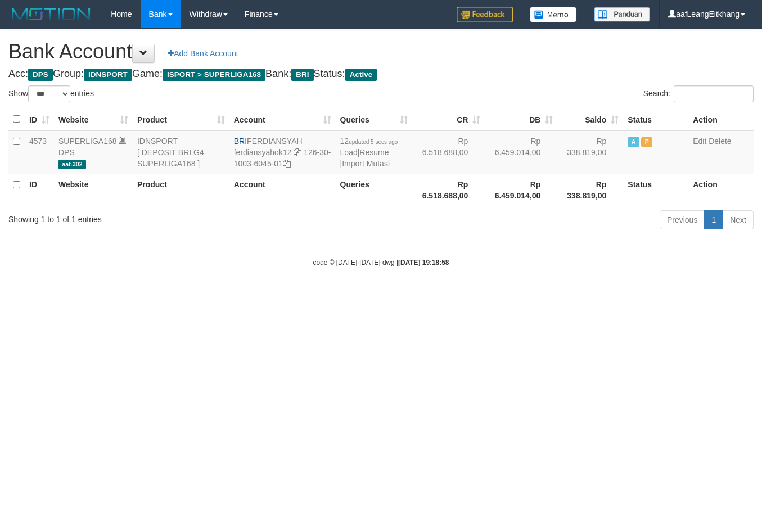
select select "***"
click at [359, 163] on link "Import Mutasi" at bounding box center [366, 163] width 48 height 9
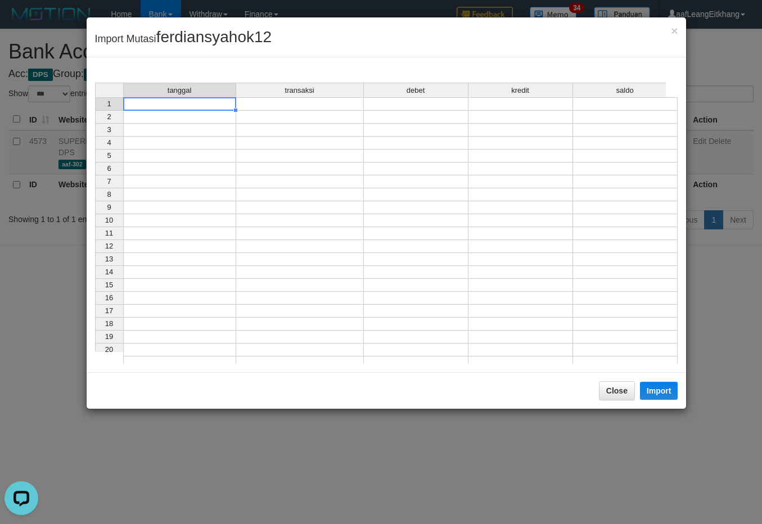
click at [189, 107] on td at bounding box center [179, 103] width 113 height 13
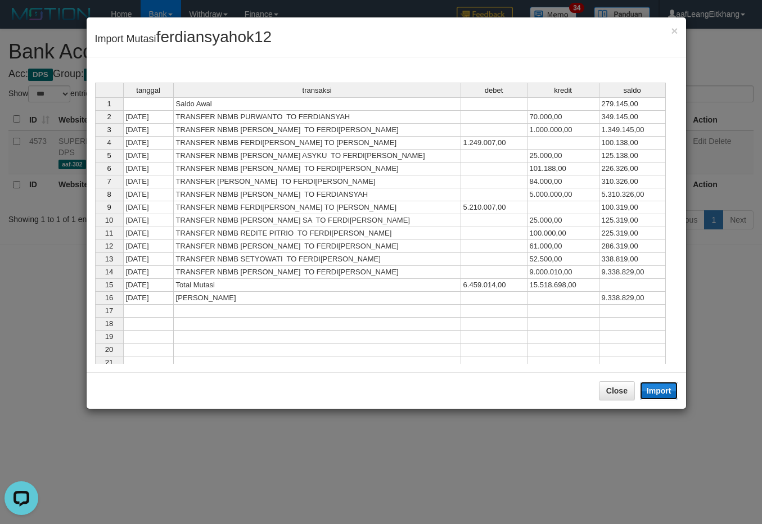
click at [658, 389] on button "Import" at bounding box center [659, 391] width 38 height 18
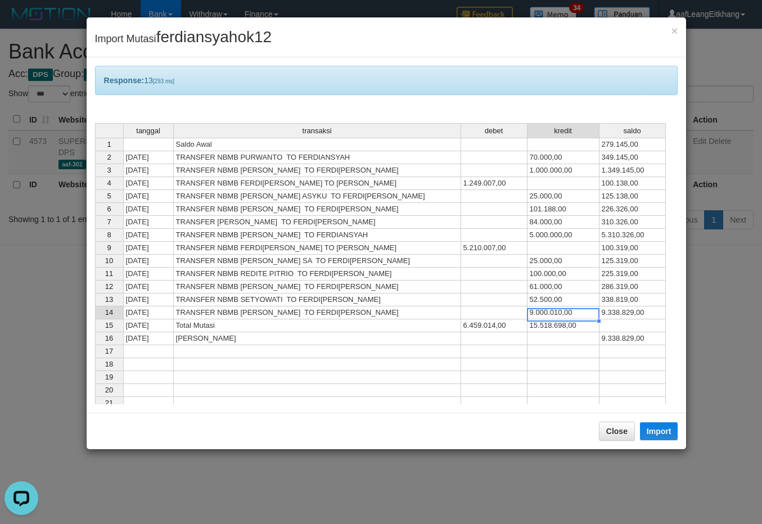
click at [579, 318] on td "9.000.010,00" at bounding box center [563, 312] width 72 height 13
type textarea "**********"
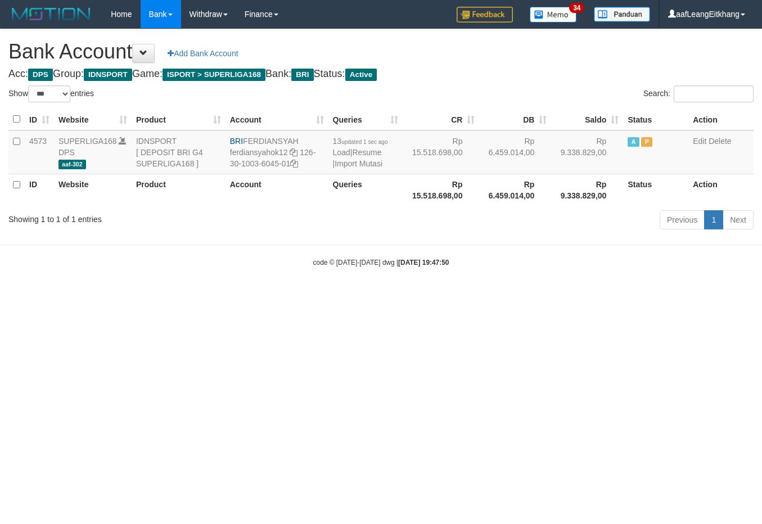
select select "***"
click at [355, 161] on link "Import Mutasi" at bounding box center [359, 163] width 48 height 9
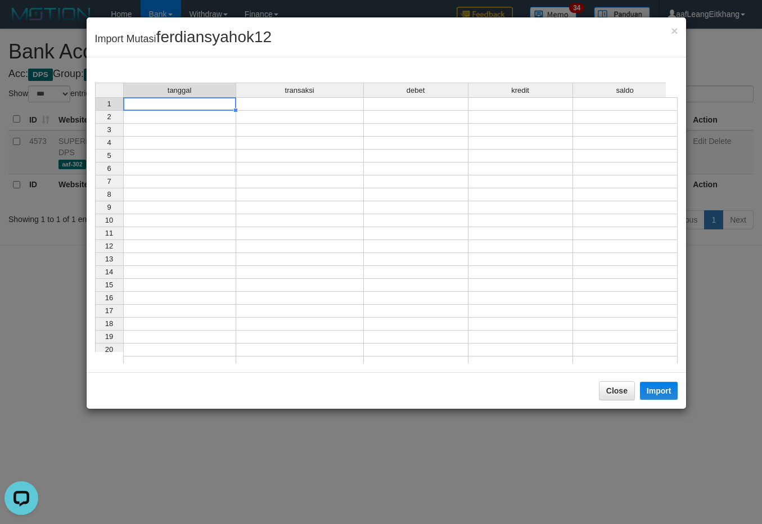
click at [128, 104] on td at bounding box center [179, 103] width 113 height 13
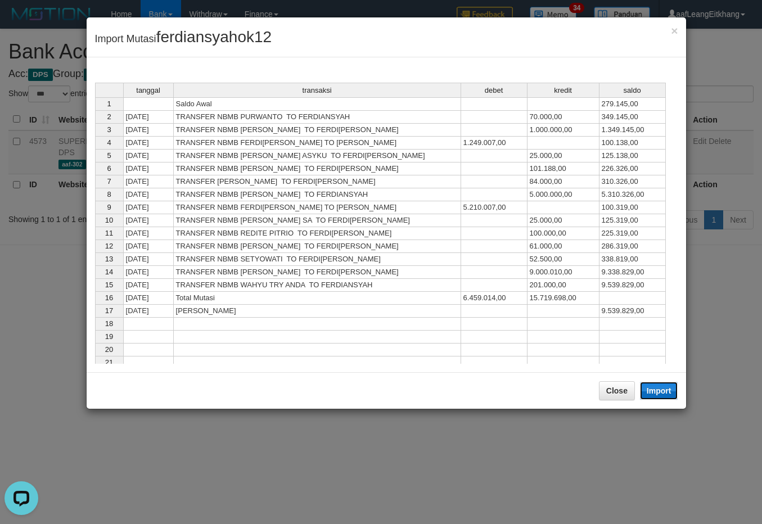
click at [665, 398] on button "Import" at bounding box center [659, 391] width 38 height 18
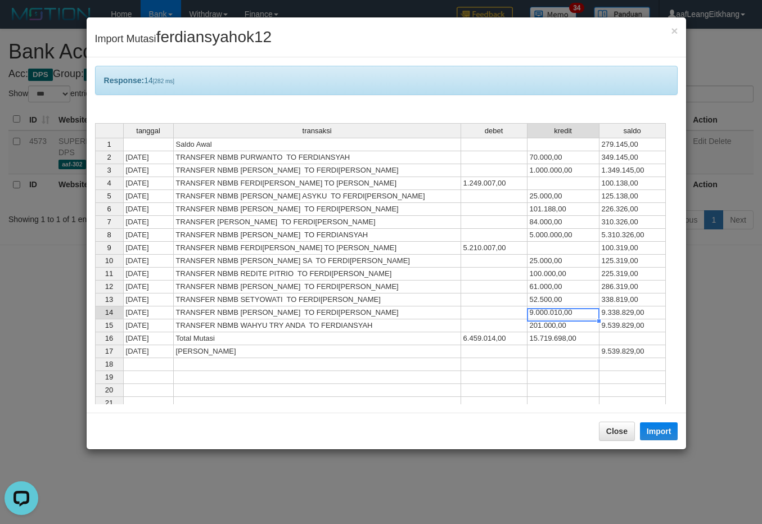
click at [577, 313] on td "9.000.010,00" at bounding box center [563, 312] width 72 height 13
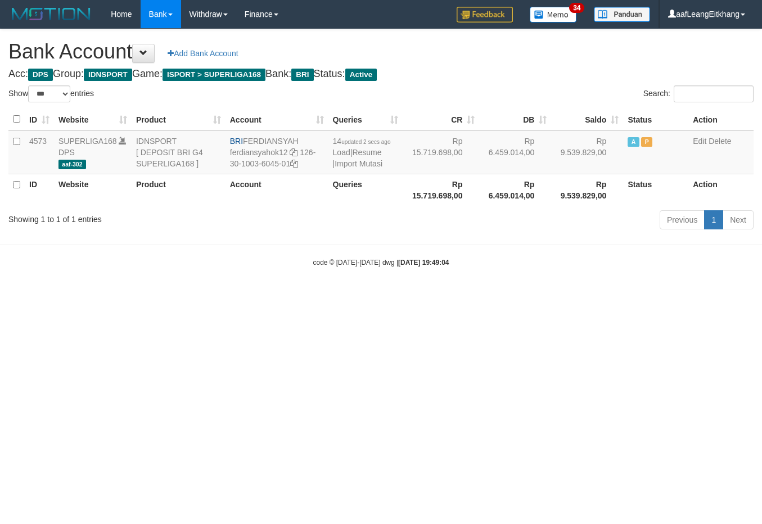
select select "***"
click at [296, 150] on icon at bounding box center [294, 152] width 8 height 8
drag, startPoint x: 300, startPoint y: 153, endPoint x: 303, endPoint y: 161, distance: 8.4
click at [303, 161] on td "BRI FERDIANSYAH ferdiansyahok12 126-30-1003-6045-01" at bounding box center [276, 152] width 103 height 44
drag, startPoint x: 250, startPoint y: 143, endPoint x: 312, endPoint y: 141, distance: 61.9
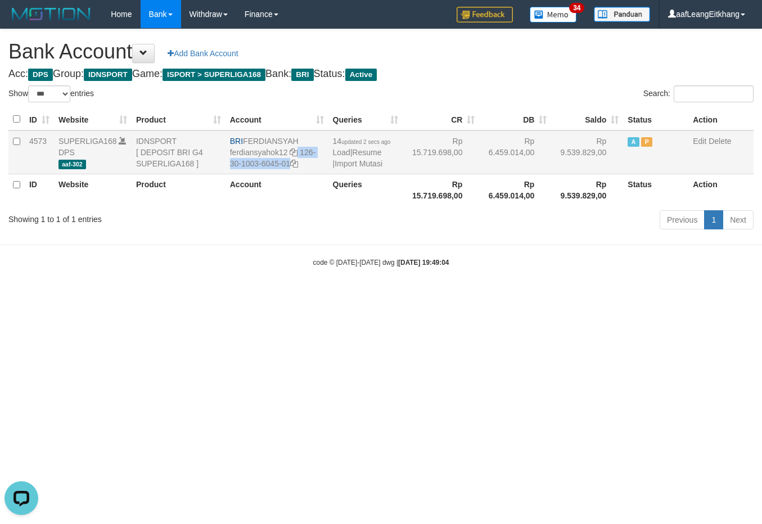
click at [312, 141] on td "BRI FERDIANSYAH ferdiansyahok12 126-30-1003-6045-01" at bounding box center [276, 152] width 103 height 44
copy td "FERDIANSYAH"
click at [373, 161] on link "Import Mutasi" at bounding box center [359, 163] width 48 height 9
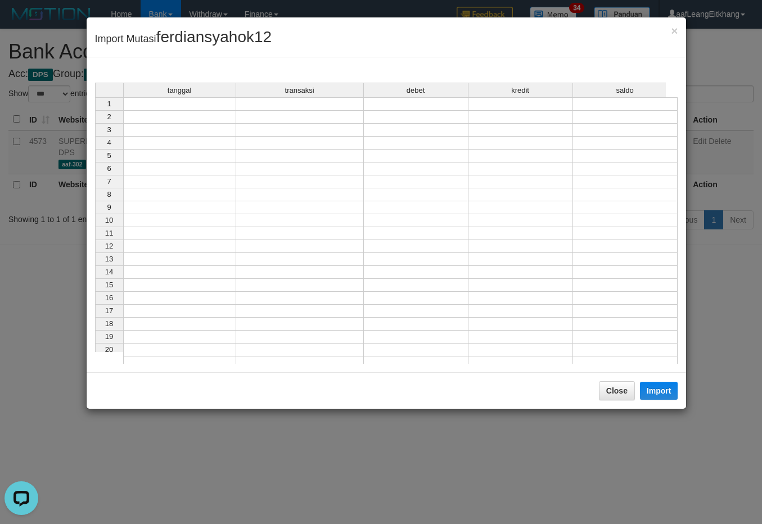
click at [183, 102] on td at bounding box center [179, 103] width 113 height 13
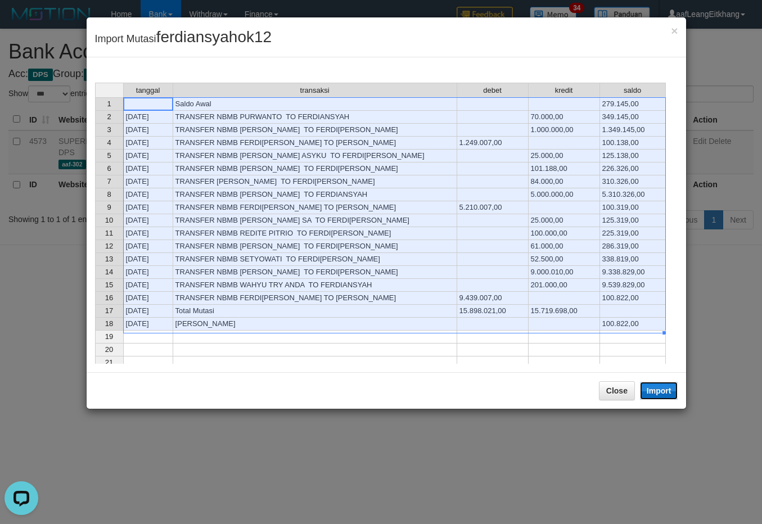
click at [661, 391] on button "Import" at bounding box center [659, 391] width 38 height 18
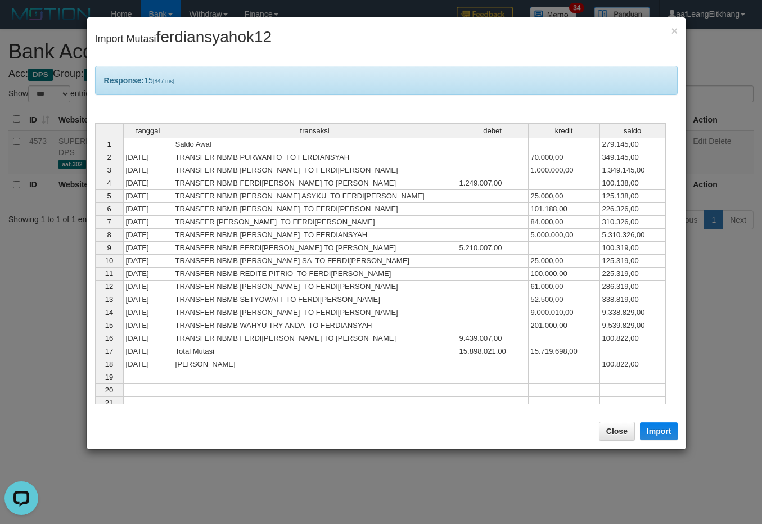
click at [367, 299] on td "TRANSFER NBMB SETYOWATI TO FERDI[PERSON_NAME]" at bounding box center [315, 300] width 284 height 13
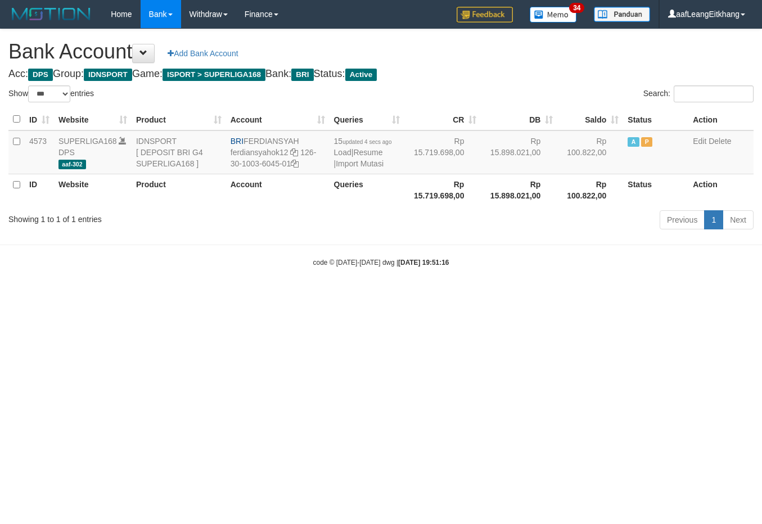
select select "***"
drag, startPoint x: 499, startPoint y: 288, endPoint x: 506, endPoint y: 286, distance: 7.3
click at [499, 288] on body "Toggle navigation Home Bank Account List Load By Website Group [ISPORT] SUPERLI…" at bounding box center [381, 148] width 762 height 296
click at [507, 286] on body "Toggle navigation Home Bank Account List Load By Website Group [ISPORT] SUPERLI…" at bounding box center [381, 148] width 762 height 296
click at [507, 285] on body "Toggle navigation Home Bank Account List Load By Website Group [ISPORT] SUPERLI…" at bounding box center [381, 148] width 762 height 296
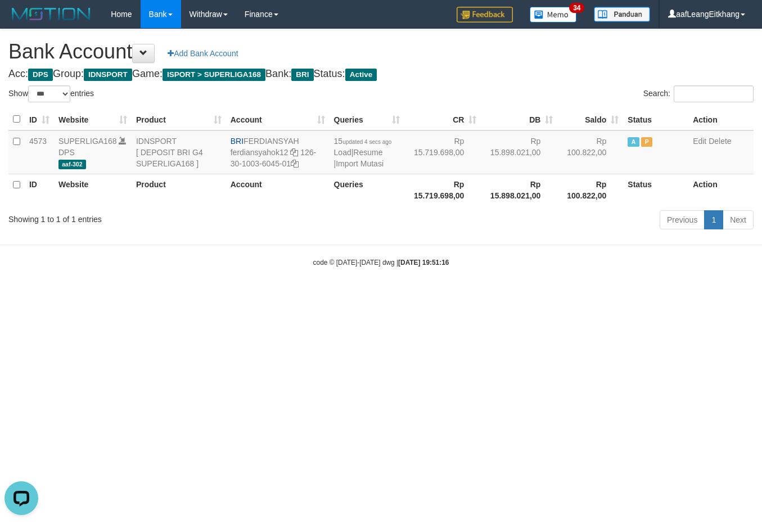
click at [509, 285] on body "Toggle navigation Home Bank Account List Load By Website Group [ISPORT] SUPERLI…" at bounding box center [381, 148] width 762 height 296
select select "***"
click at [351, 169] on td "15 updated 22 mins ago Load | Resume | Import Mutasi" at bounding box center [366, 152] width 75 height 44
click at [351, 166] on link "Import Mutasi" at bounding box center [360, 163] width 48 height 9
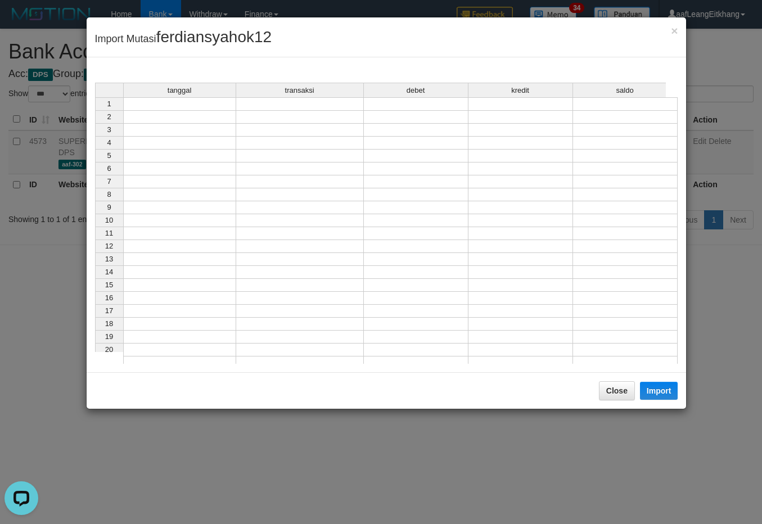
click at [149, 107] on td at bounding box center [179, 103] width 113 height 13
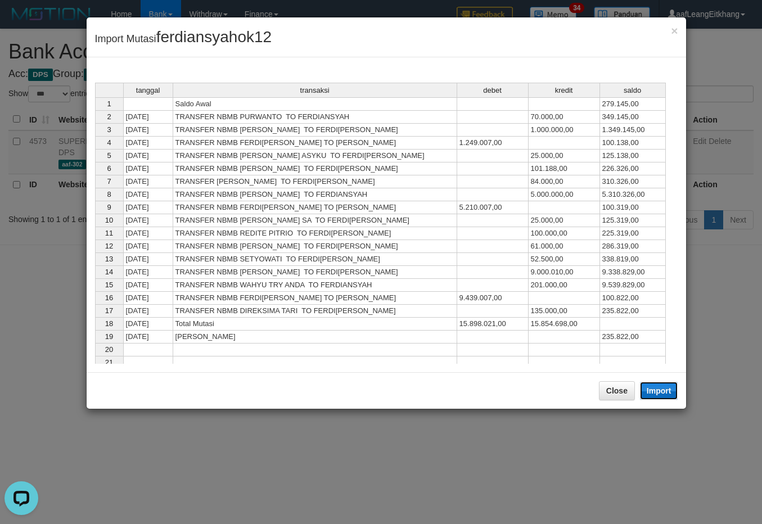
click at [669, 395] on button "Import" at bounding box center [659, 391] width 38 height 18
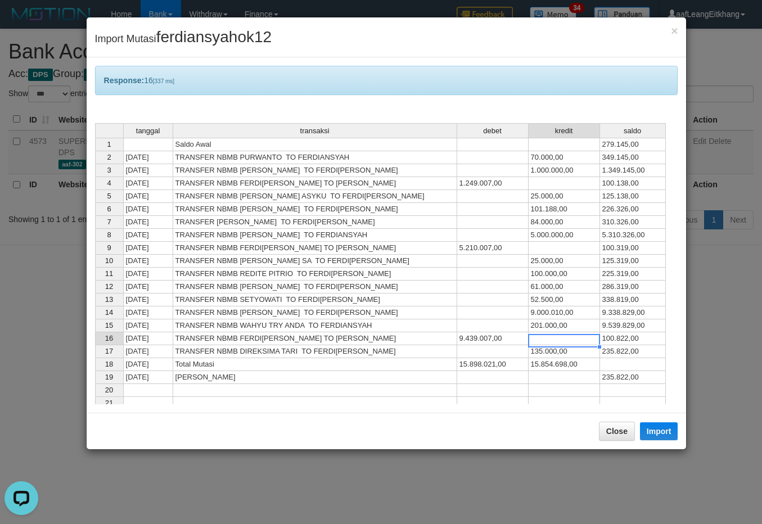
click at [592, 345] on td at bounding box center [564, 338] width 71 height 13
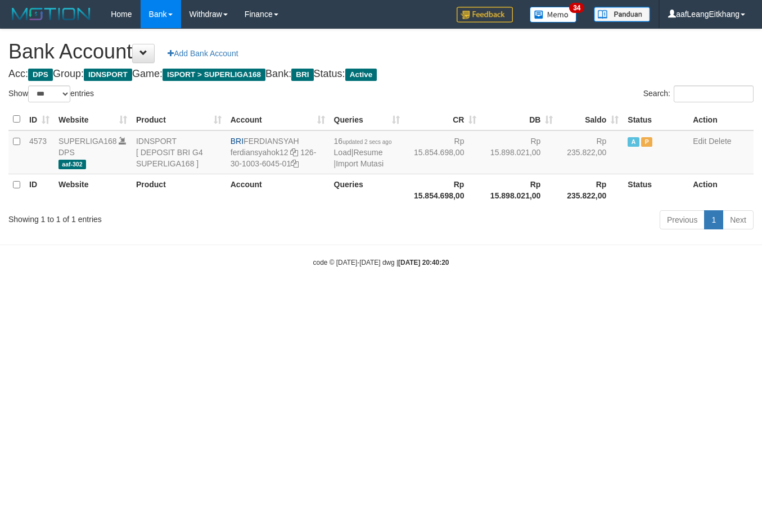
select select "***"
click at [366, 165] on link "Import Mutasi" at bounding box center [360, 163] width 48 height 9
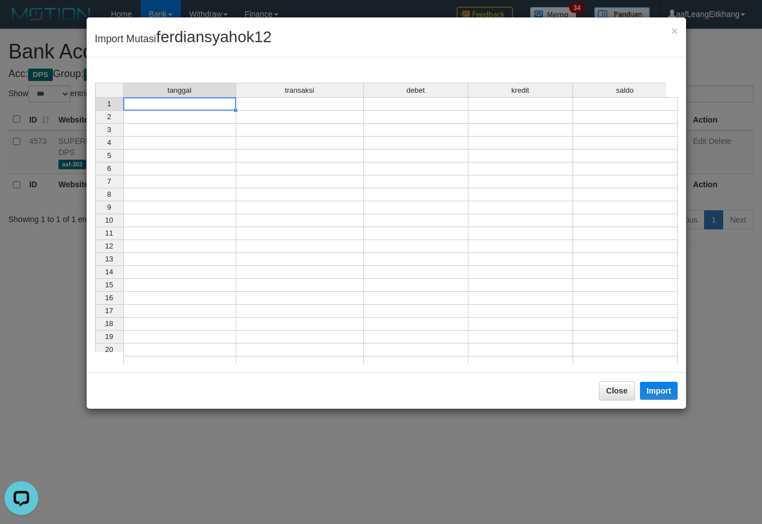
click at [192, 106] on td at bounding box center [179, 103] width 113 height 13
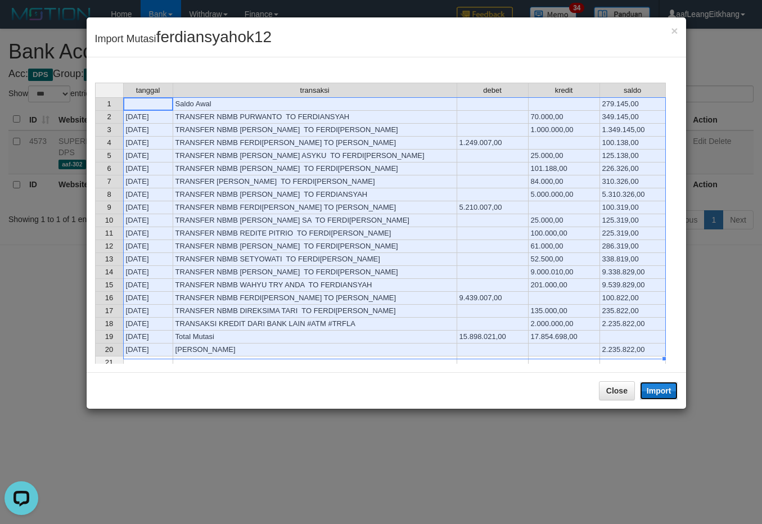
click at [667, 392] on button "Import" at bounding box center [659, 391] width 38 height 18
click at [577, 279] on td "9.000.010,00" at bounding box center [564, 272] width 71 height 13
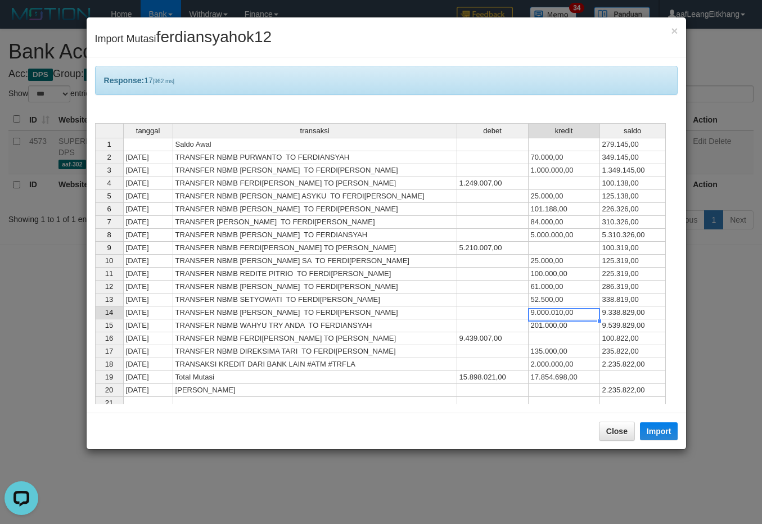
click at [600, 133] on div "saldo" at bounding box center [632, 131] width 65 height 14
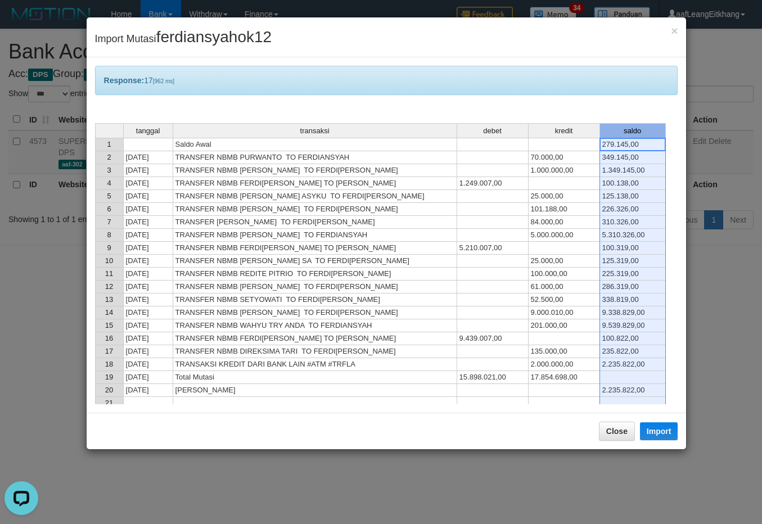
click at [471, 182] on td "1.249.007,00" at bounding box center [492, 183] width 71 height 13
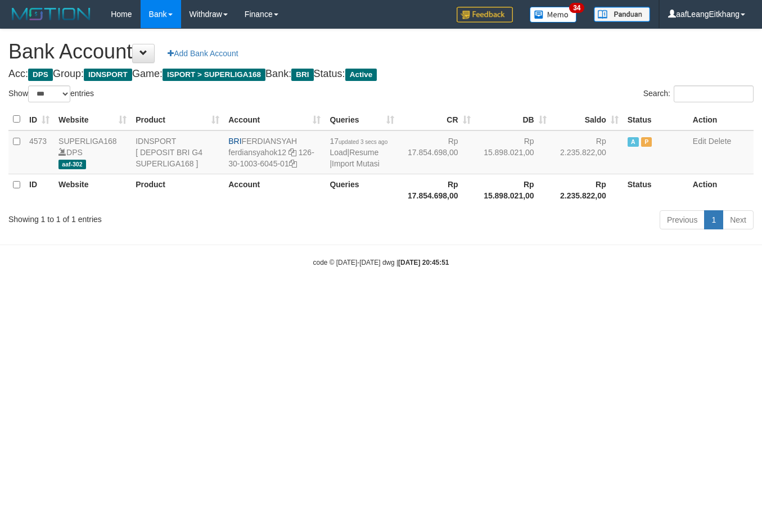
select select "***"
drag, startPoint x: 298, startPoint y: 155, endPoint x: 300, endPoint y: 160, distance: 5.9
click at [300, 160] on td "BRI FERDIANSYAH ferdiansyahok12 126-30-1003-6045-01" at bounding box center [274, 152] width 101 height 44
copy td "126-30-1003-6045-01"
click at [362, 163] on link "Import Mutasi" at bounding box center [356, 163] width 48 height 9
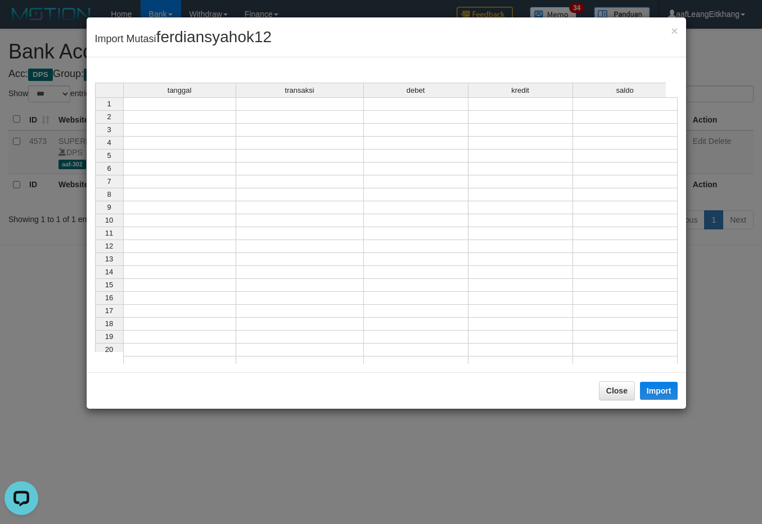
click at [197, 103] on td at bounding box center [179, 103] width 113 height 13
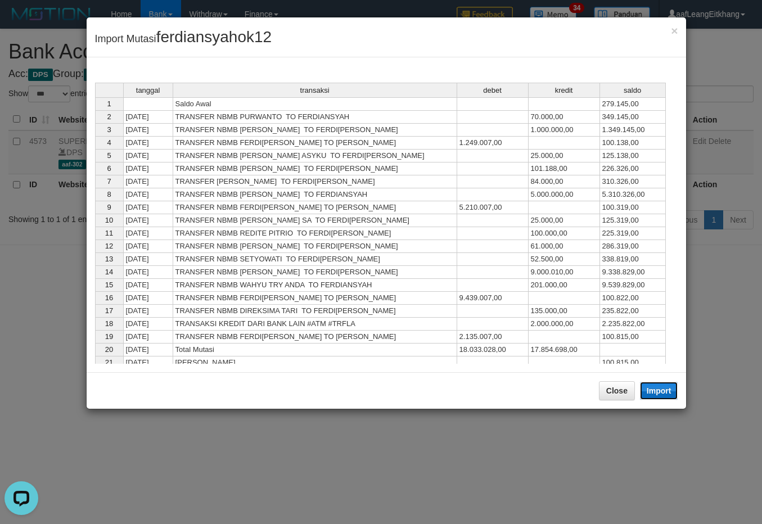
click at [642, 387] on button "Import" at bounding box center [659, 391] width 38 height 18
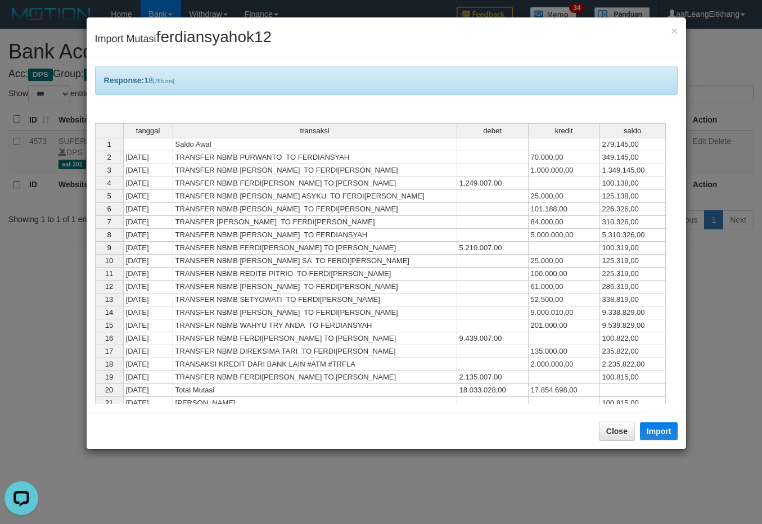
click at [95, 215] on div "tanggal transaksi debet kredit saldo 1 Saldo Awal 279.145,00 2 31/08/25 TRANSFE…" at bounding box center [95, 298] width 0 height 351
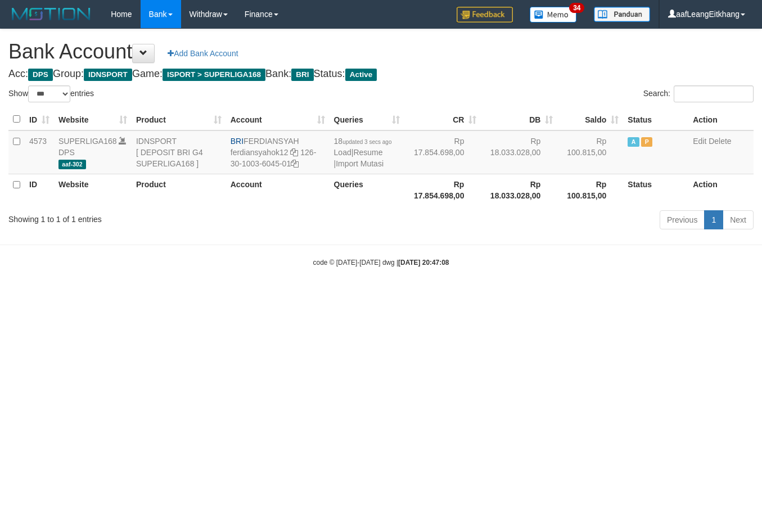
select select "***"
click at [374, 165] on link "Import Mutasi" at bounding box center [360, 163] width 48 height 9
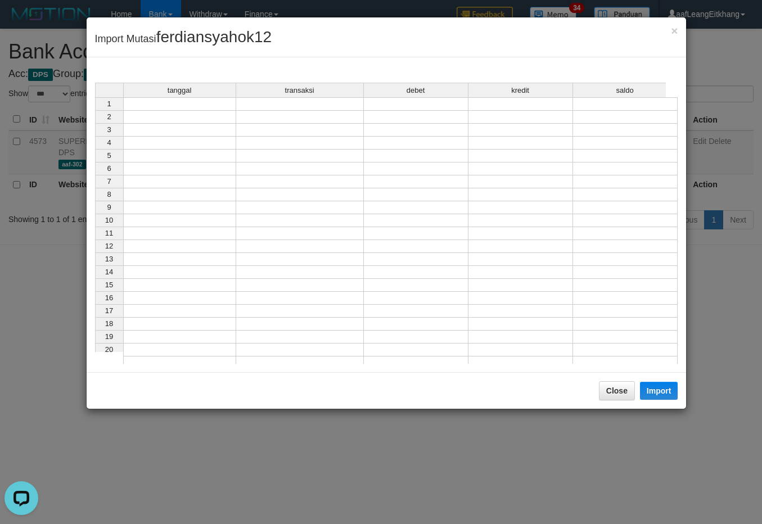
click at [95, 111] on div "tanggal transaksi debet kredit saldo 1 2 3 4 5 6 7 8 9 10 11 12 13 14 15 16 17 …" at bounding box center [95, 226] width 0 height 287
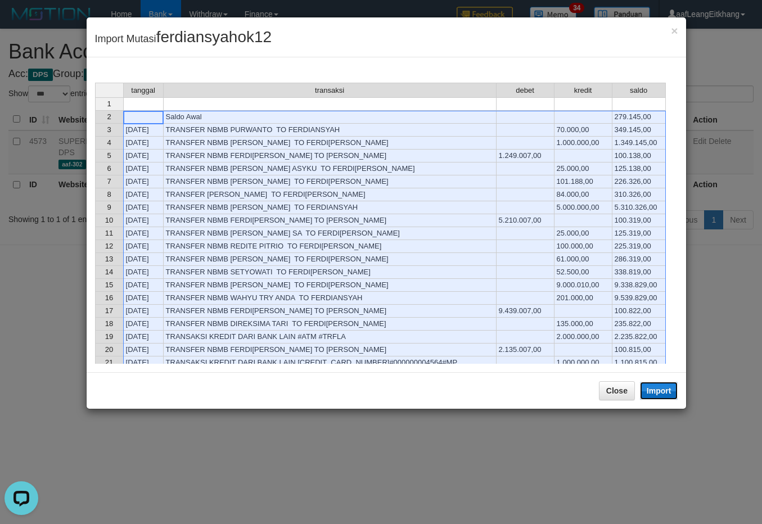
click at [662, 390] on button "Import" at bounding box center [659, 391] width 38 height 18
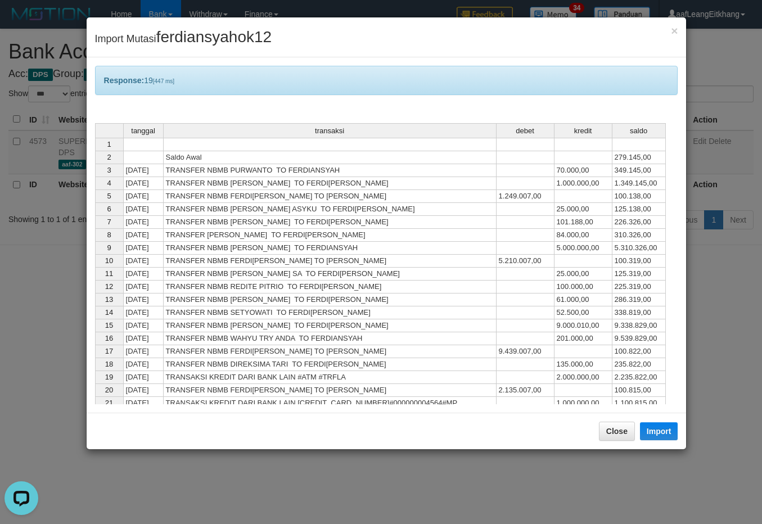
click at [555, 201] on td at bounding box center [583, 196] width 58 height 13
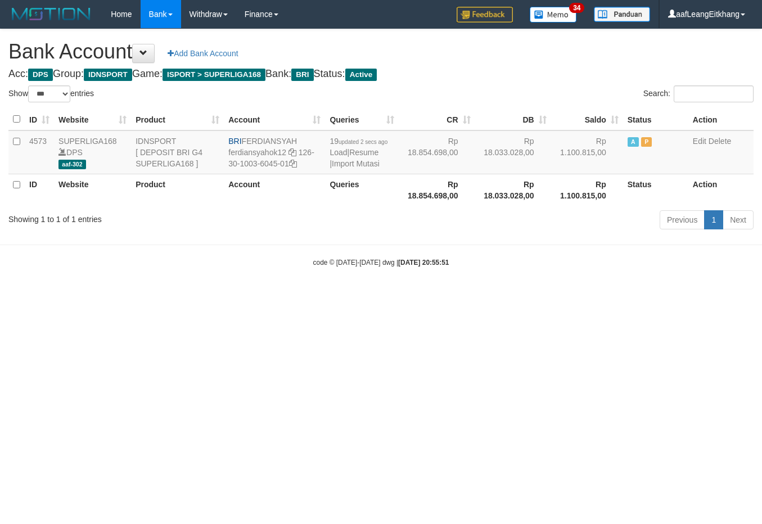
select select "***"
drag, startPoint x: 298, startPoint y: 150, endPoint x: 302, endPoint y: 168, distance: 17.9
click at [302, 168] on td "BRI FERDIANSYAH ferdiansyahok12 126-30-1003-6045-01" at bounding box center [274, 152] width 101 height 44
copy td "126-30-1003-6045-01"
click at [239, 139] on span "BRI" at bounding box center [234, 141] width 13 height 9
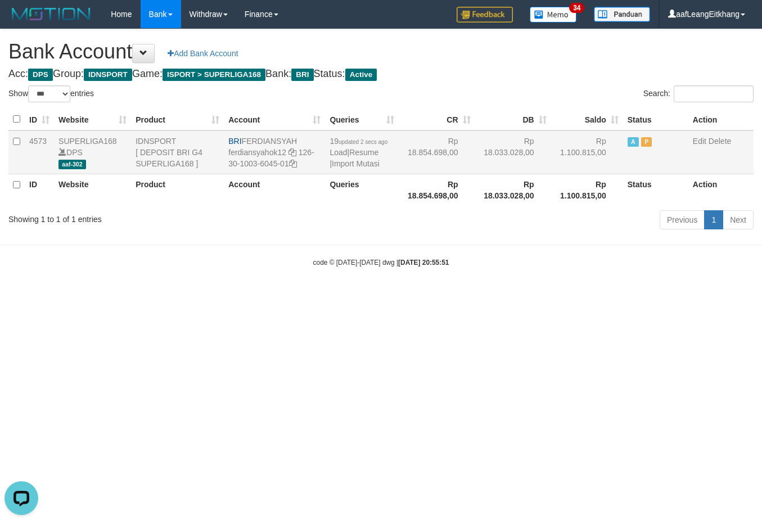
drag, startPoint x: 243, startPoint y: 138, endPoint x: 300, endPoint y: 137, distance: 56.8
click at [300, 137] on td "BRI FERDIANSYAH ferdiansyahok12 126-30-1003-6045-01" at bounding box center [274, 152] width 101 height 44
copy td "FERDIANSYAH"
click at [347, 167] on link "Import Mutasi" at bounding box center [356, 163] width 48 height 9
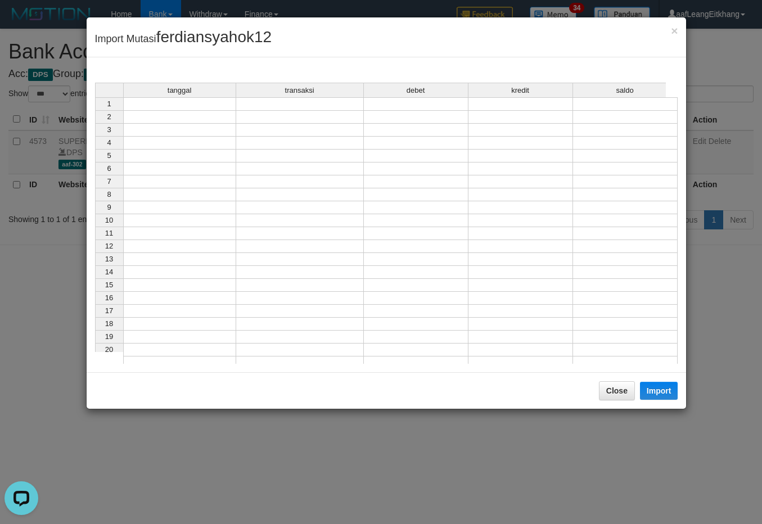
click at [194, 117] on td at bounding box center [179, 117] width 113 height 13
click at [194, 108] on td at bounding box center [179, 103] width 113 height 13
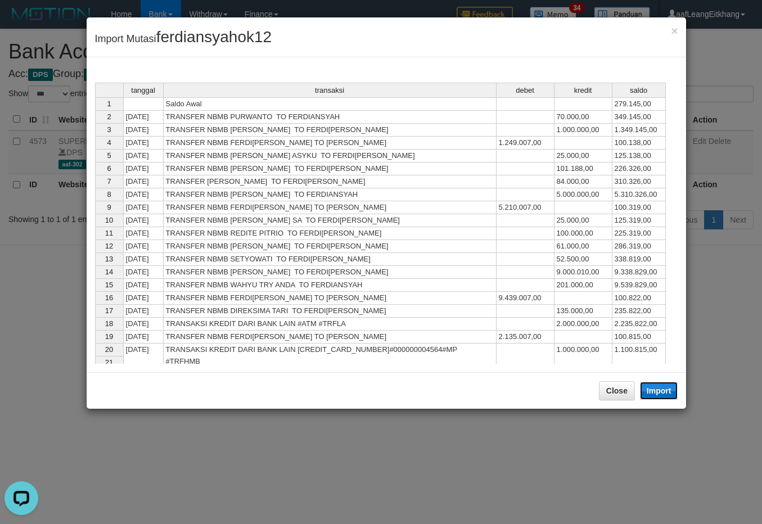
click at [668, 395] on button "Import" at bounding box center [659, 391] width 38 height 18
click at [514, 253] on td at bounding box center [525, 246] width 58 height 13
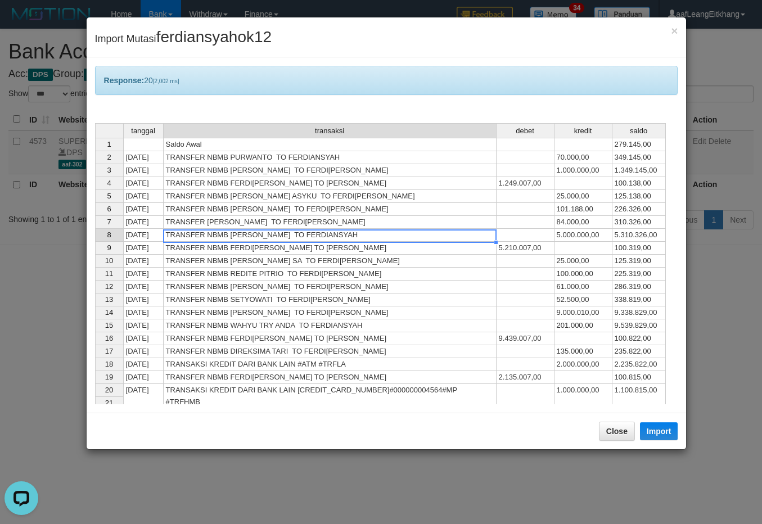
click at [489, 238] on td "TRANSFER NBMB BAGUS SUBIYANT TO FERDIANSYAH" at bounding box center [330, 235] width 333 height 13
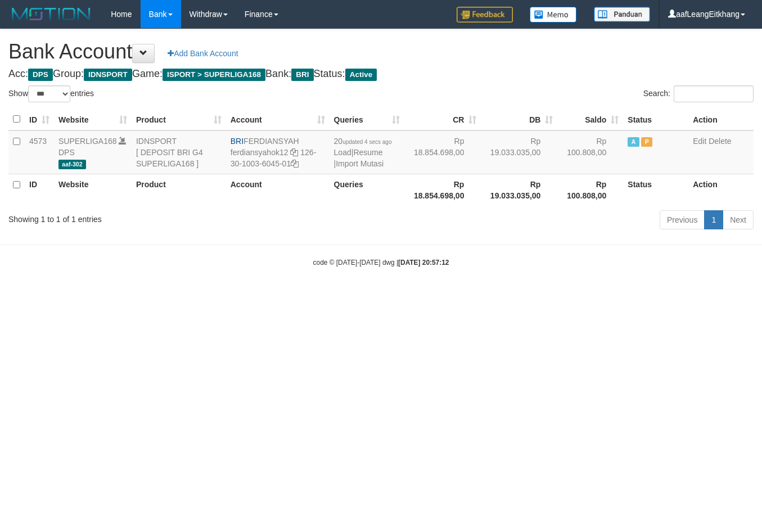
select select "***"
